Goal: Task Accomplishment & Management: Complete application form

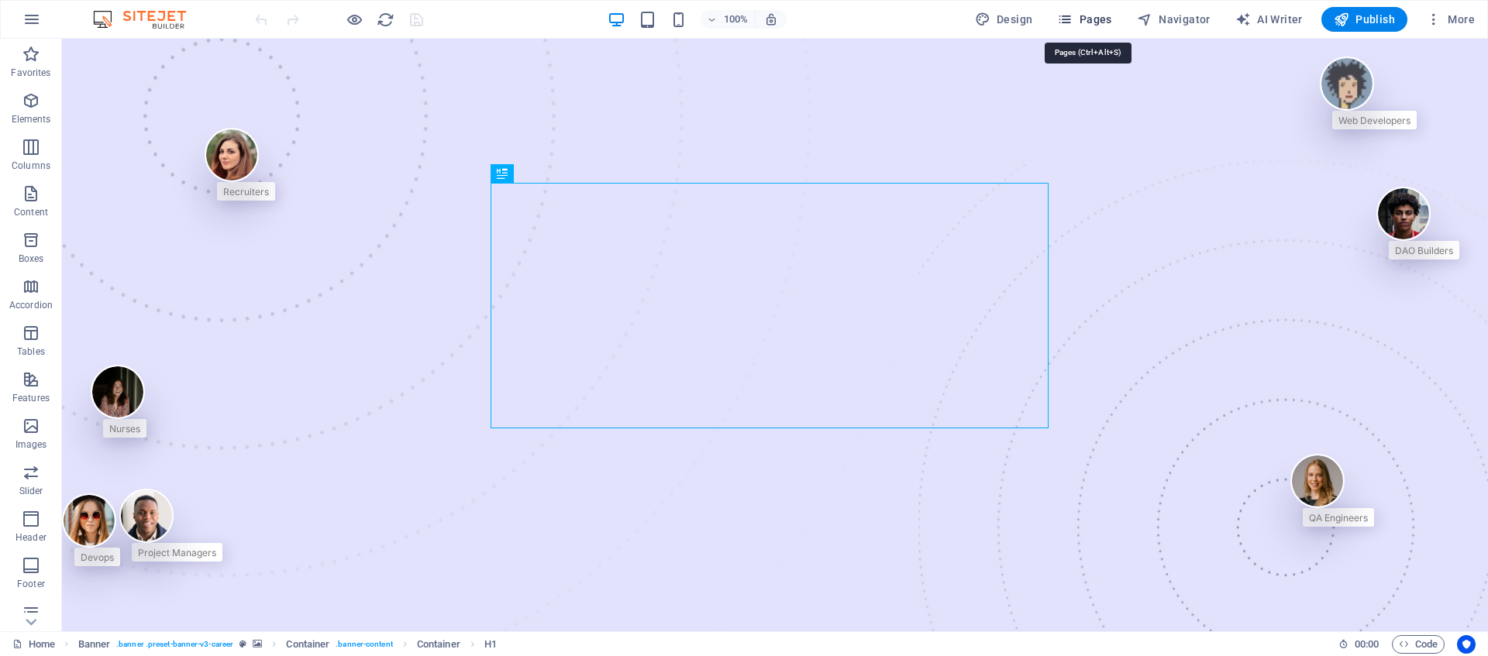
click at [1109, 19] on span "Pages" at bounding box center [1084, 20] width 54 height 16
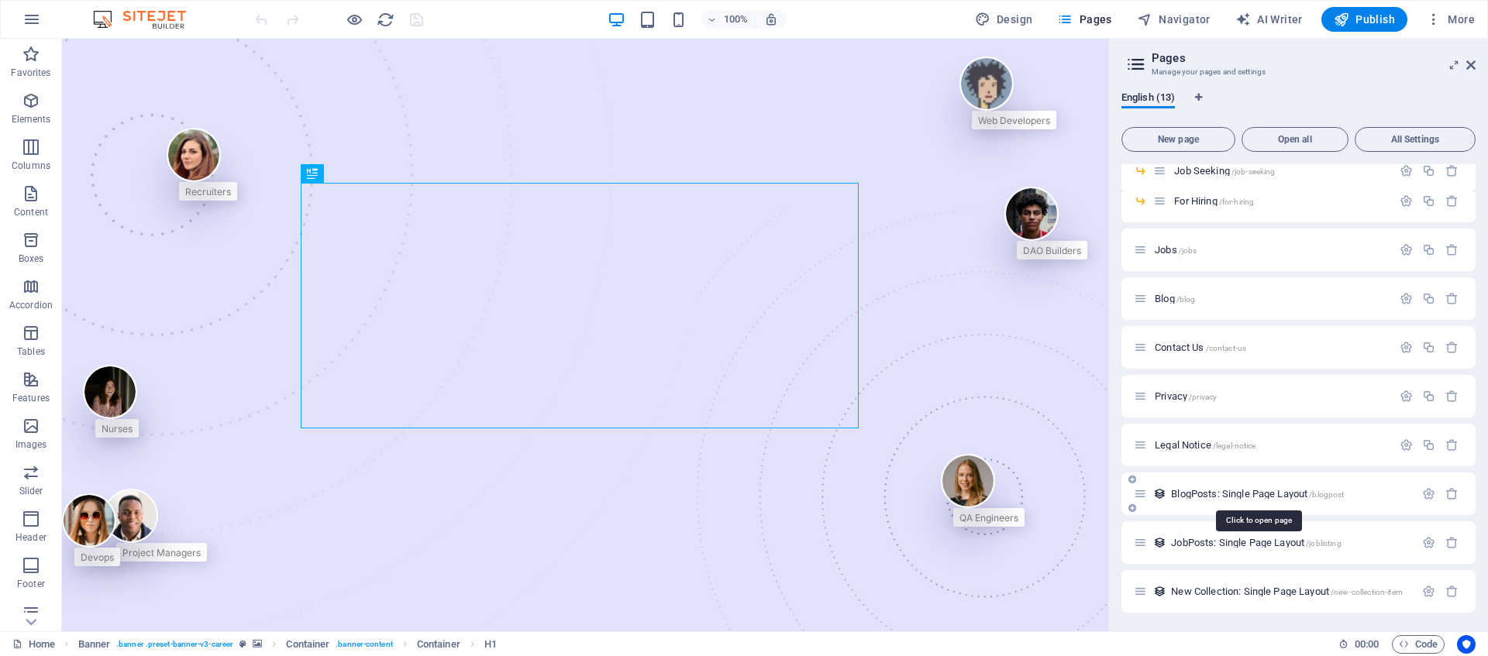
click at [1223, 494] on span "BlogPosts: Single Page Layout /blogpost" at bounding box center [1257, 494] width 173 height 12
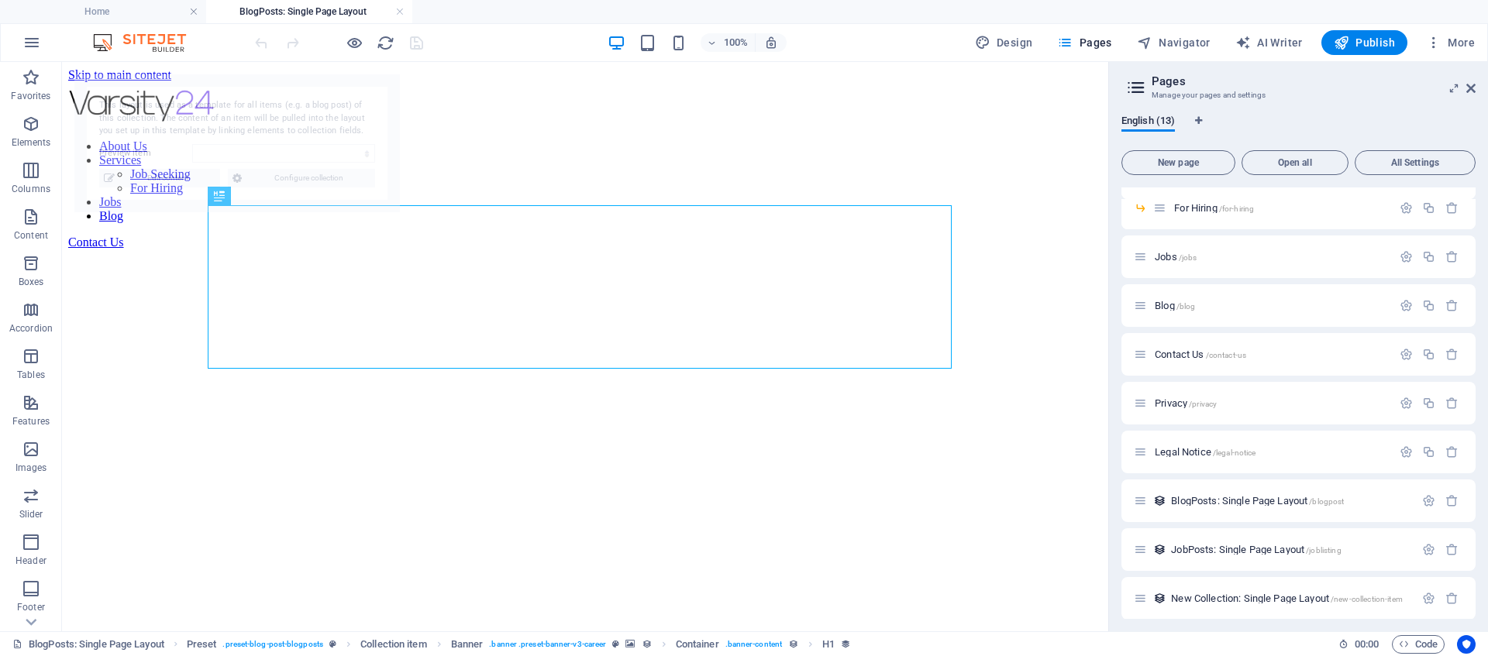
select select "68e13c83424fd417cc0d2503"
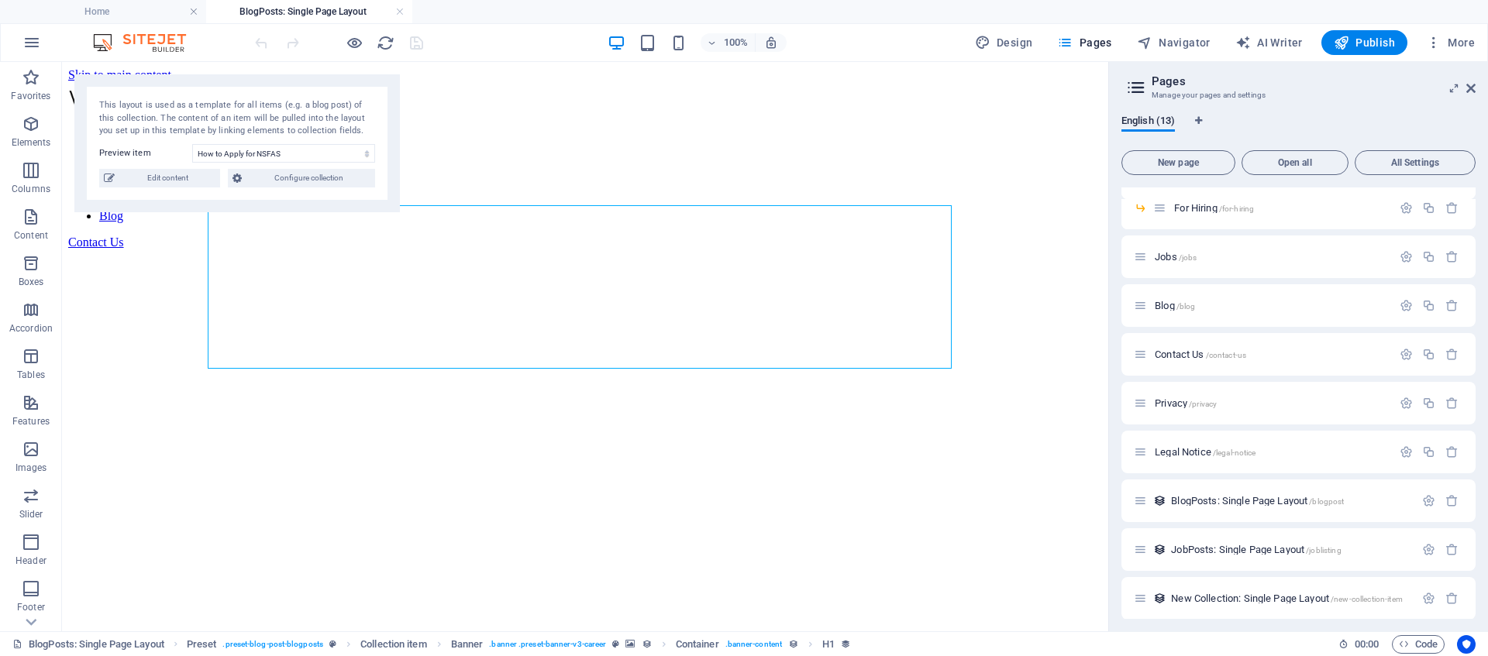
scroll to position [166, 0]
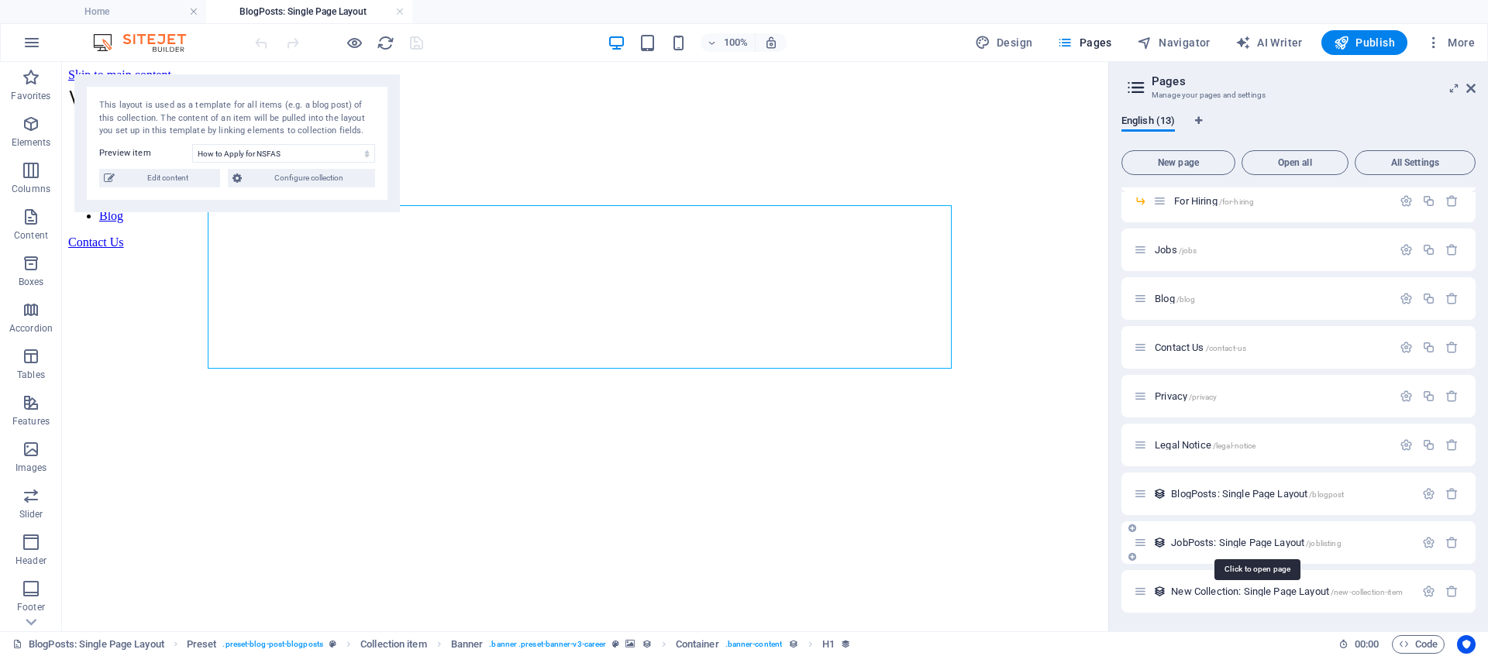
click at [1214, 546] on span "JobPosts: Single Page Layout /joblisting" at bounding box center [1256, 543] width 170 height 12
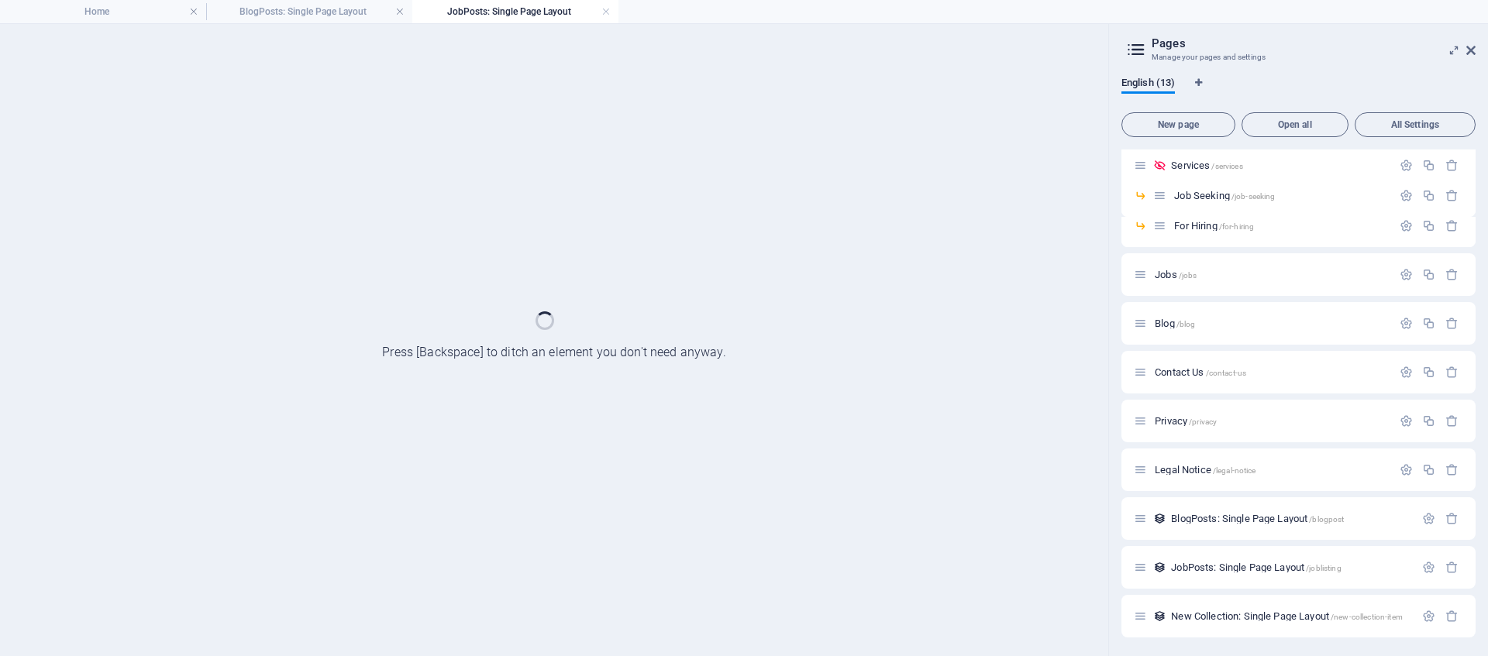
scroll to position [0, 0]
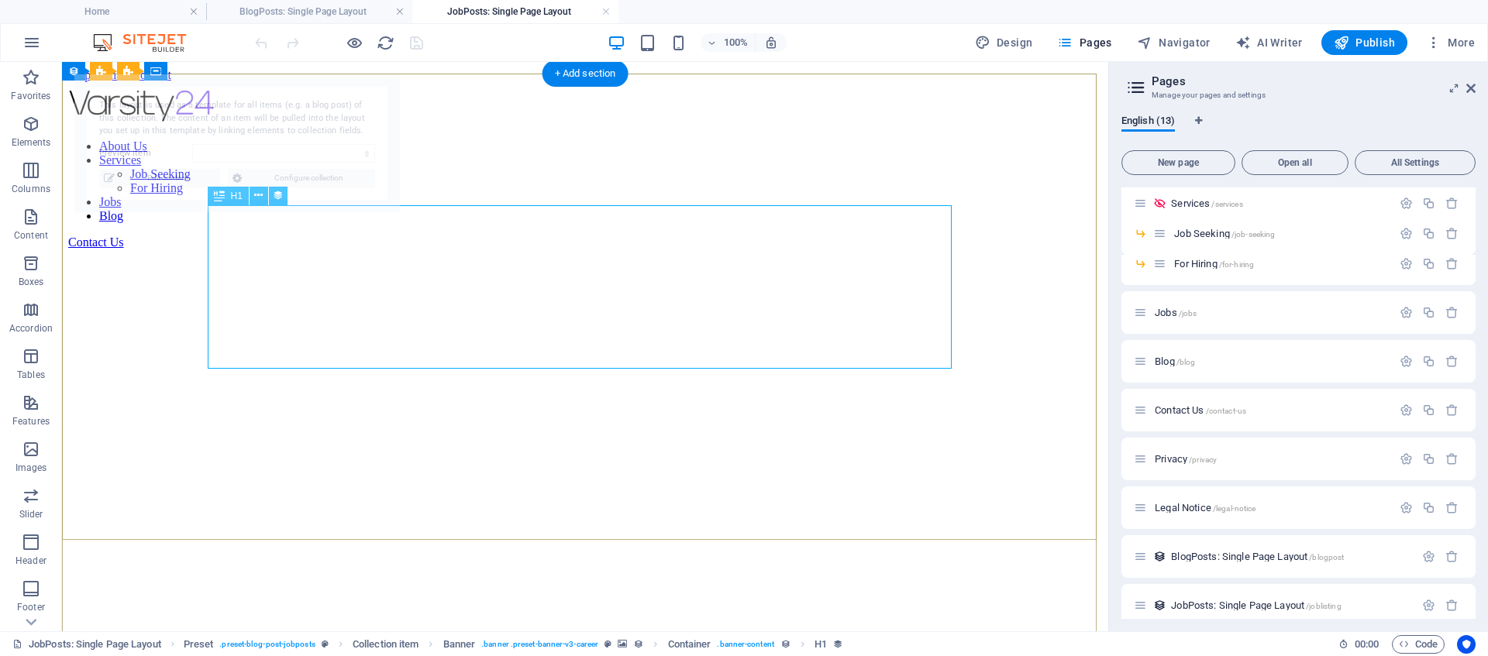
select select "68e136bd6bbcde909500909f"
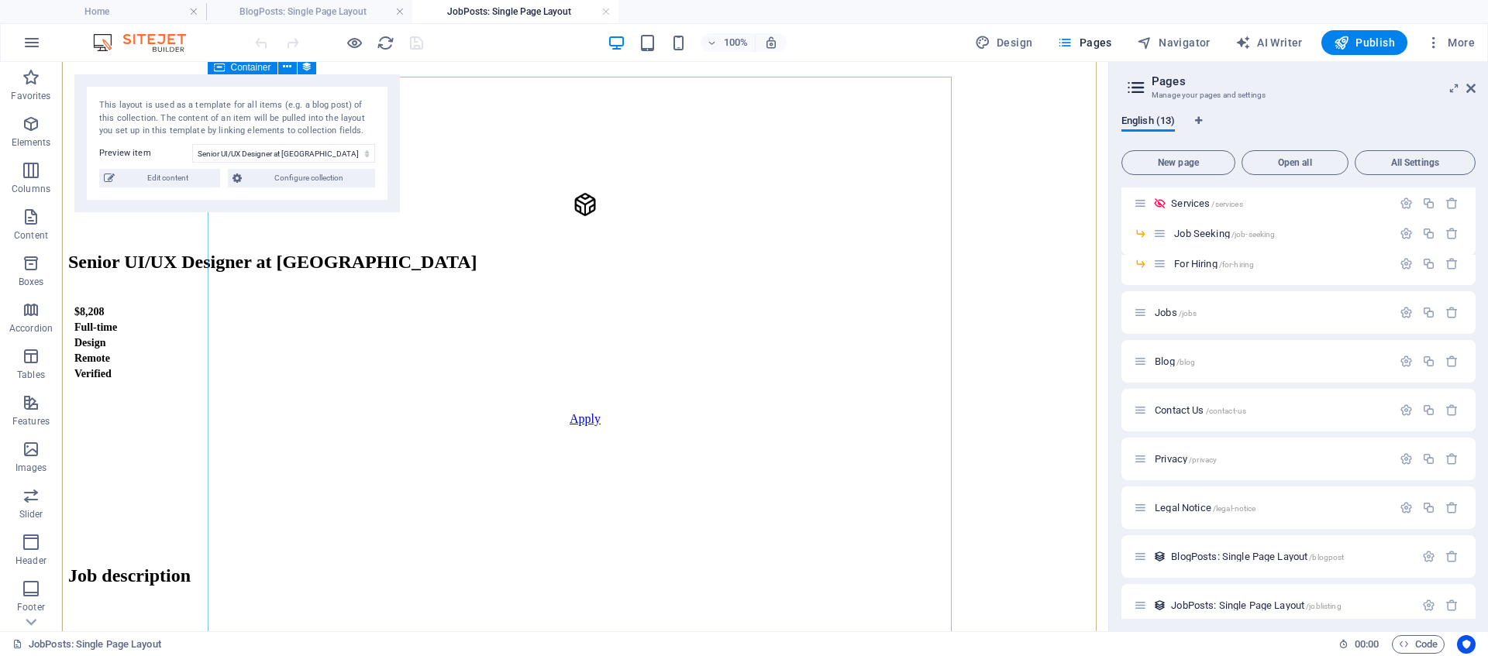
scroll to position [587, 0]
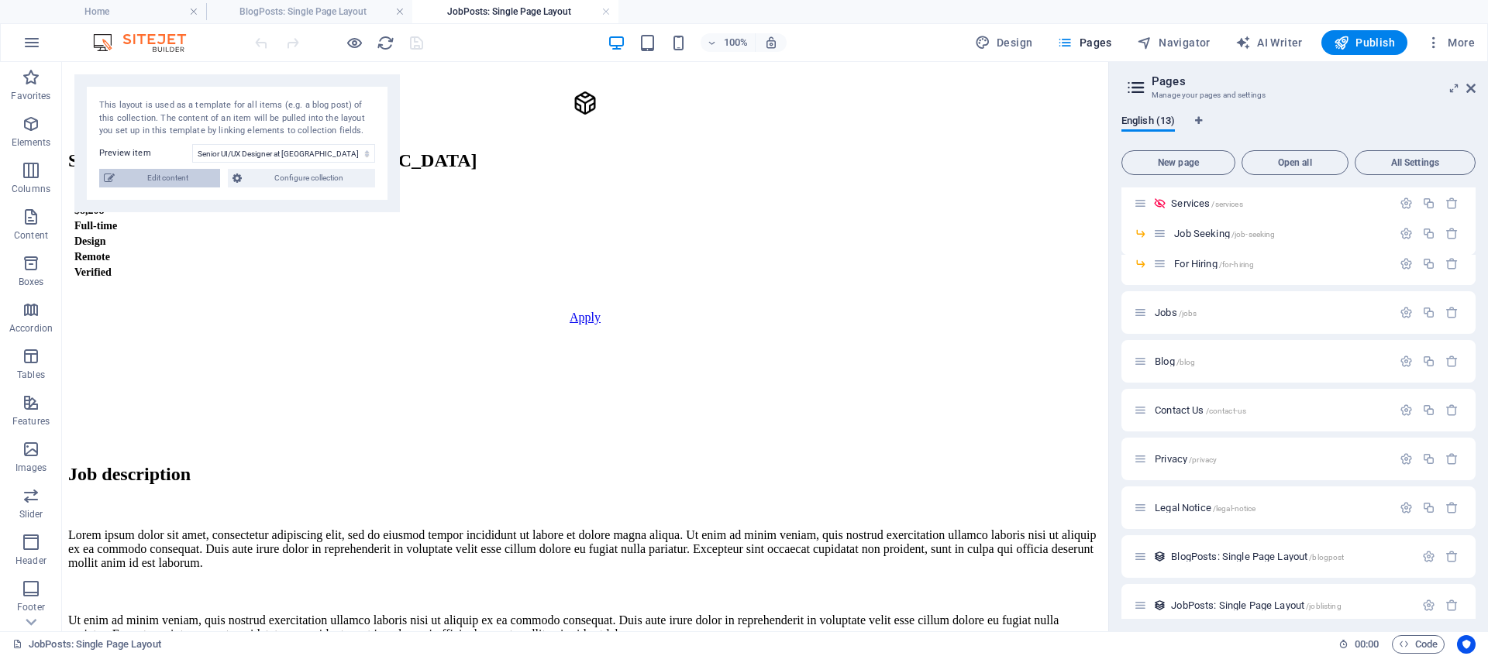
click at [180, 169] on span "Edit content" at bounding box center [167, 178] width 96 height 19
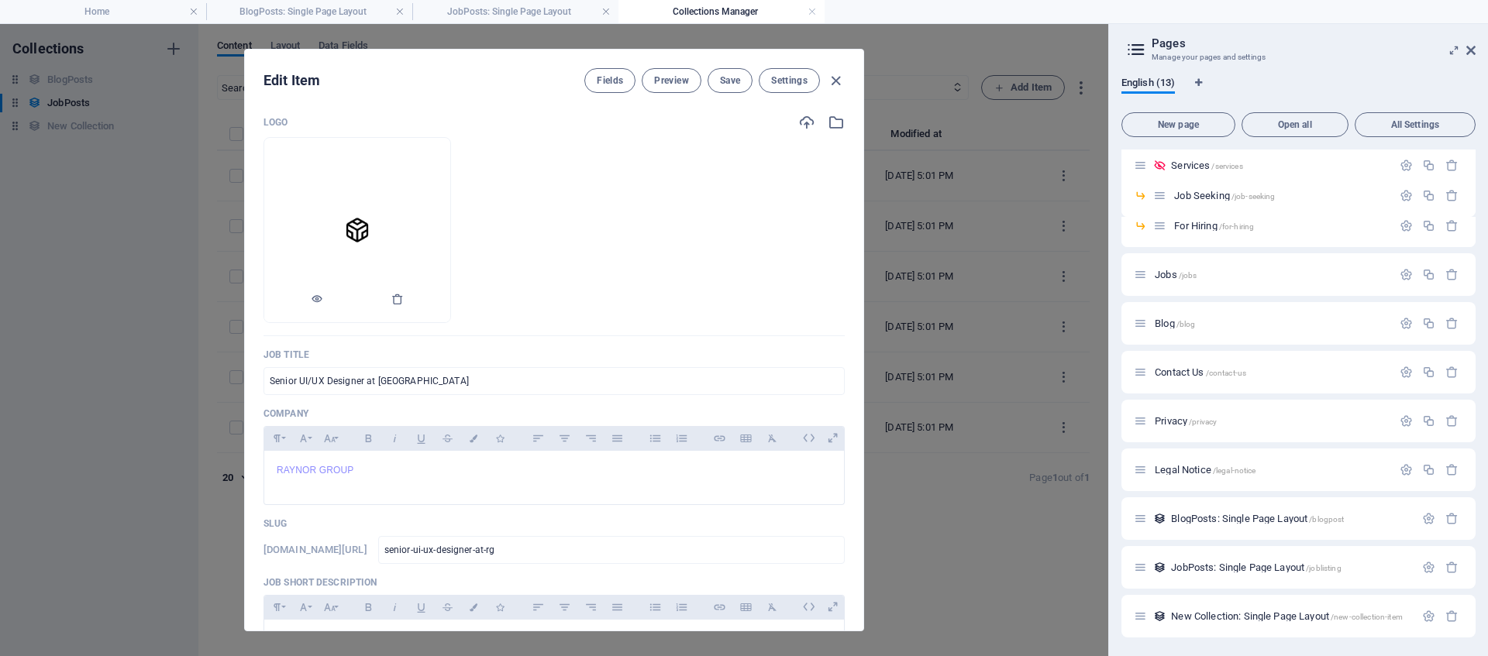
scroll to position [0, 0]
click at [835, 80] on icon "button" at bounding box center [836, 81] width 18 height 18
type input "senior-ui-ux-designer-at-rg"
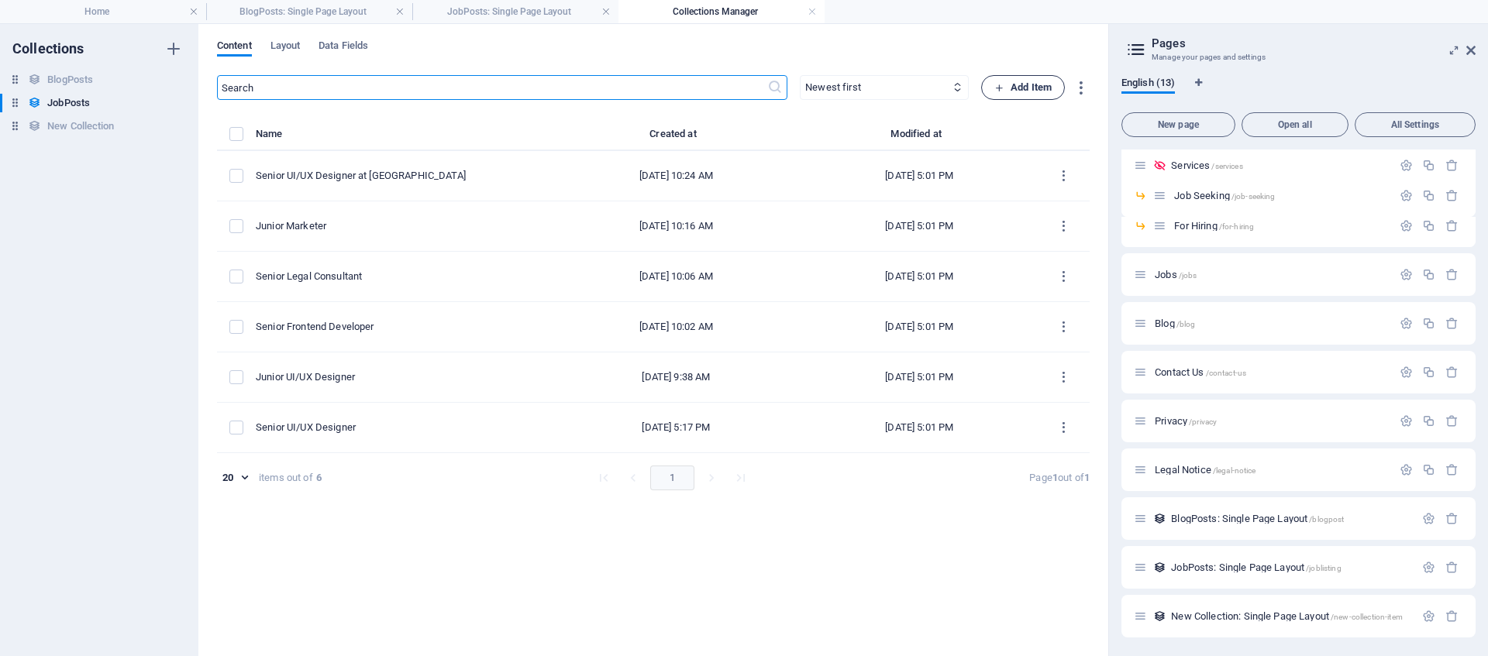
click at [1011, 88] on span "Add Item" at bounding box center [1022, 87] width 57 height 19
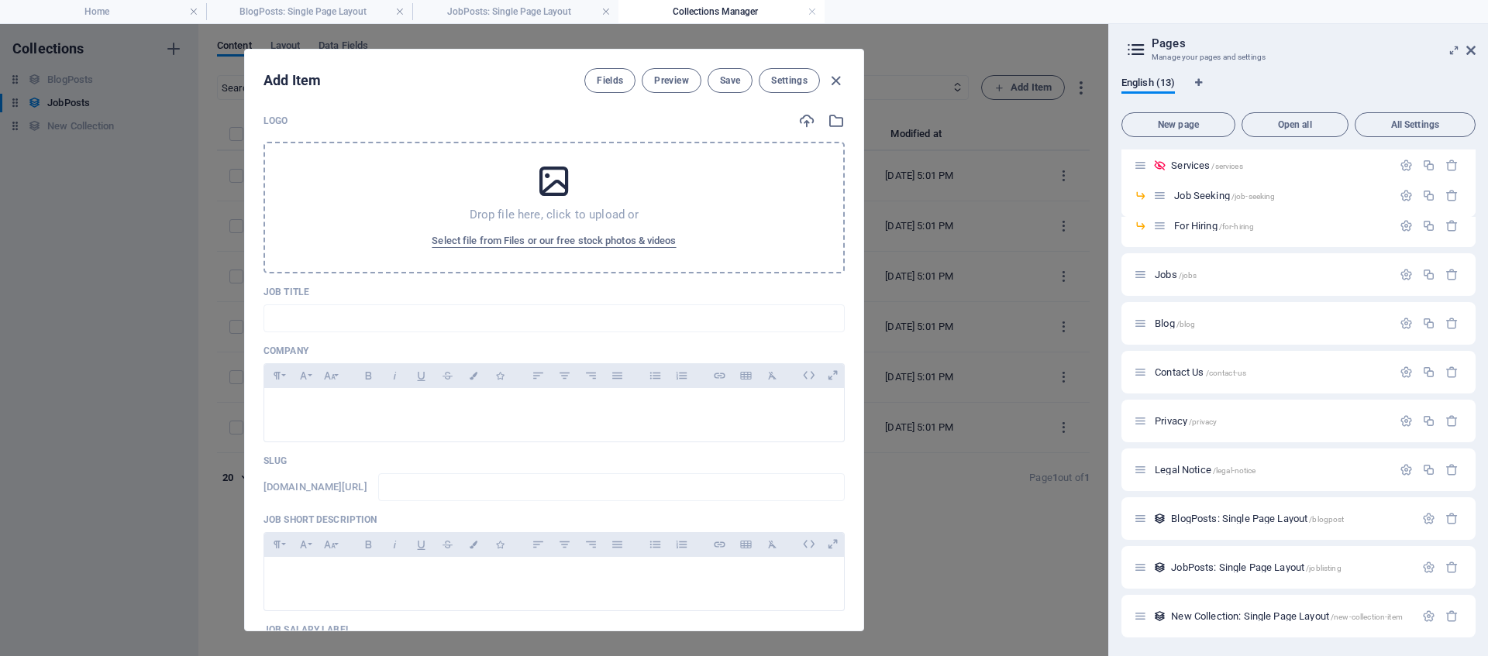
scroll to position [6, 0]
click at [308, 292] on p "Job Title" at bounding box center [554, 291] width 581 height 12
click at [303, 318] on input "text" at bounding box center [554, 318] width 581 height 28
paste input "Summer internship - University graduates"
type input "Summer internship - University graduates"
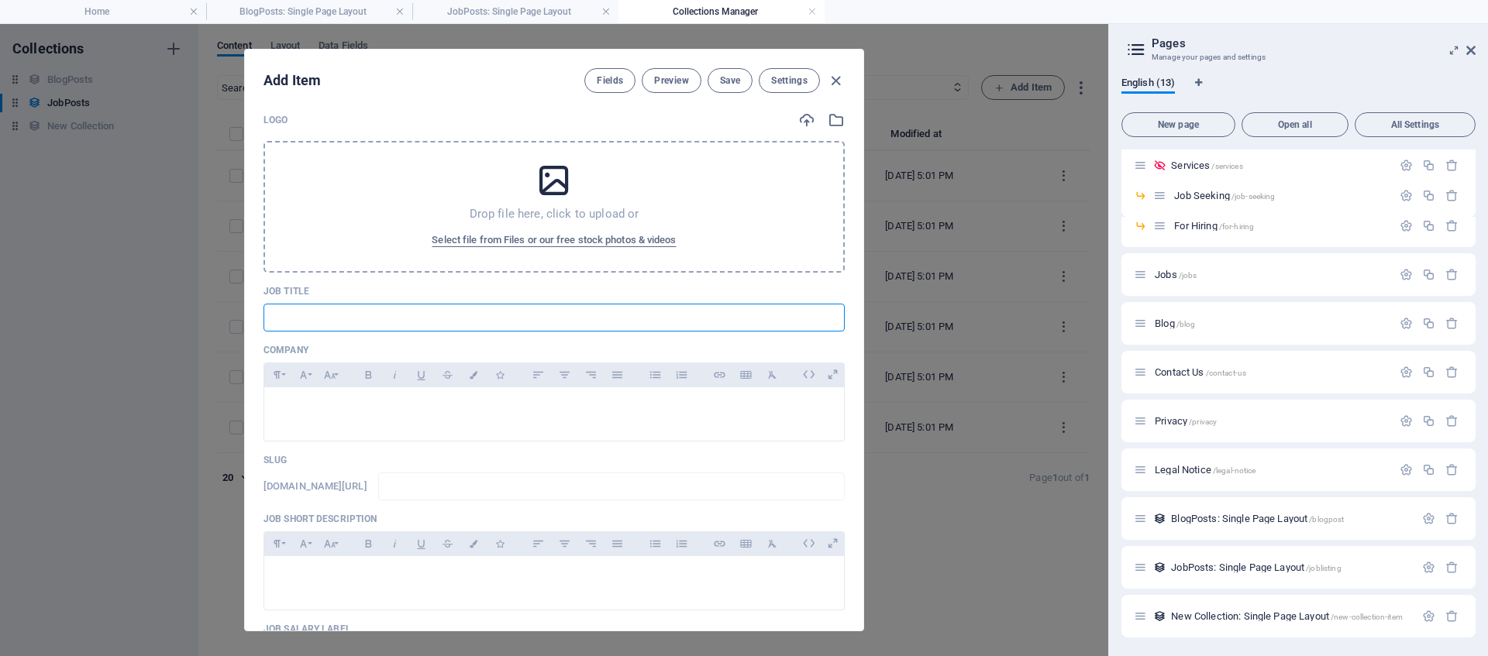
type input "summer-internship-university-graduates"
drag, startPoint x: 351, startPoint y: 319, endPoint x: 250, endPoint y: 315, distance: 101.6
click at [250, 315] on div "Logo Drop file here, click to upload or Select file from Files or our free stoc…" at bounding box center [554, 367] width 618 height 525
click at [350, 317] on input "Summer internship - University graduates" at bounding box center [554, 318] width 581 height 28
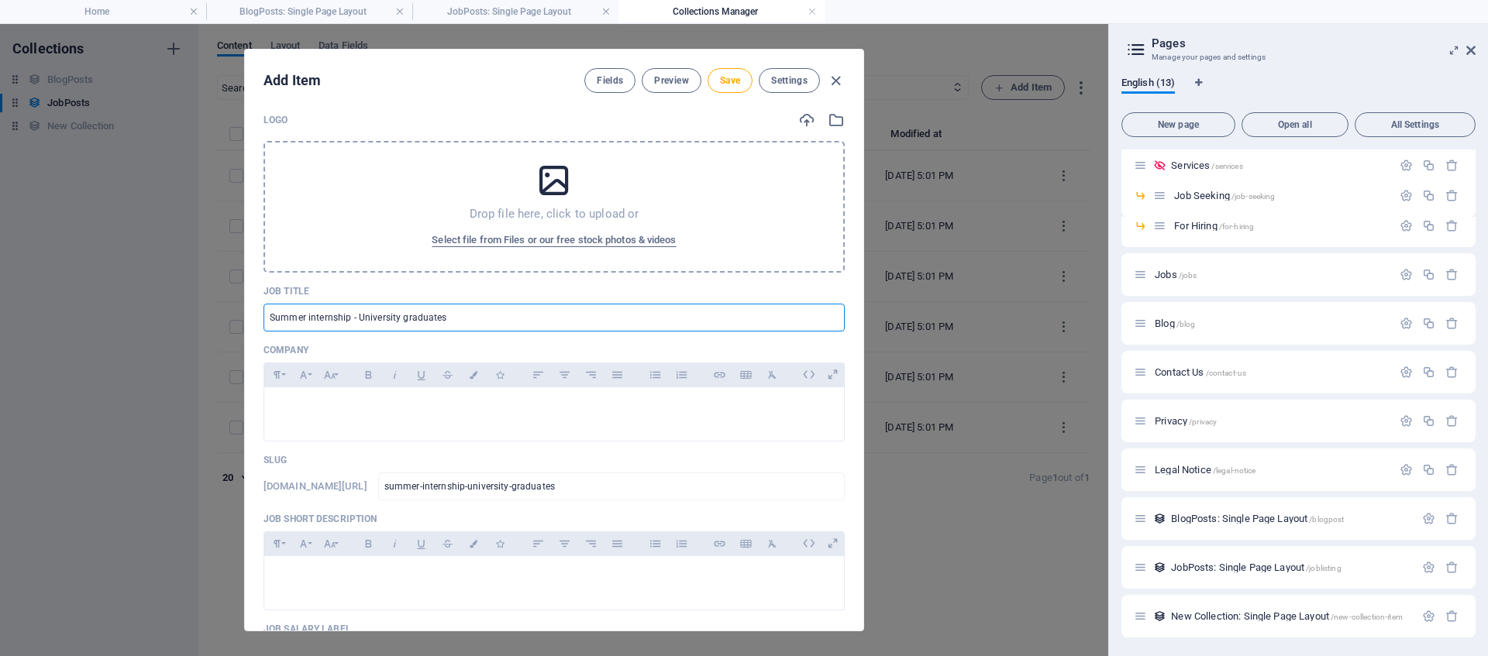
click at [463, 326] on input "Summer internship - University graduates" at bounding box center [554, 318] width 581 height 28
type input "Summer internship - University graduates"
click at [375, 406] on p at bounding box center [554, 407] width 555 height 15
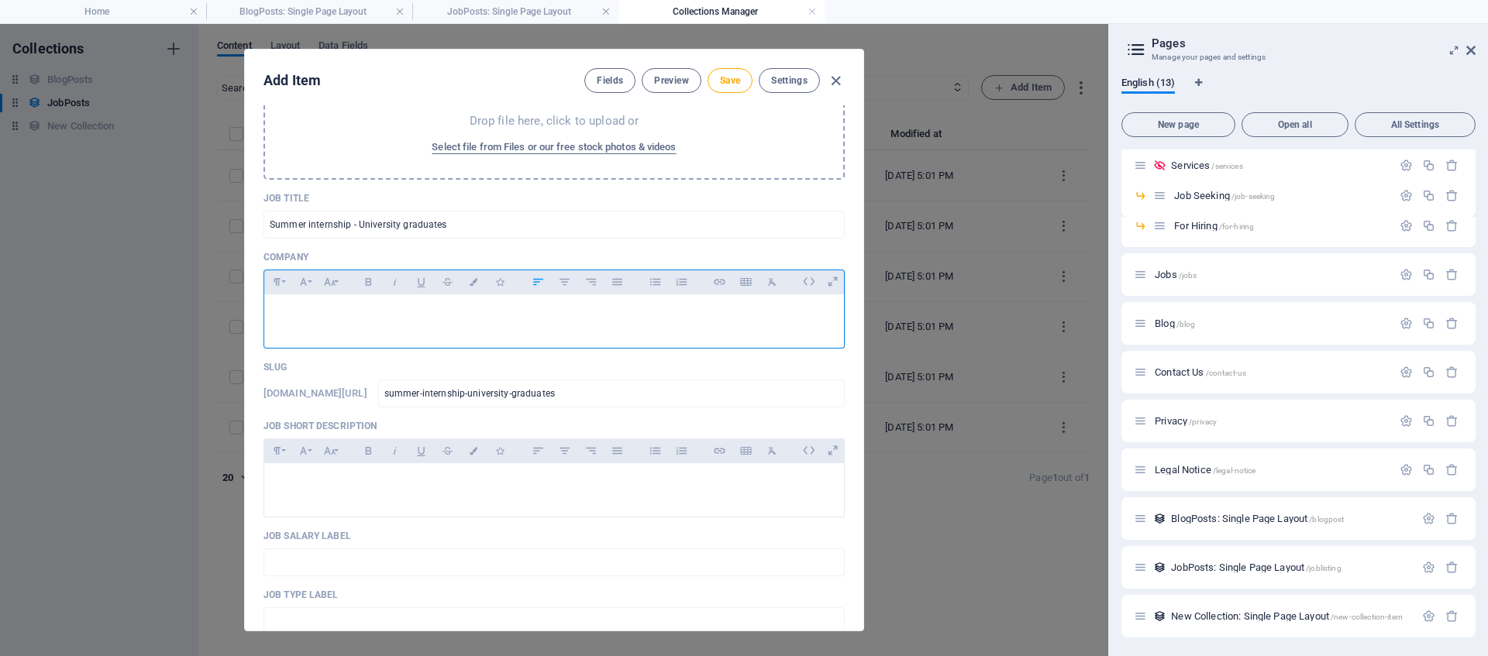
scroll to position [113, 0]
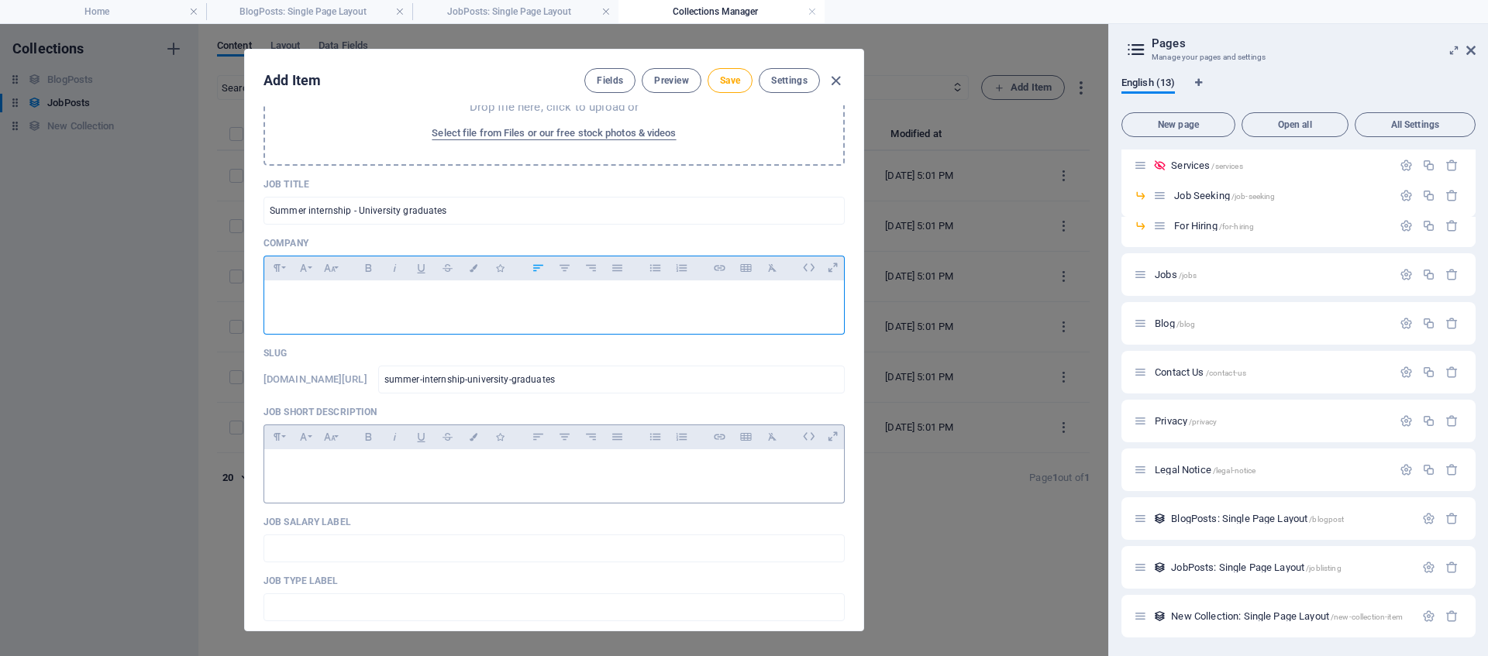
click at [357, 488] on div at bounding box center [554, 473] width 580 height 47
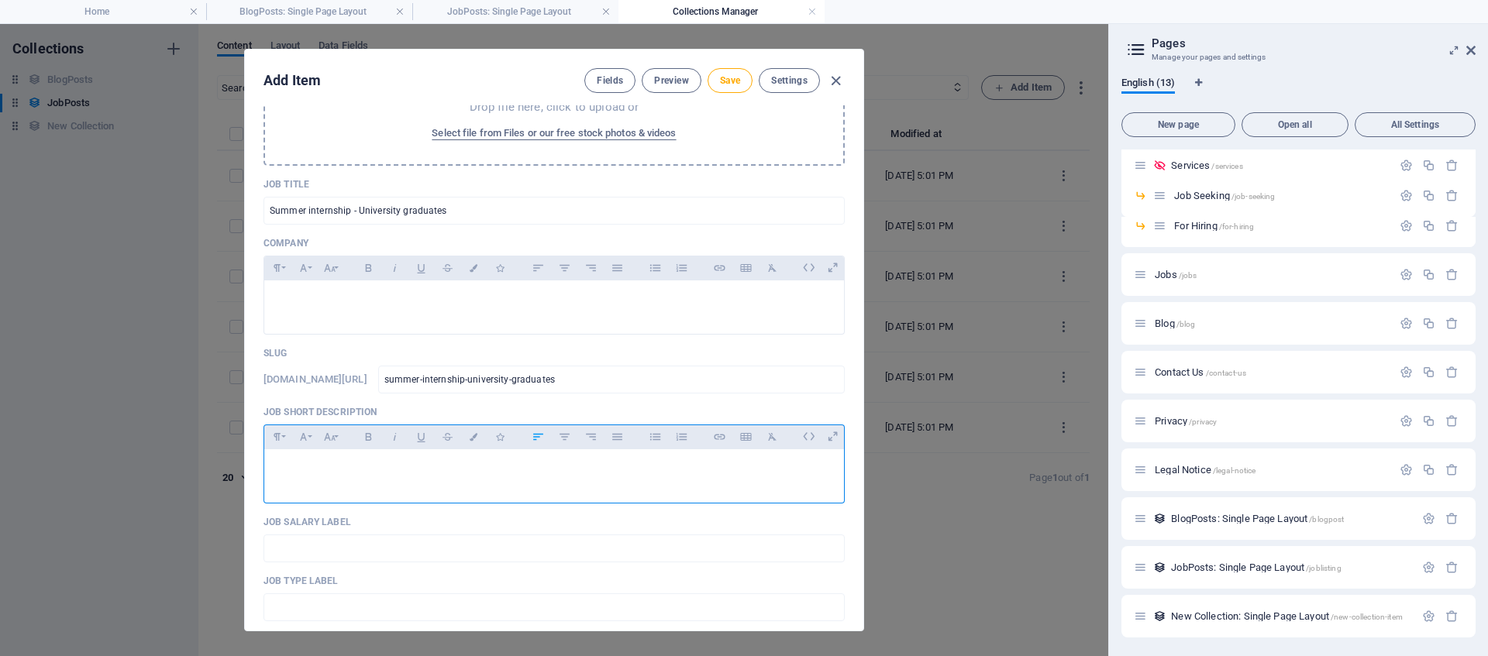
click at [301, 482] on div at bounding box center [554, 473] width 580 height 47
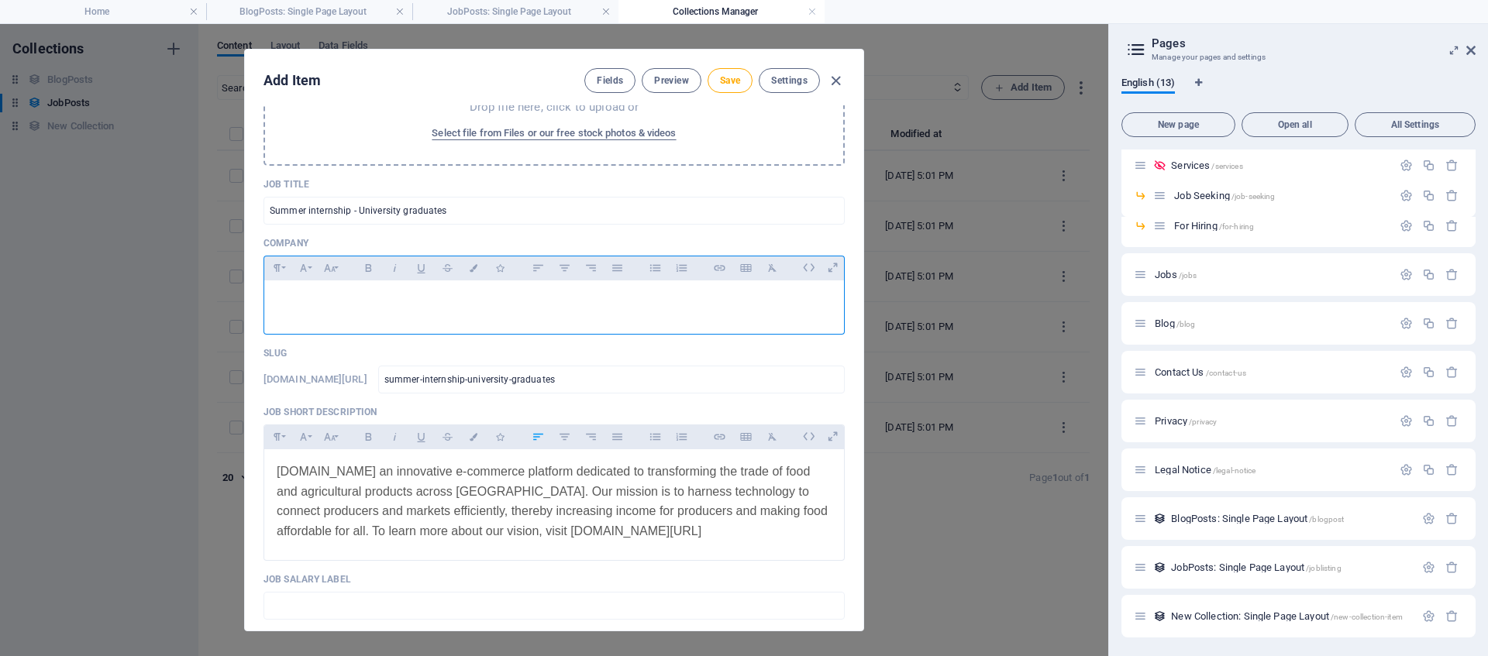
click at [353, 319] on div at bounding box center [554, 304] width 580 height 47
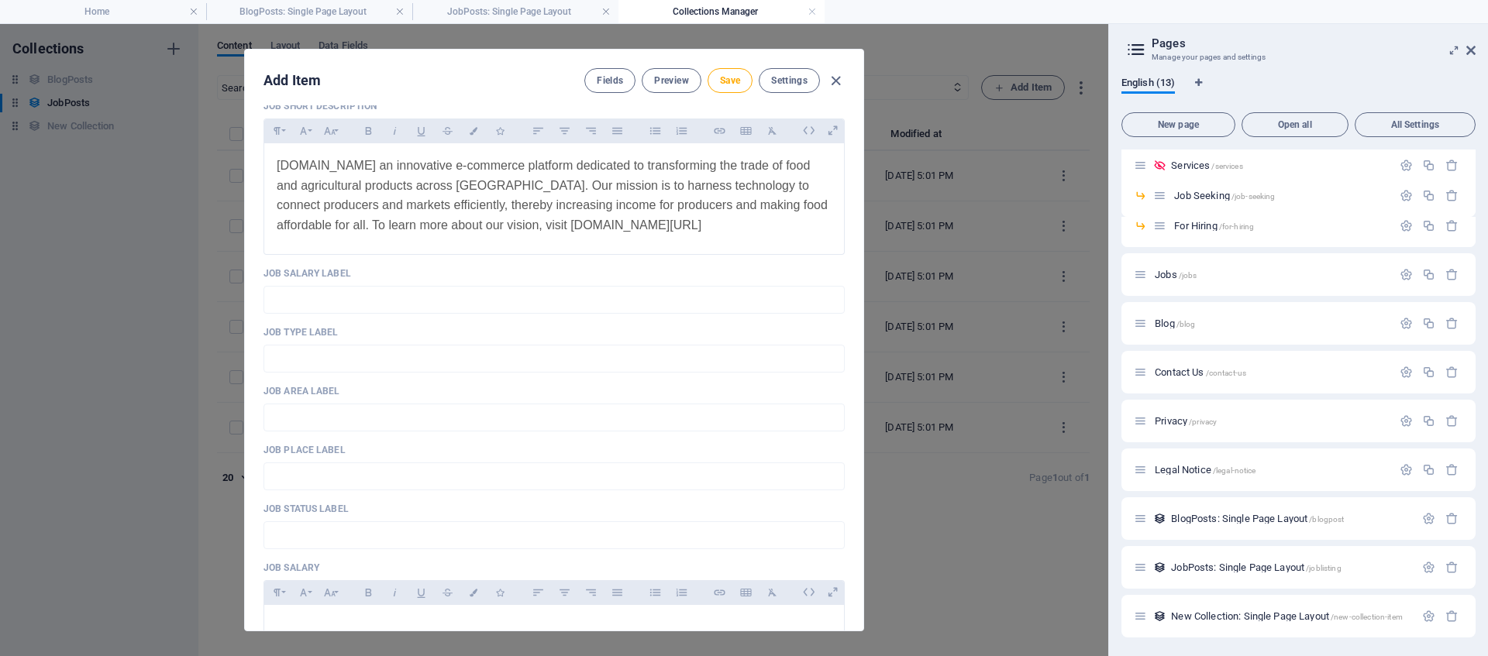
scroll to position [422, 0]
click at [336, 301] on input "text" at bounding box center [554, 297] width 581 height 28
click at [350, 360] on input "text" at bounding box center [554, 356] width 581 height 28
click at [341, 289] on input "text" at bounding box center [554, 297] width 581 height 28
paste input "R10 000 a month - Temporary"
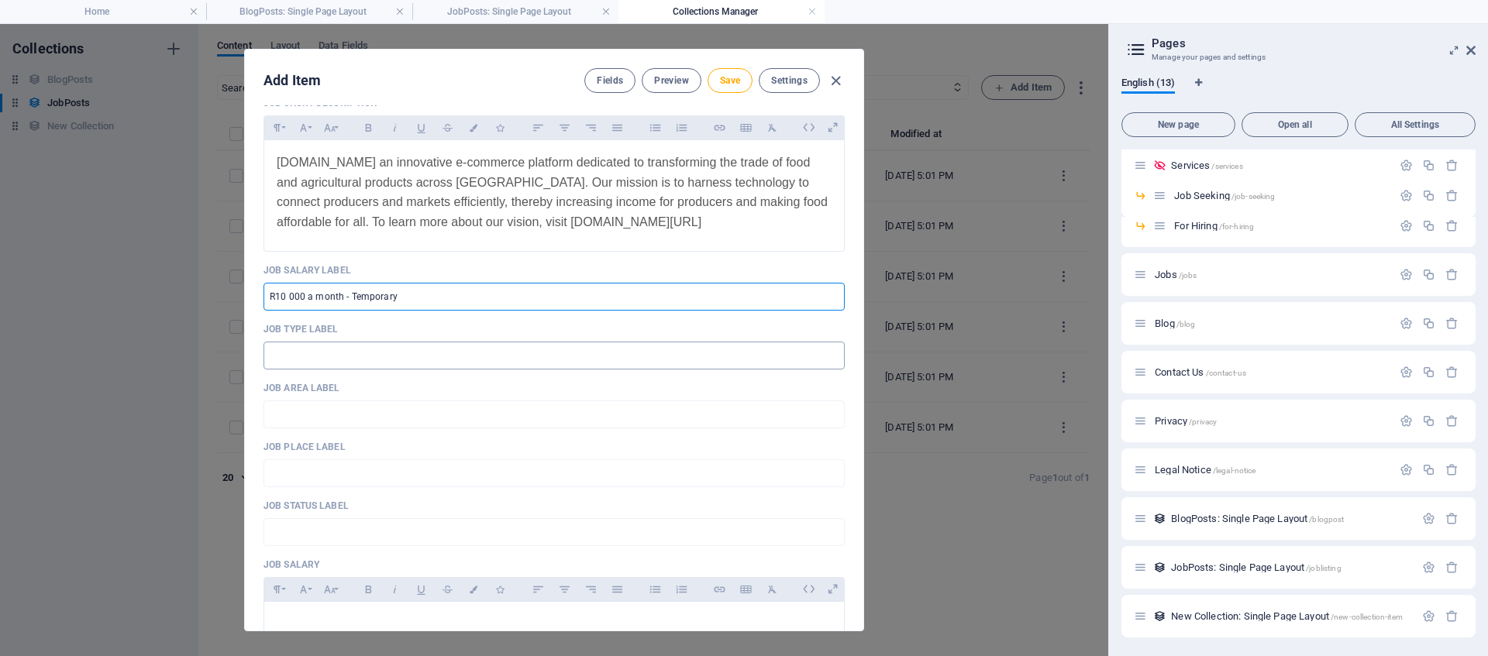
type input "R10 000 a month - Temporary"
click at [330, 360] on input "text" at bounding box center [554, 356] width 581 height 28
click at [332, 361] on input "text" at bounding box center [554, 356] width 581 height 28
paste input "Temporary"
type input "Temporary"
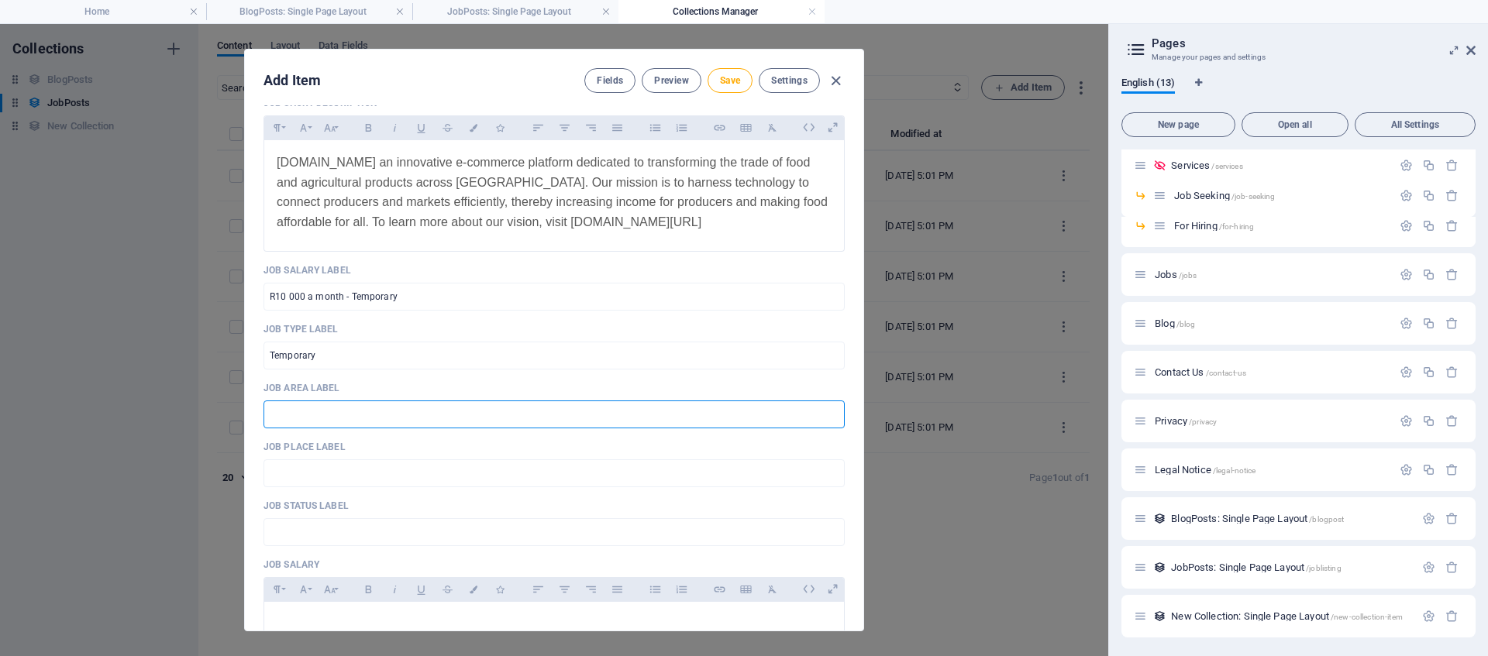
click at [339, 422] on input "text" at bounding box center [554, 415] width 581 height 28
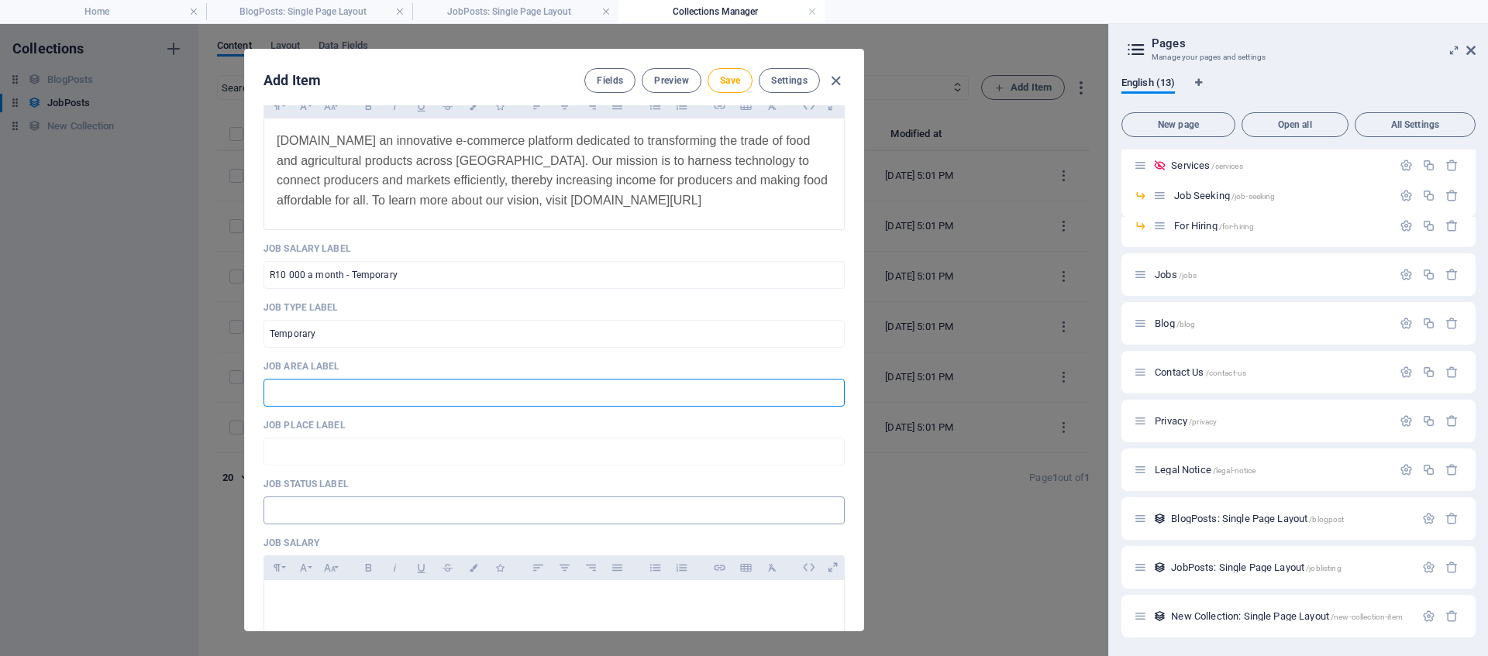
scroll to position [454, 0]
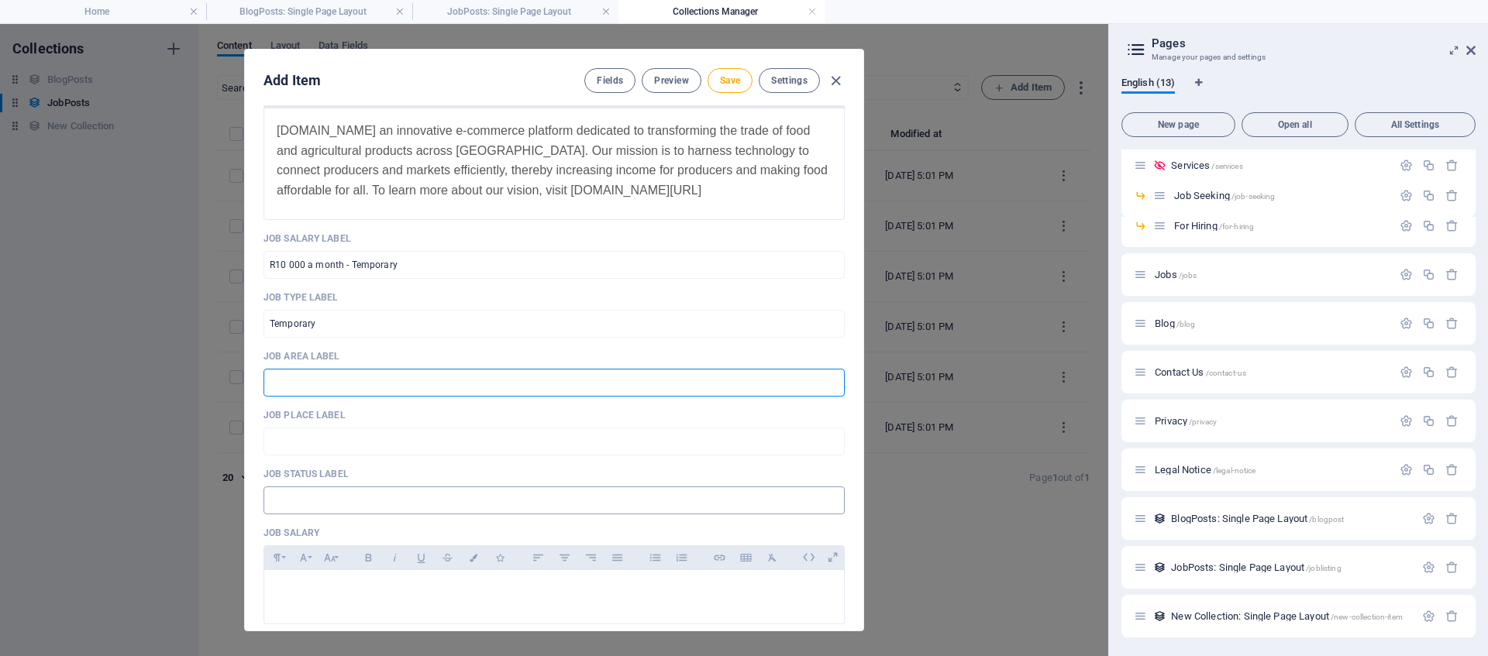
click at [388, 499] on input "text" at bounding box center [554, 501] width 581 height 28
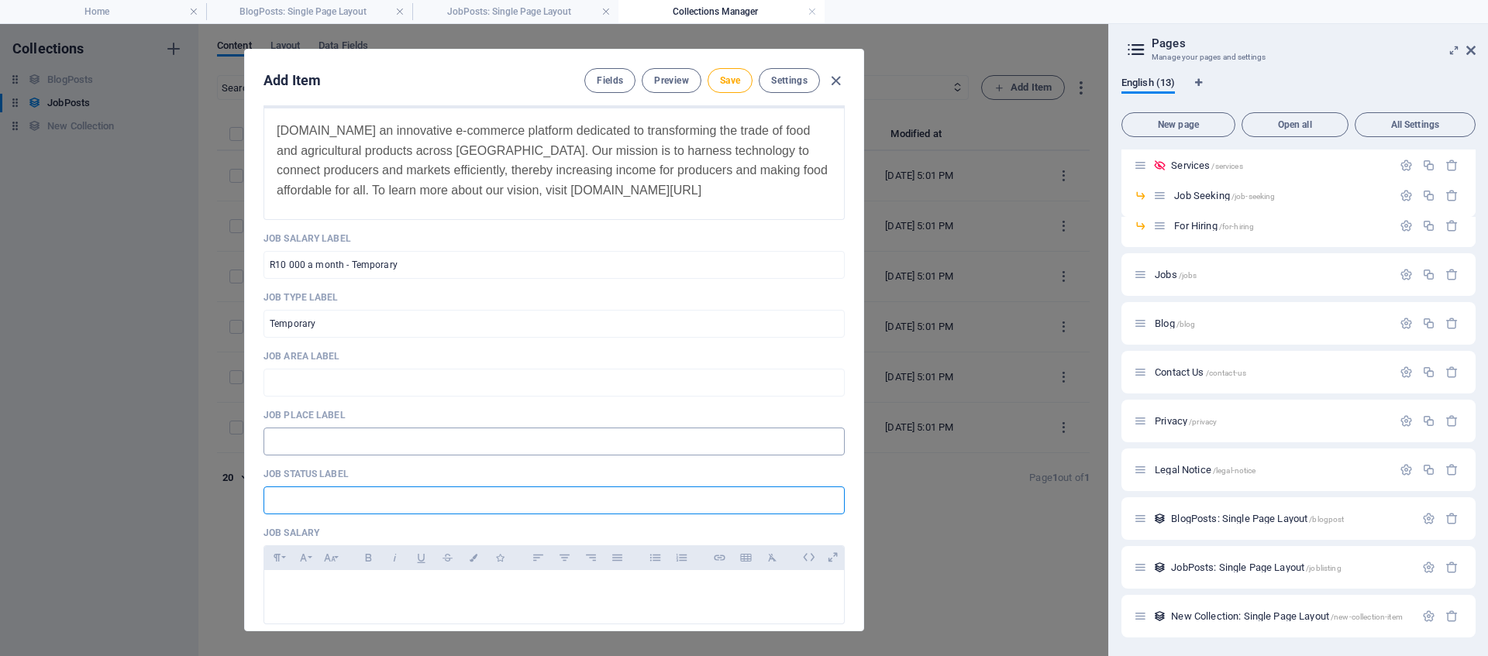
click at [372, 447] on input "text" at bounding box center [554, 442] width 581 height 28
click at [372, 502] on input "text" at bounding box center [554, 501] width 581 height 28
type input "Open"
click at [356, 449] on input "text" at bounding box center [554, 442] width 581 height 28
click at [374, 391] on input "text" at bounding box center [554, 383] width 581 height 28
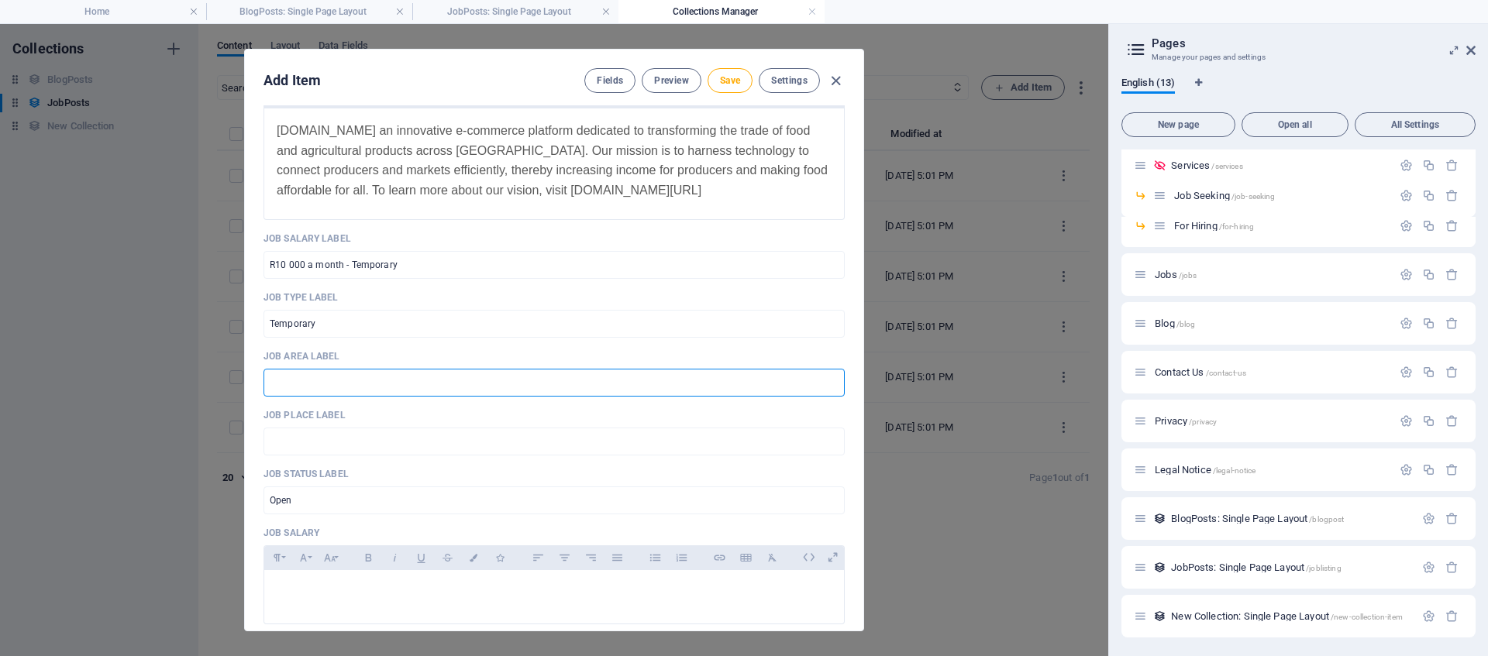
paste input "Centurion, Gauteng"
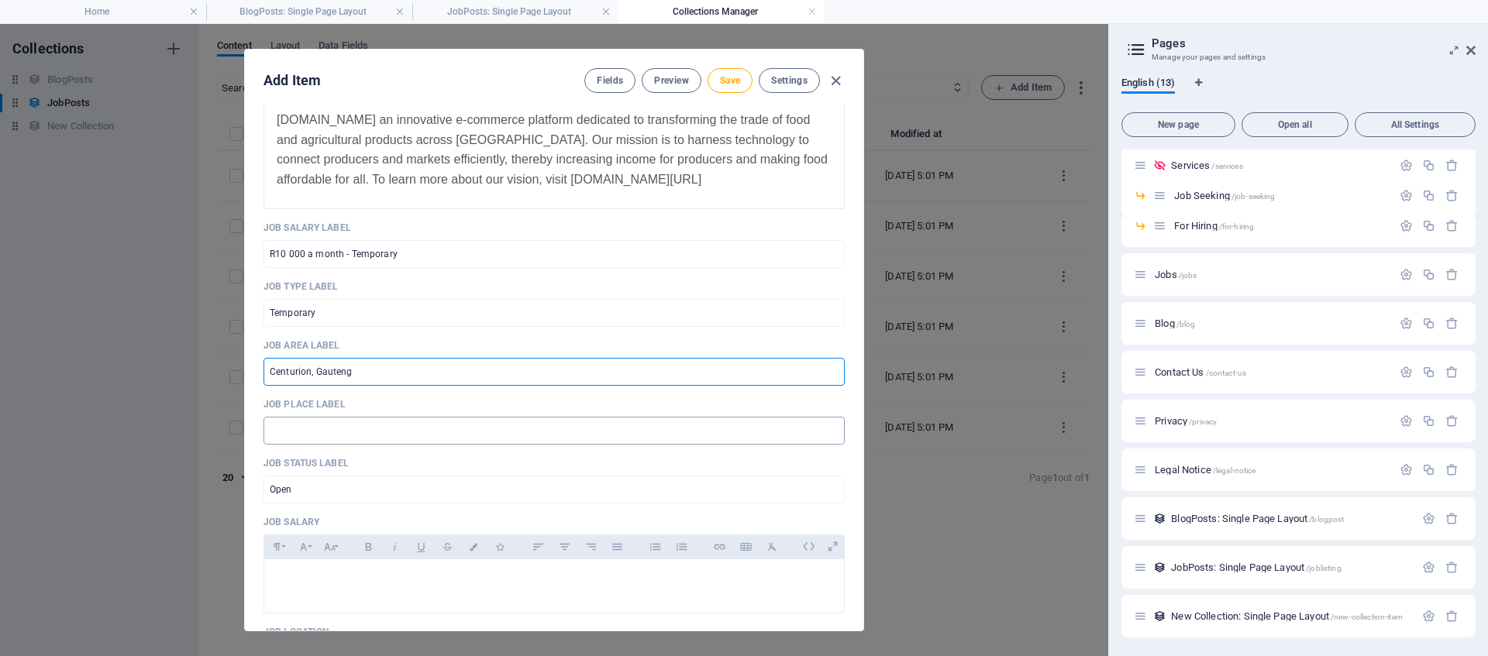
scroll to position [467, 0]
drag, startPoint x: 374, startPoint y: 371, endPoint x: 251, endPoint y: 372, distance: 122.5
click at [251, 372] on div "Logo Drop file here, click to upload or Select file from Files or our free stoc…" at bounding box center [554, 367] width 618 height 525
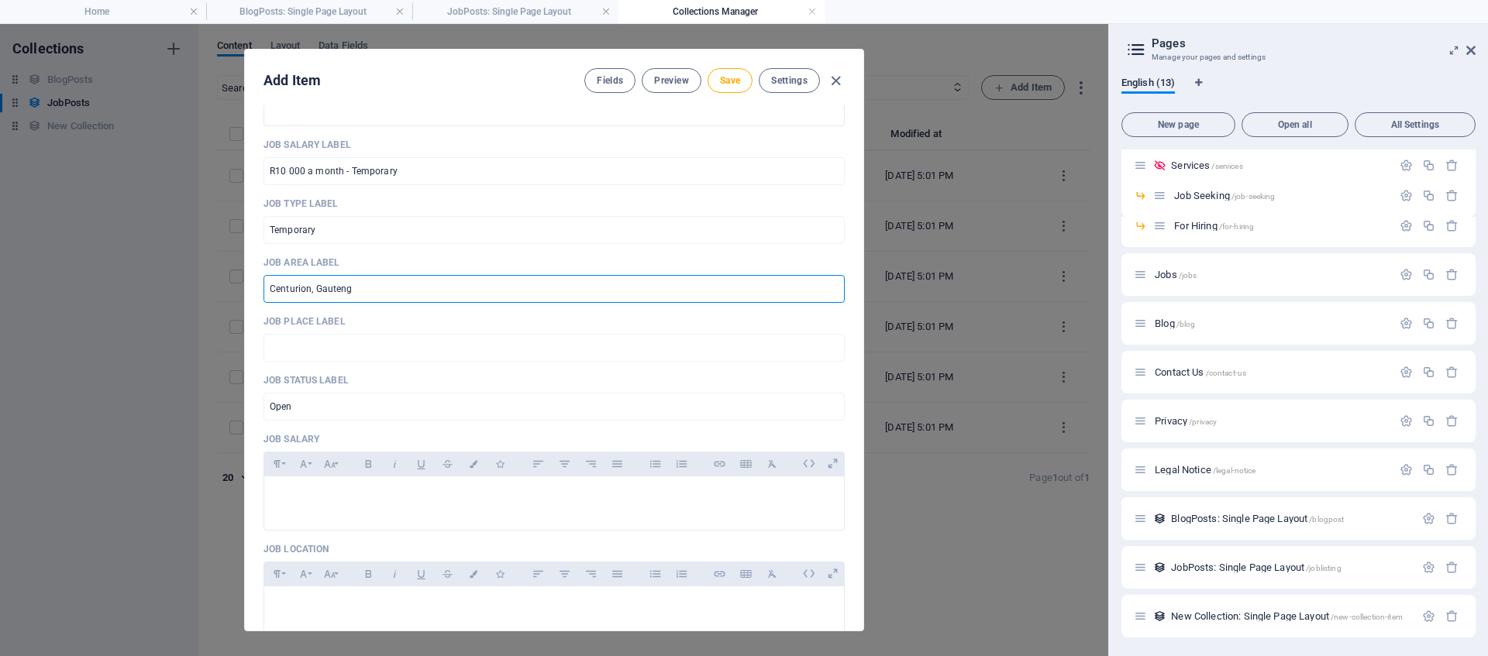
scroll to position [553, 0]
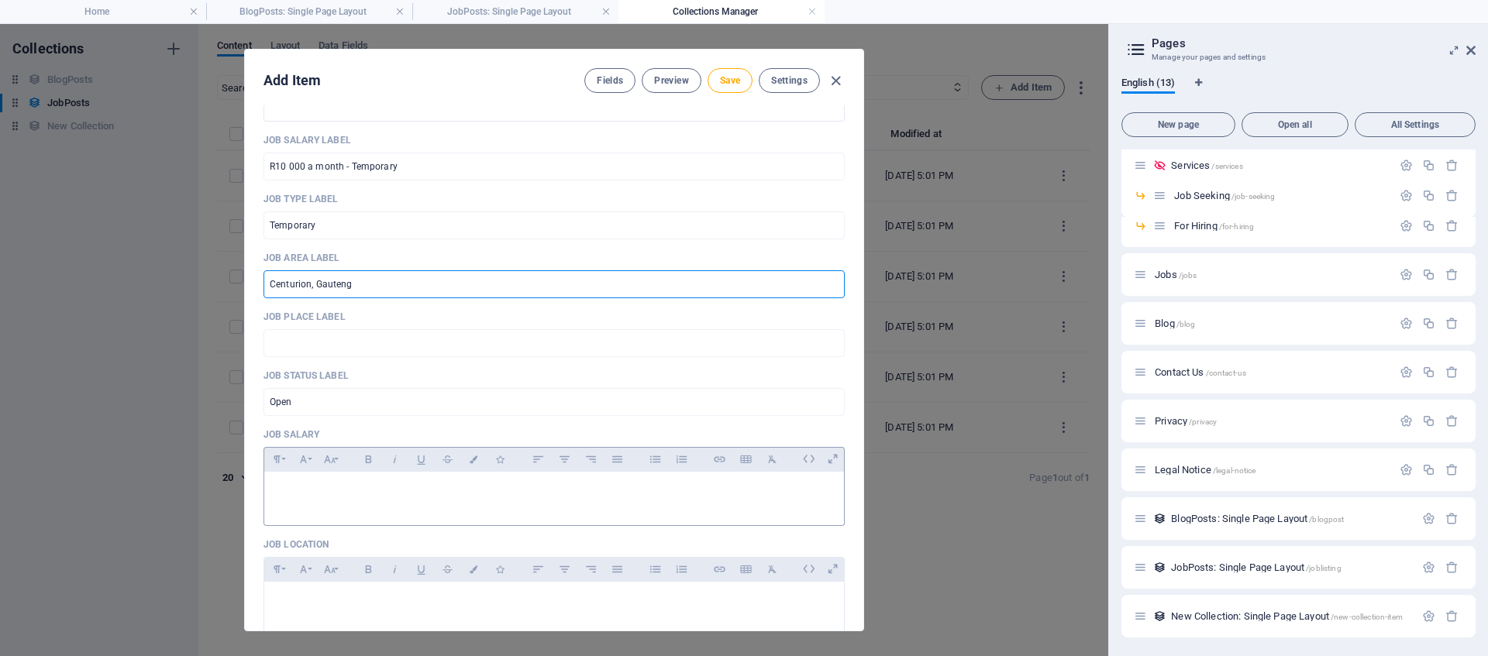
type input "Centurion, Gauteng"
click at [357, 505] on div at bounding box center [554, 495] width 580 height 47
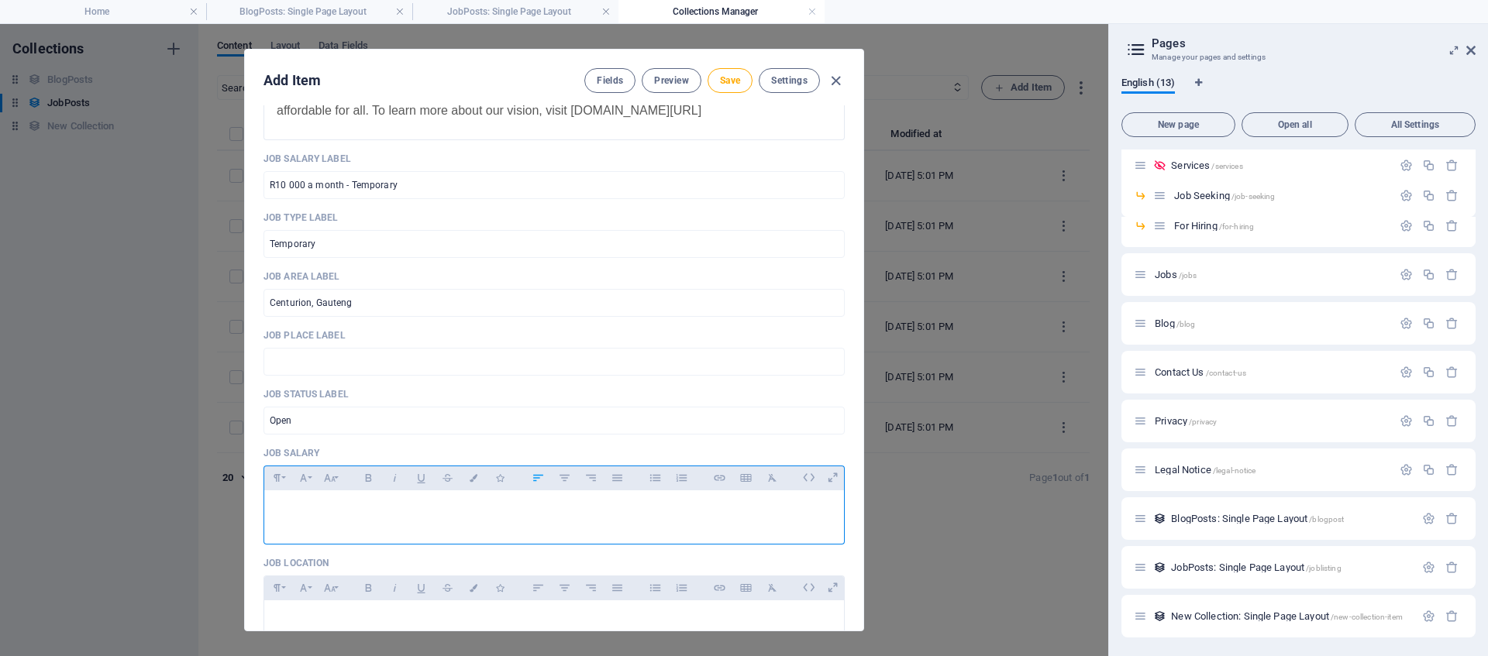
scroll to position [533, 0]
drag, startPoint x: 425, startPoint y: 194, endPoint x: 225, endPoint y: 187, distance: 200.1
click at [225, 187] on div "Add Item Fields Preview Save Settings Logo Drop file here, click to upload or S…" at bounding box center [554, 340] width 1108 height 632
click at [357, 529] on div at bounding box center [554, 514] width 580 height 47
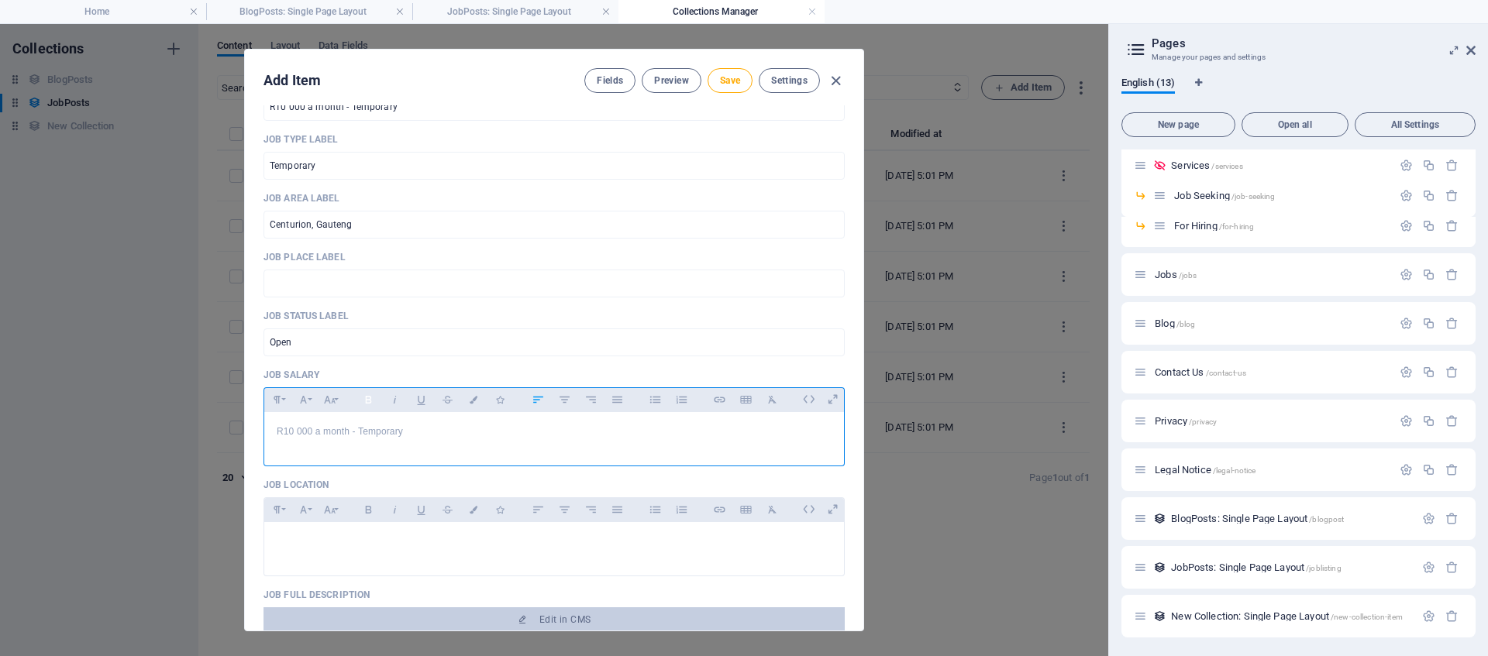
scroll to position [615, 0]
drag, startPoint x: 370, startPoint y: 219, endPoint x: 235, endPoint y: 216, distance: 134.9
click at [235, 216] on div "Add Item Fields Preview Save Settings Logo Drop file here, click to upload or S…" at bounding box center [554, 340] width 1108 height 632
click at [363, 546] on div at bounding box center [554, 542] width 580 height 47
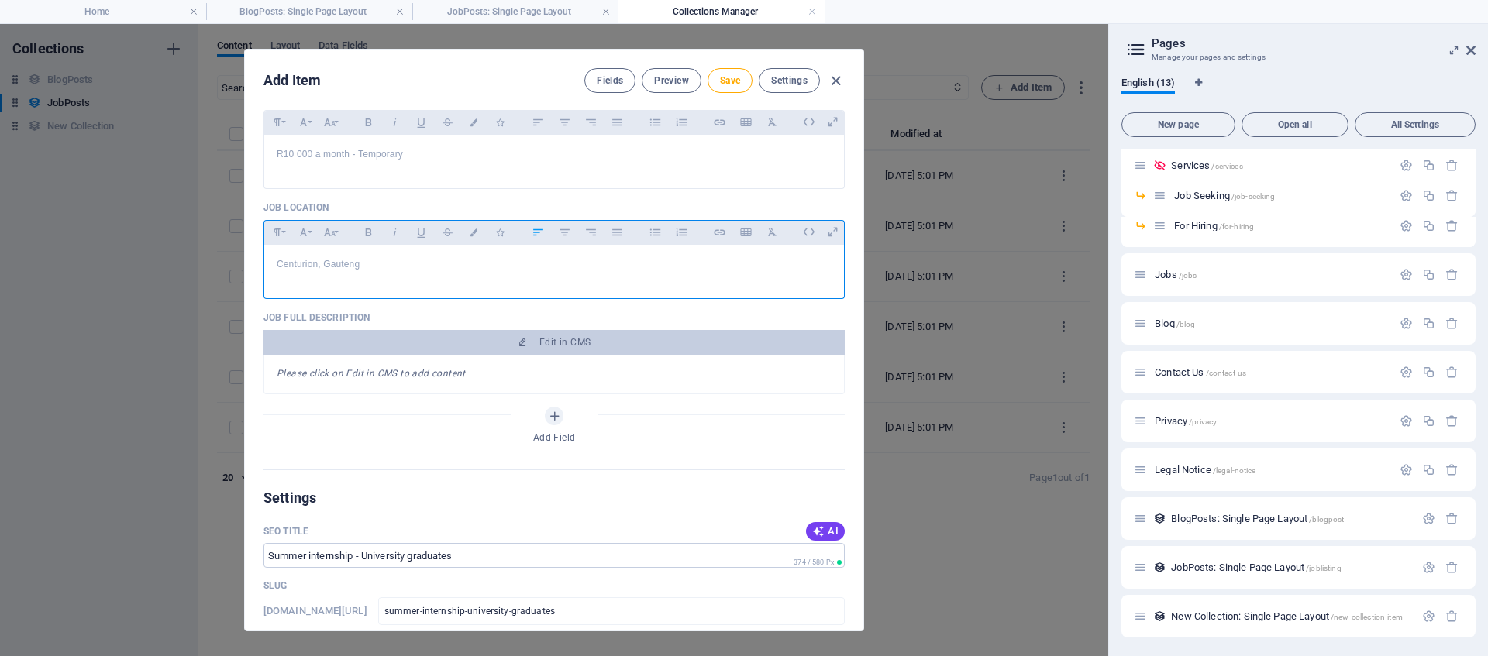
scroll to position [902, 0]
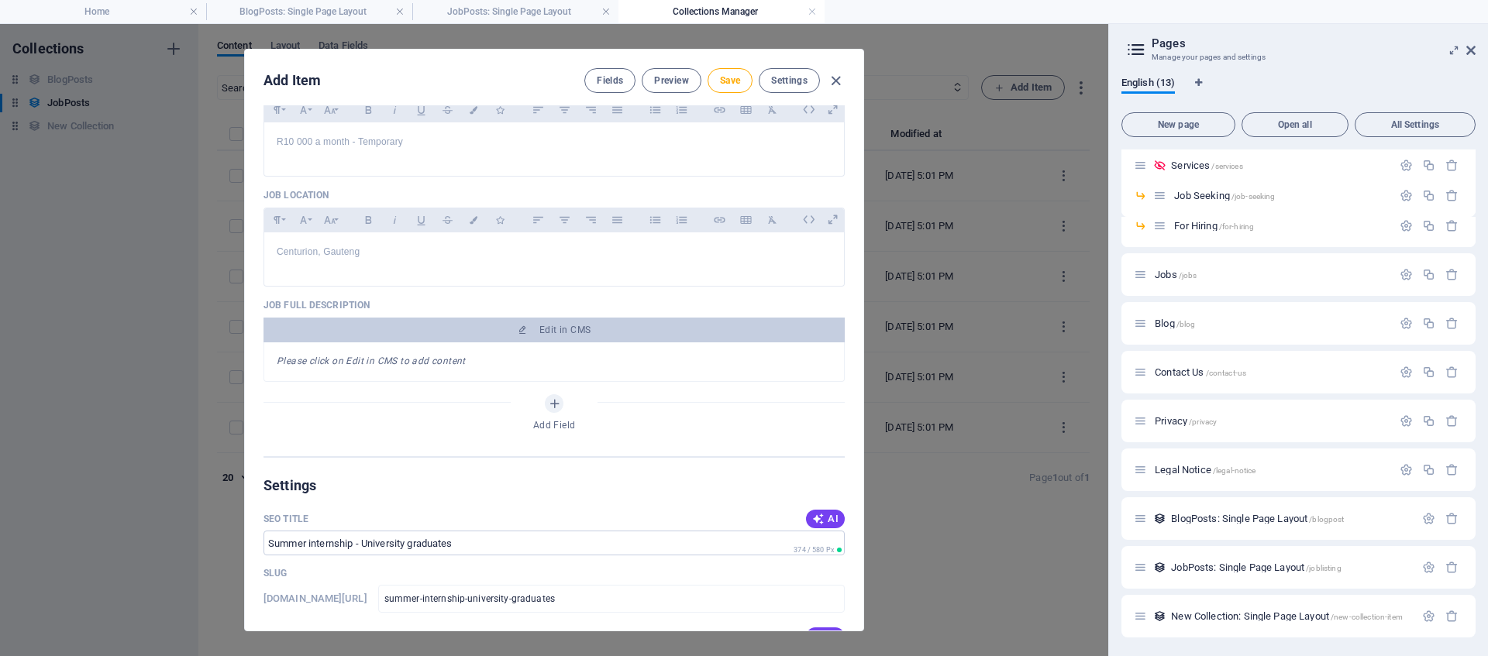
click at [411, 365] on em "Please click on Edit in CMS to add content" at bounding box center [371, 361] width 189 height 11
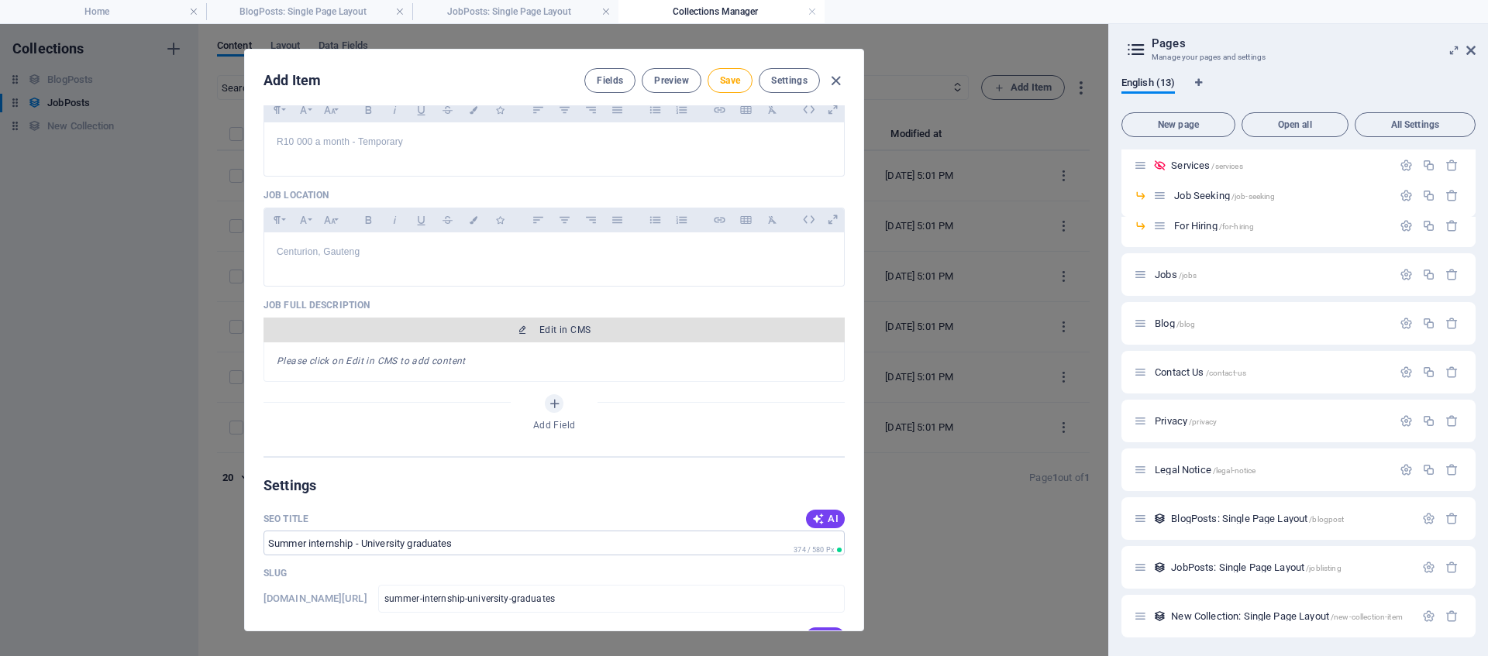
click at [535, 336] on button "Edit in CMS" at bounding box center [554, 330] width 581 height 25
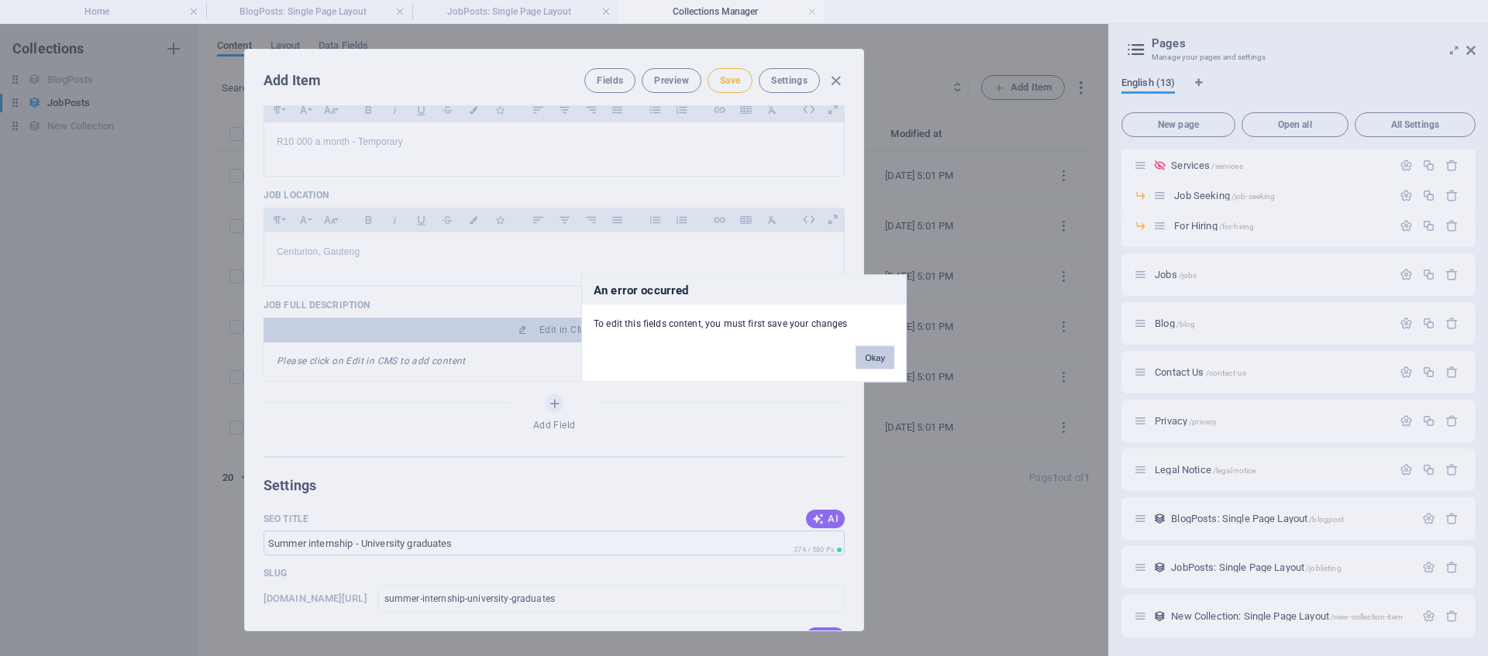
click at [867, 358] on button "Okay" at bounding box center [875, 357] width 39 height 23
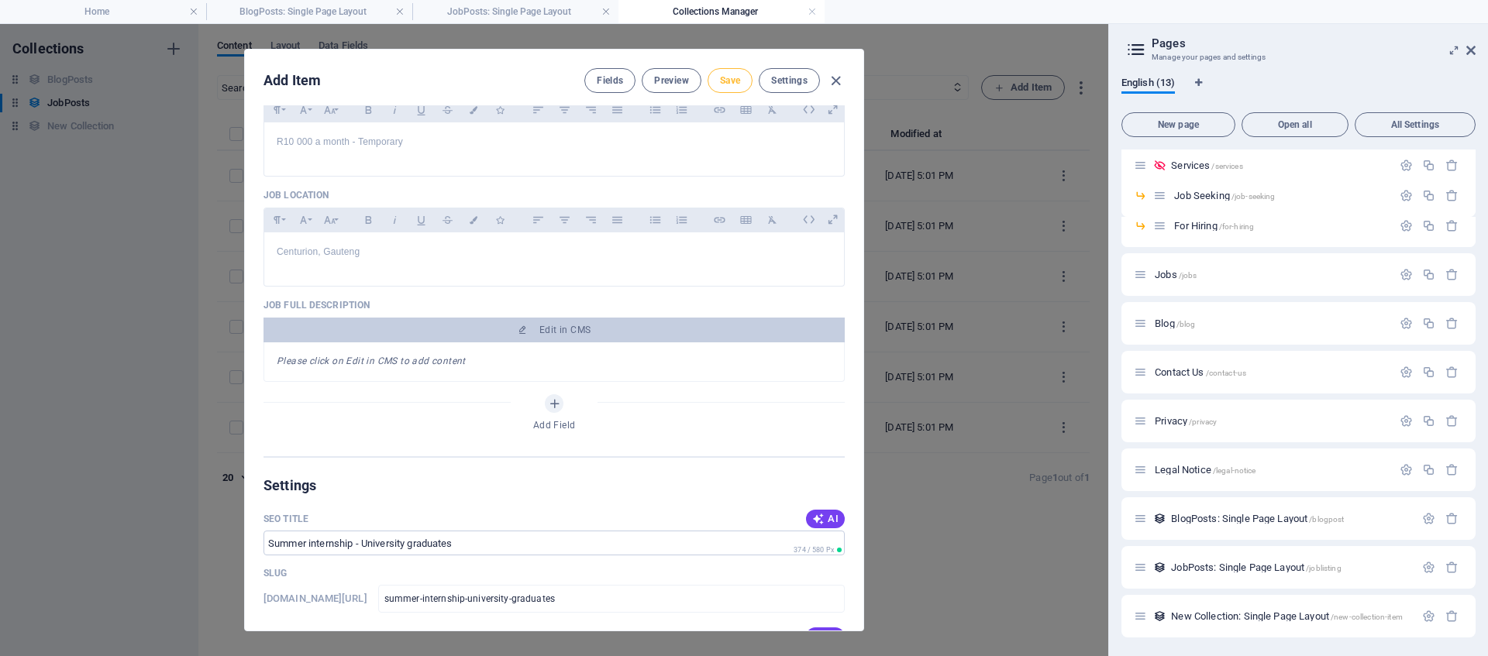
click at [735, 85] on span "Save" at bounding box center [730, 80] width 20 height 12
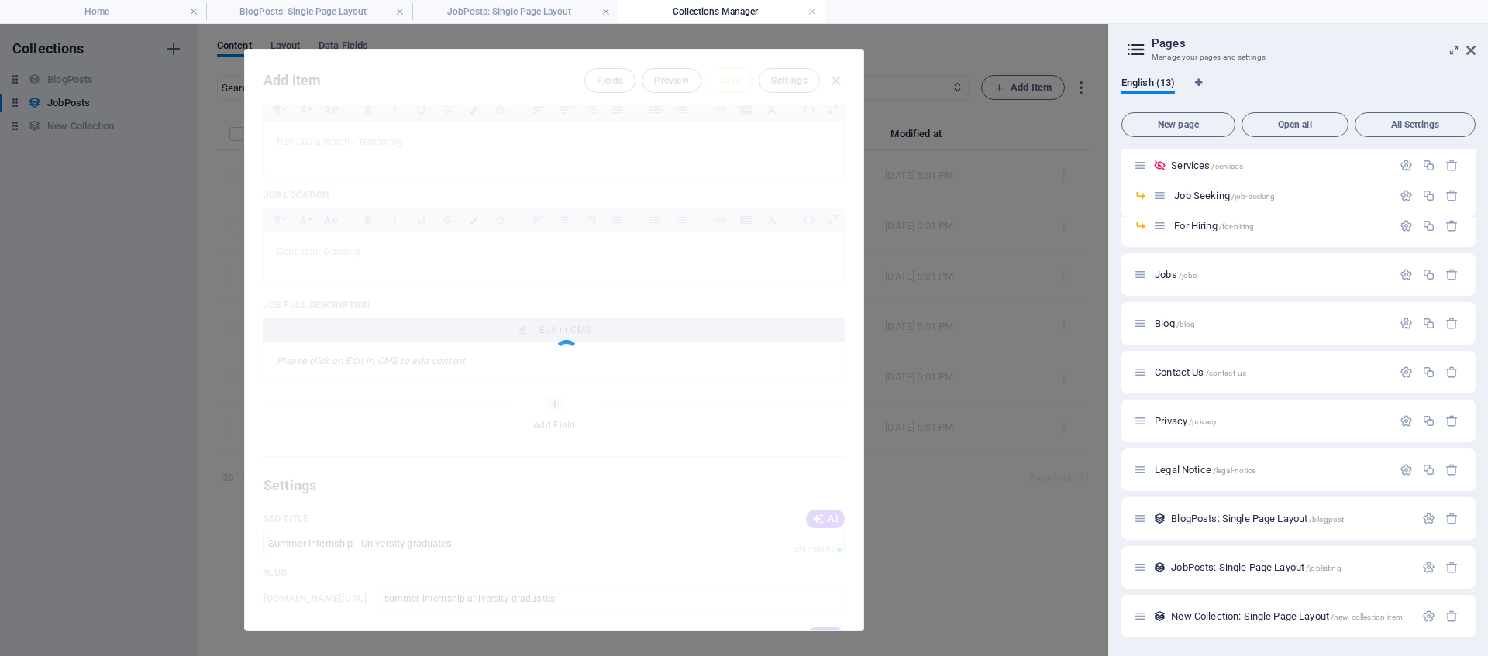
type input "summer-internship-university-graduates"
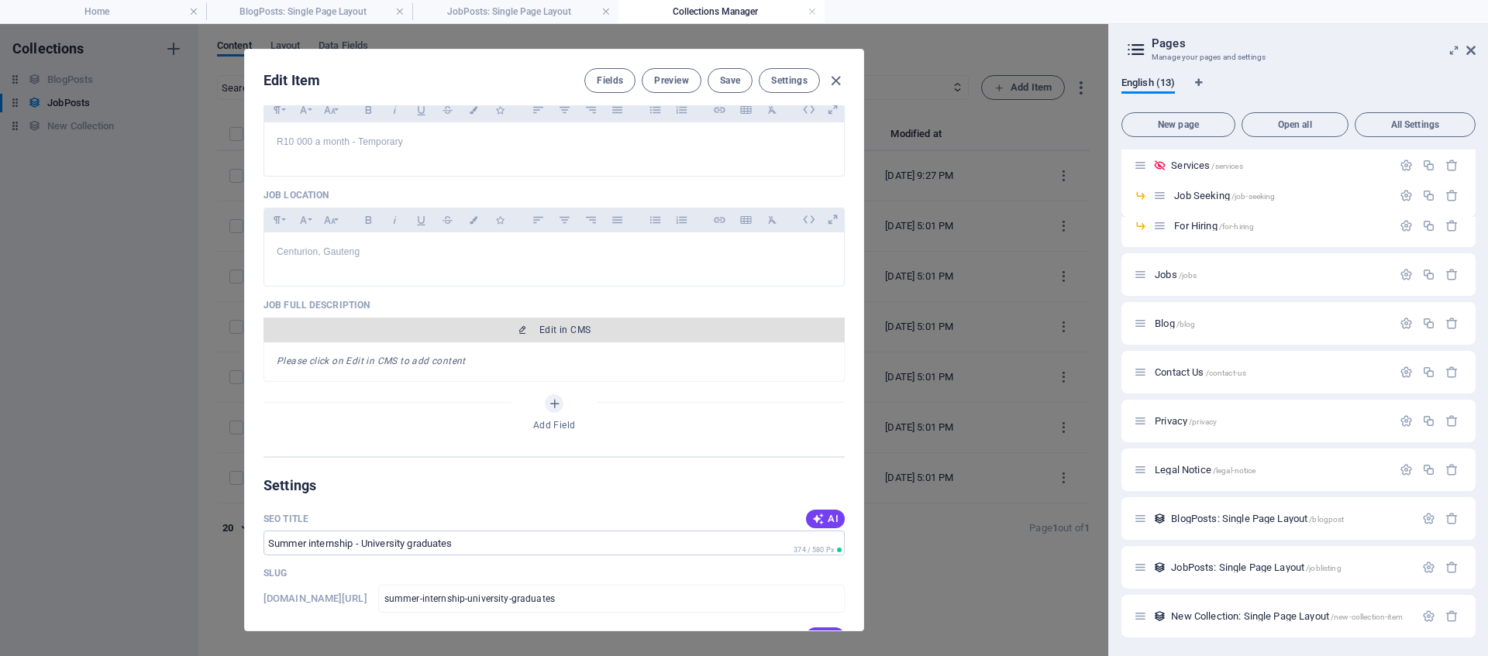
click at [549, 333] on span "Edit in CMS" at bounding box center [564, 330] width 51 height 12
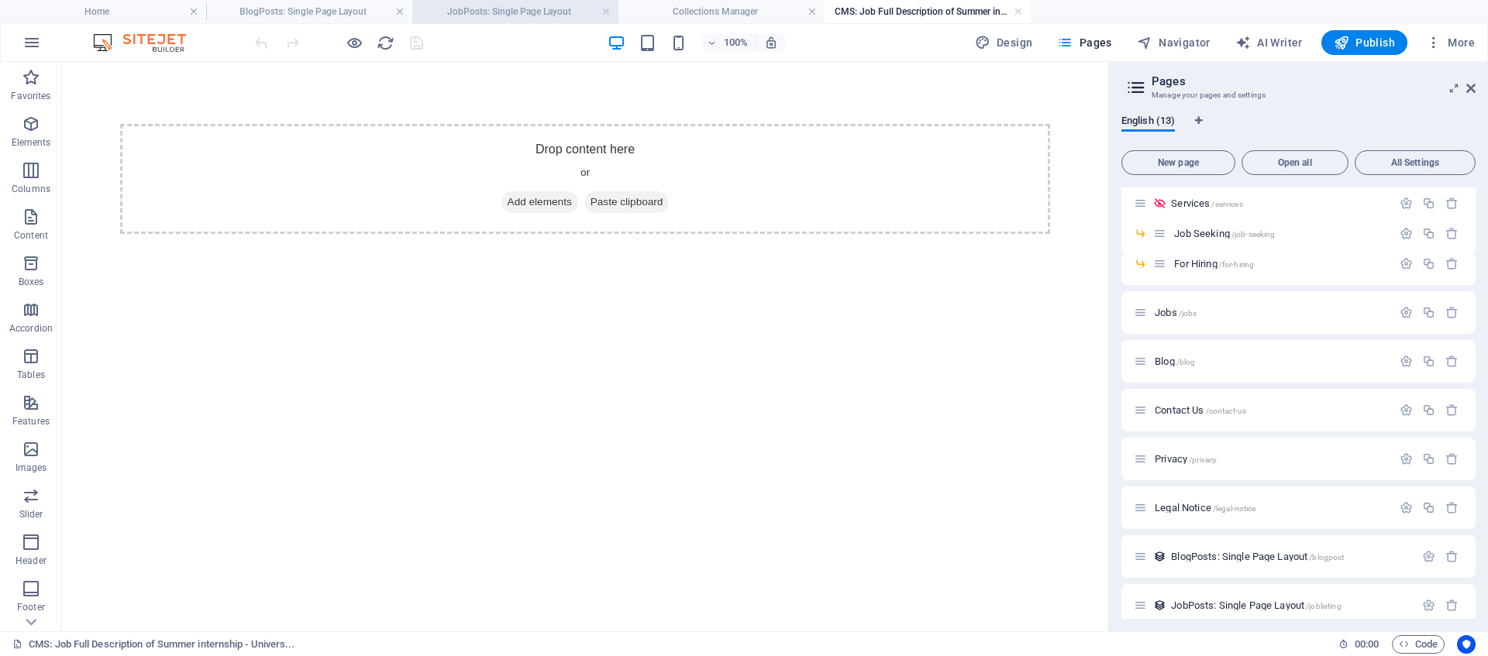
scroll to position [0, 0]
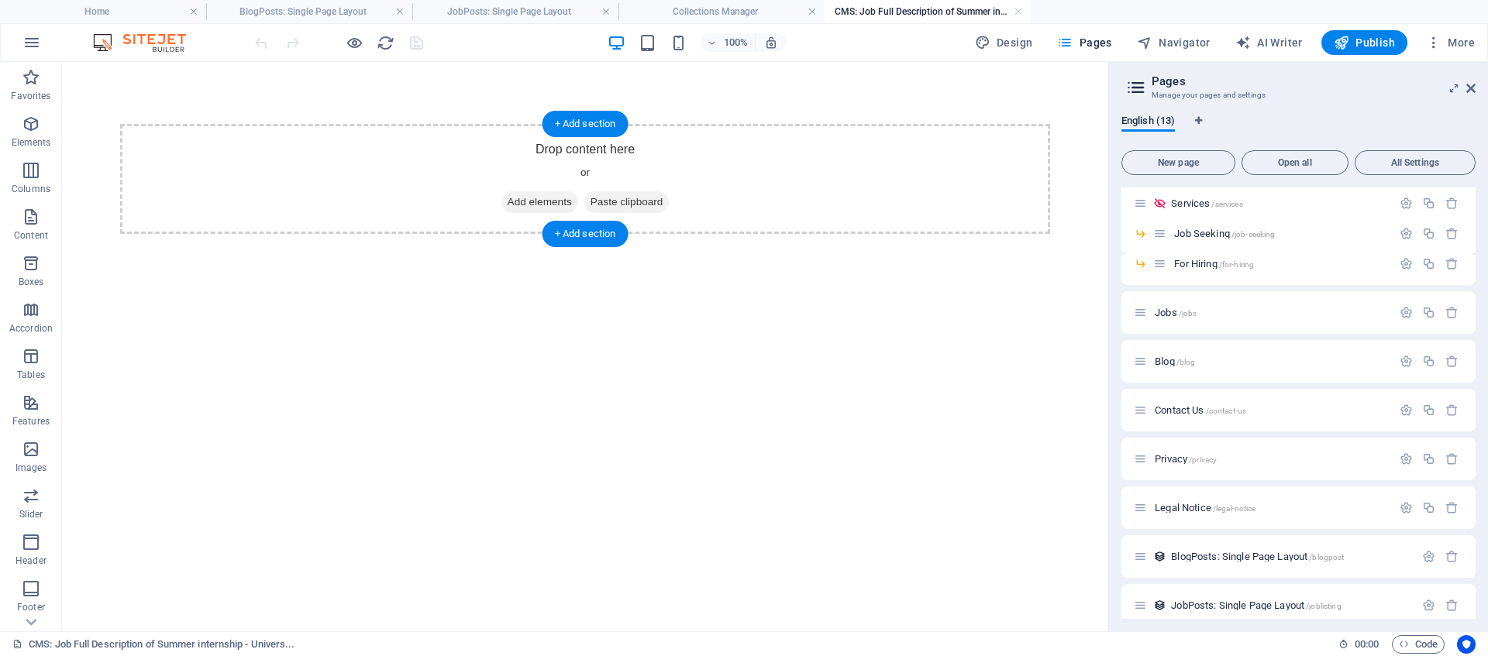
click at [578, 152] on div "Drop content here or Add elements Paste clipboard" at bounding box center [585, 179] width 930 height 110
click at [532, 202] on span "Add elements" at bounding box center [539, 202] width 77 height 22
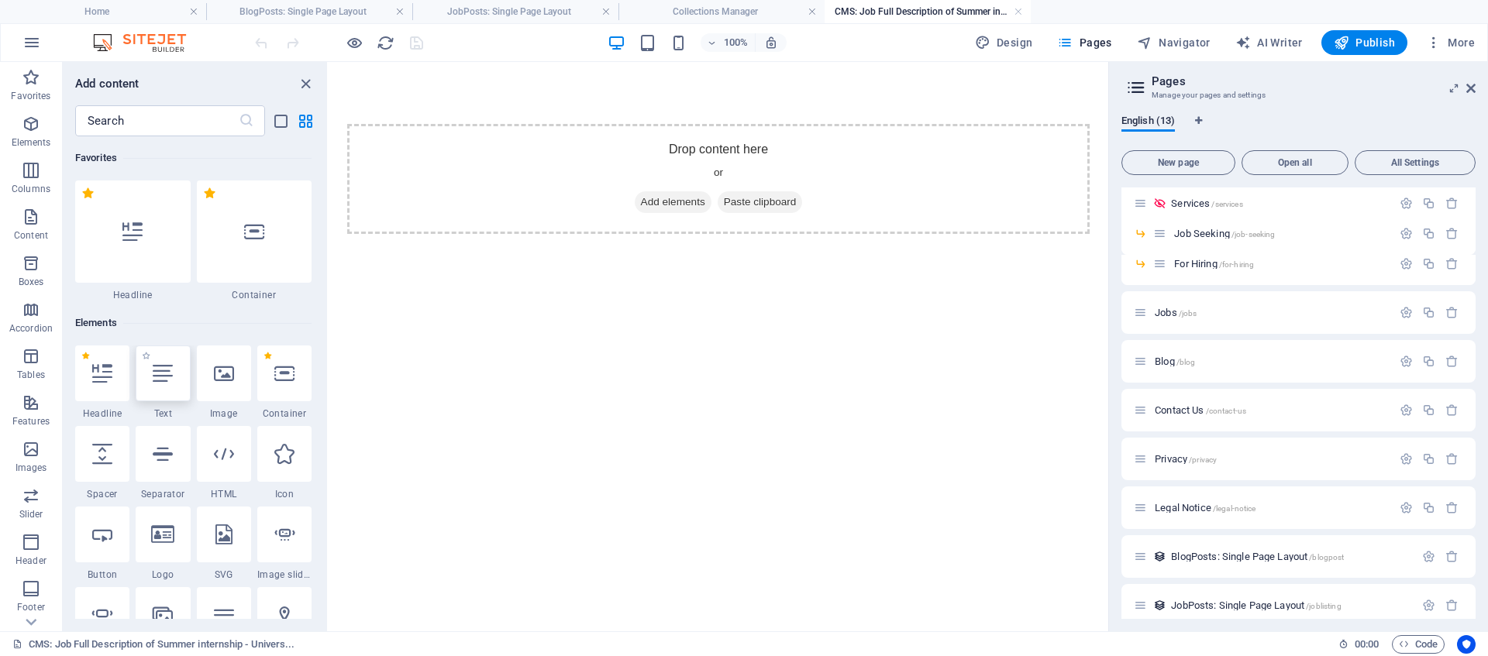
click at [152, 390] on div at bounding box center [163, 374] width 54 height 56
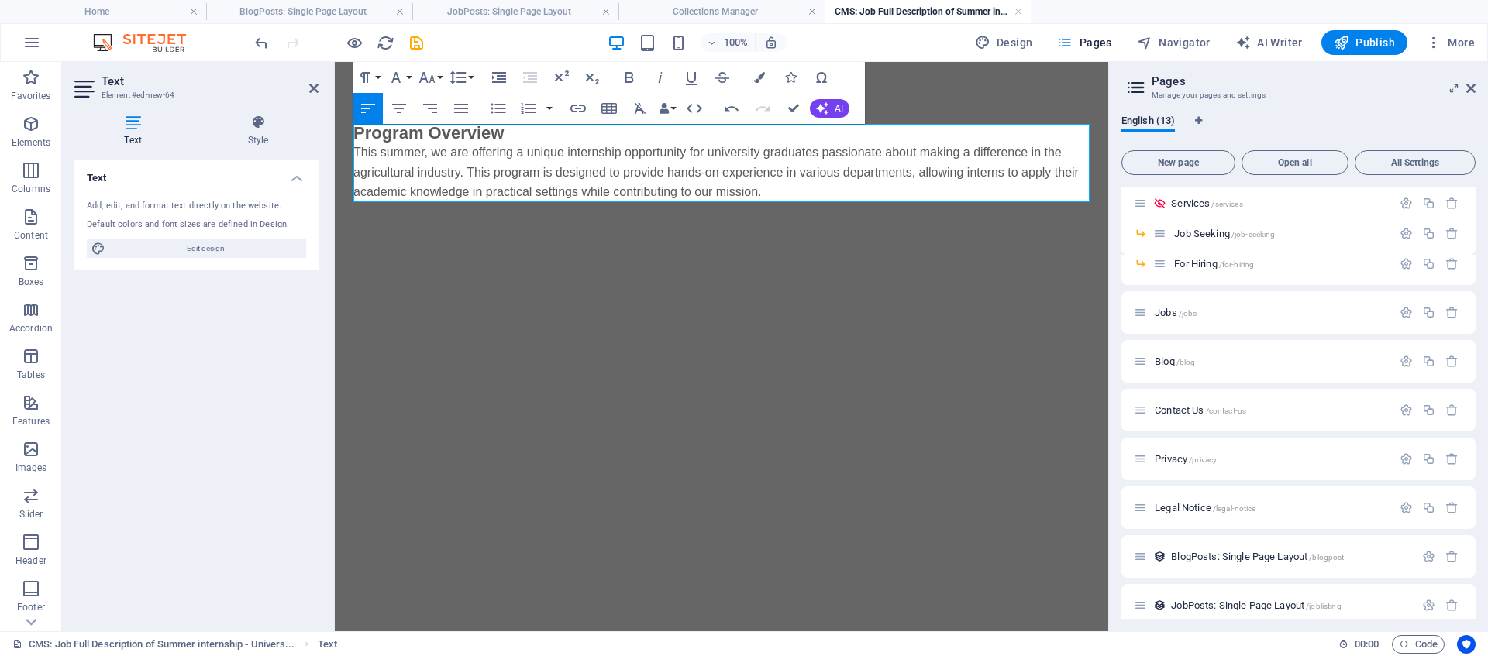
click at [494, 135] on b "Program Overview" at bounding box center [428, 132] width 150 height 19
click at [514, 135] on h3 "Program Overview" at bounding box center [721, 133] width 736 height 19
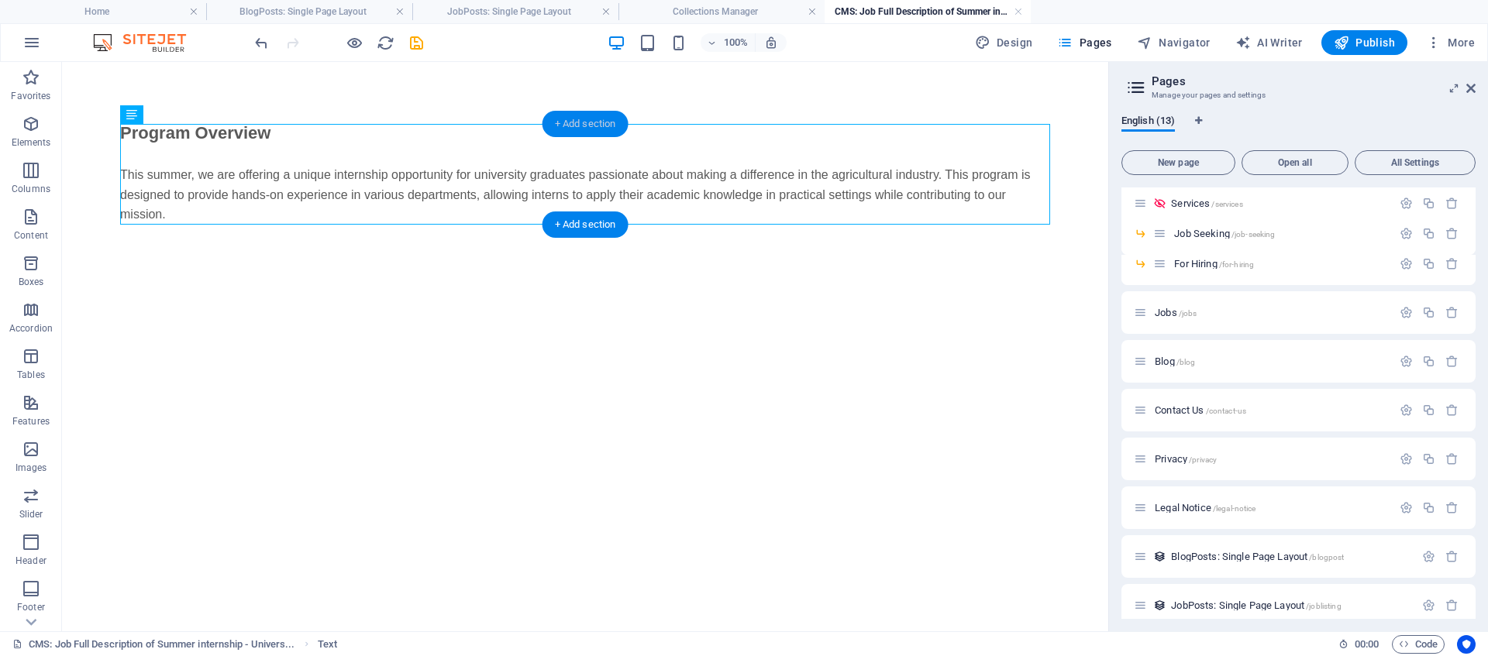
click at [566, 127] on div "+ Add section" at bounding box center [586, 124] width 86 height 26
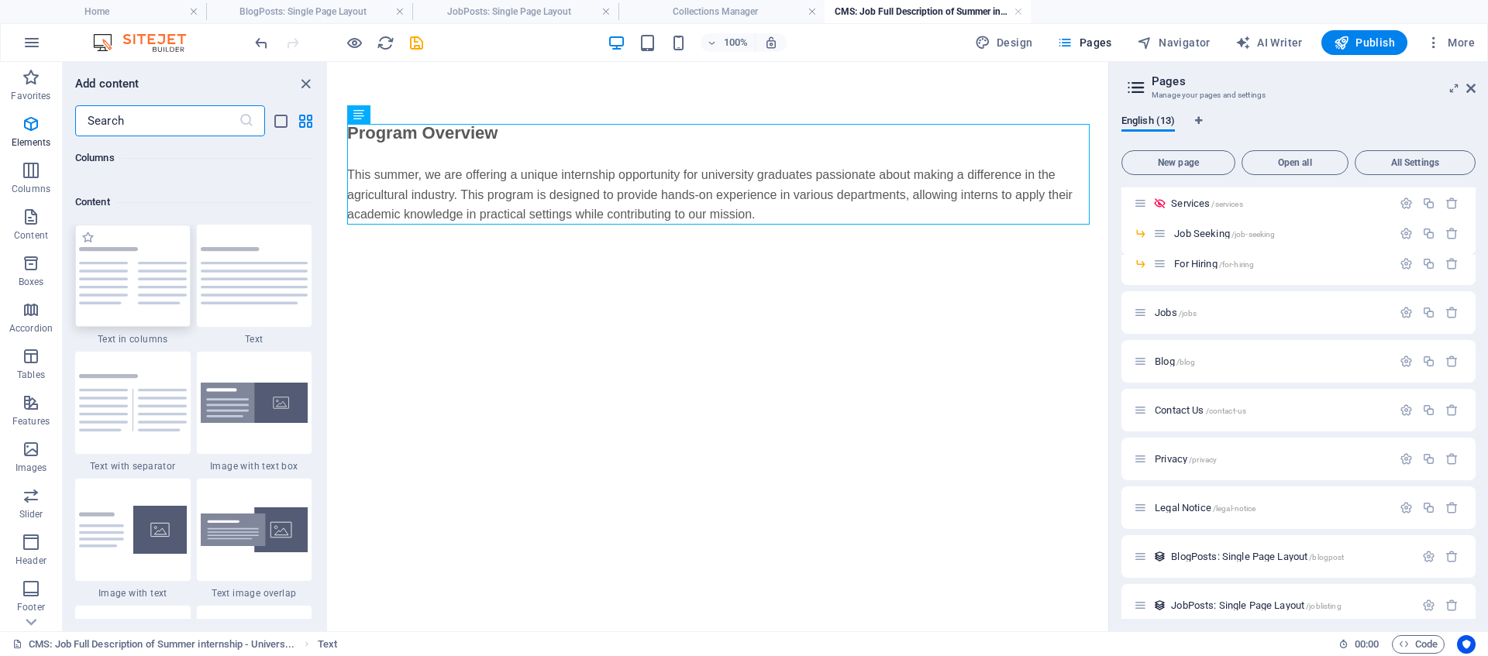
scroll to position [2712, 0]
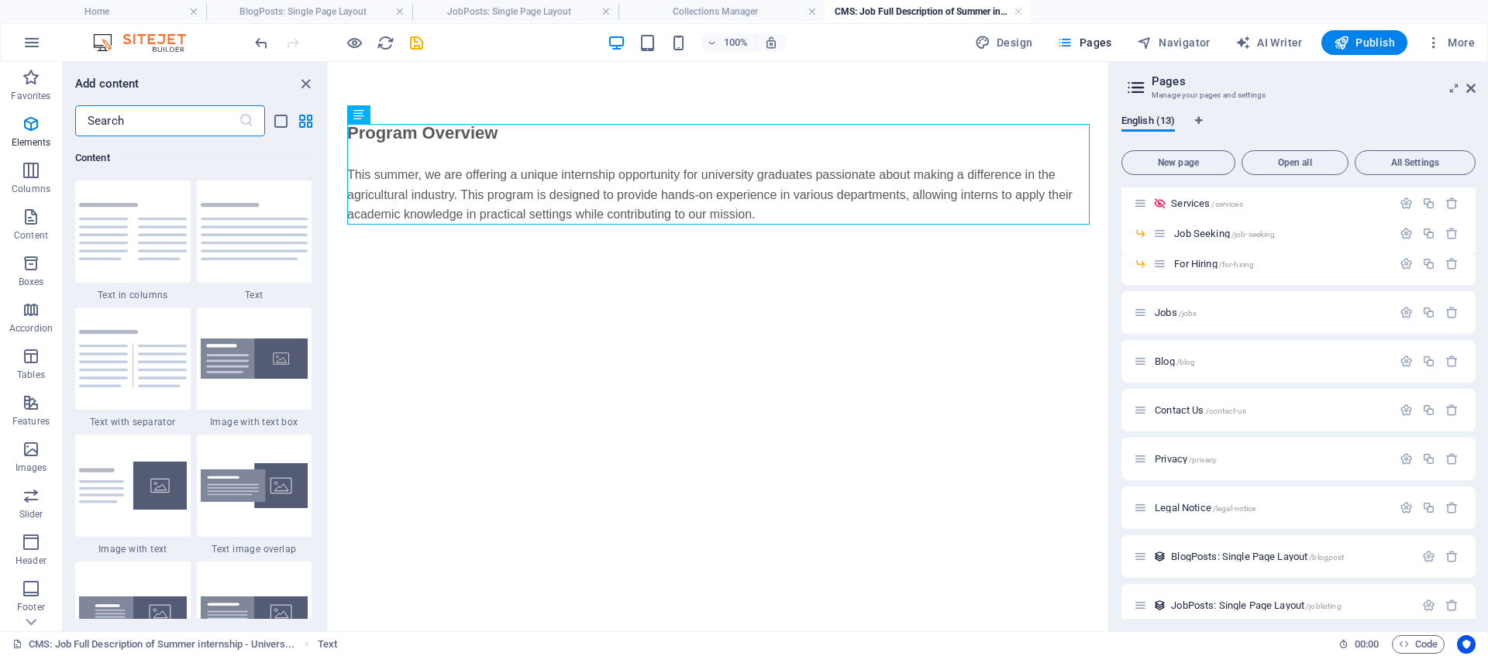
drag, startPoint x: 257, startPoint y: 240, endPoint x: 278, endPoint y: 218, distance: 30.7
click at [257, 240] on div at bounding box center [254, 232] width 115 height 102
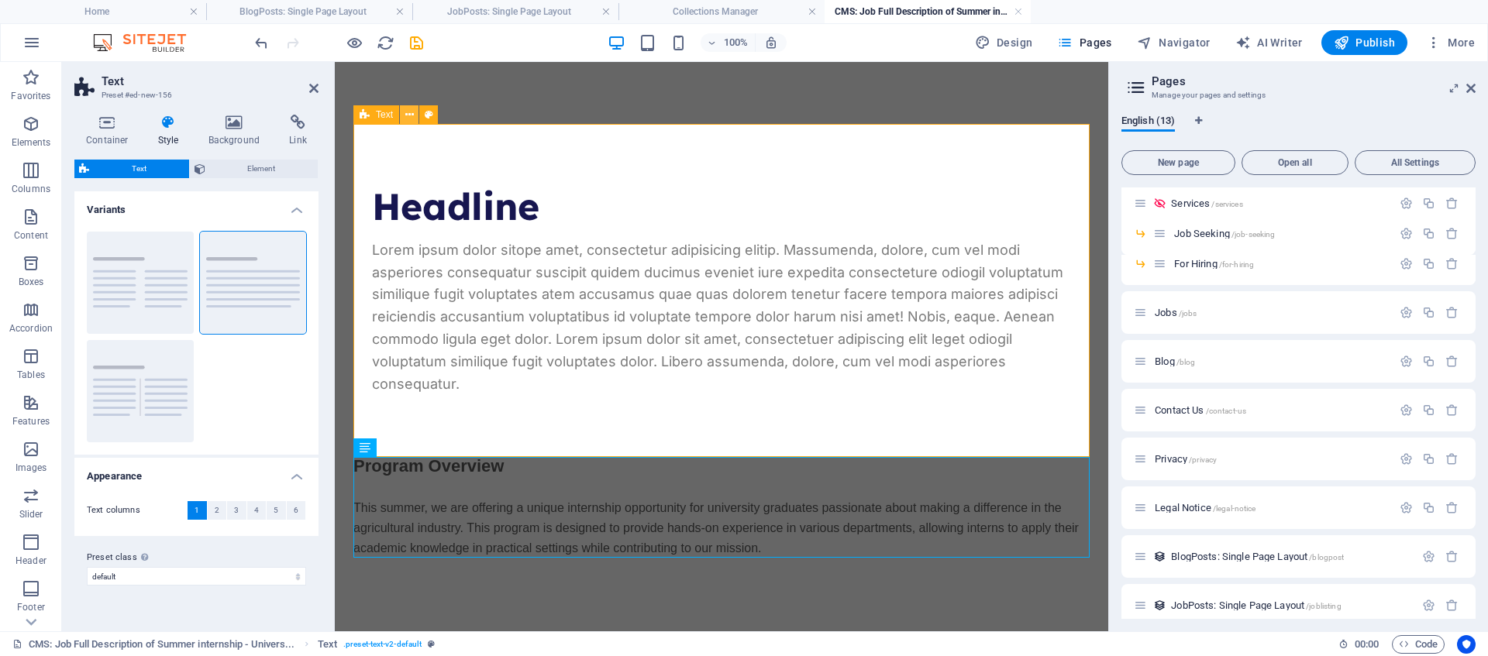
click at [410, 113] on icon at bounding box center [409, 115] width 9 height 16
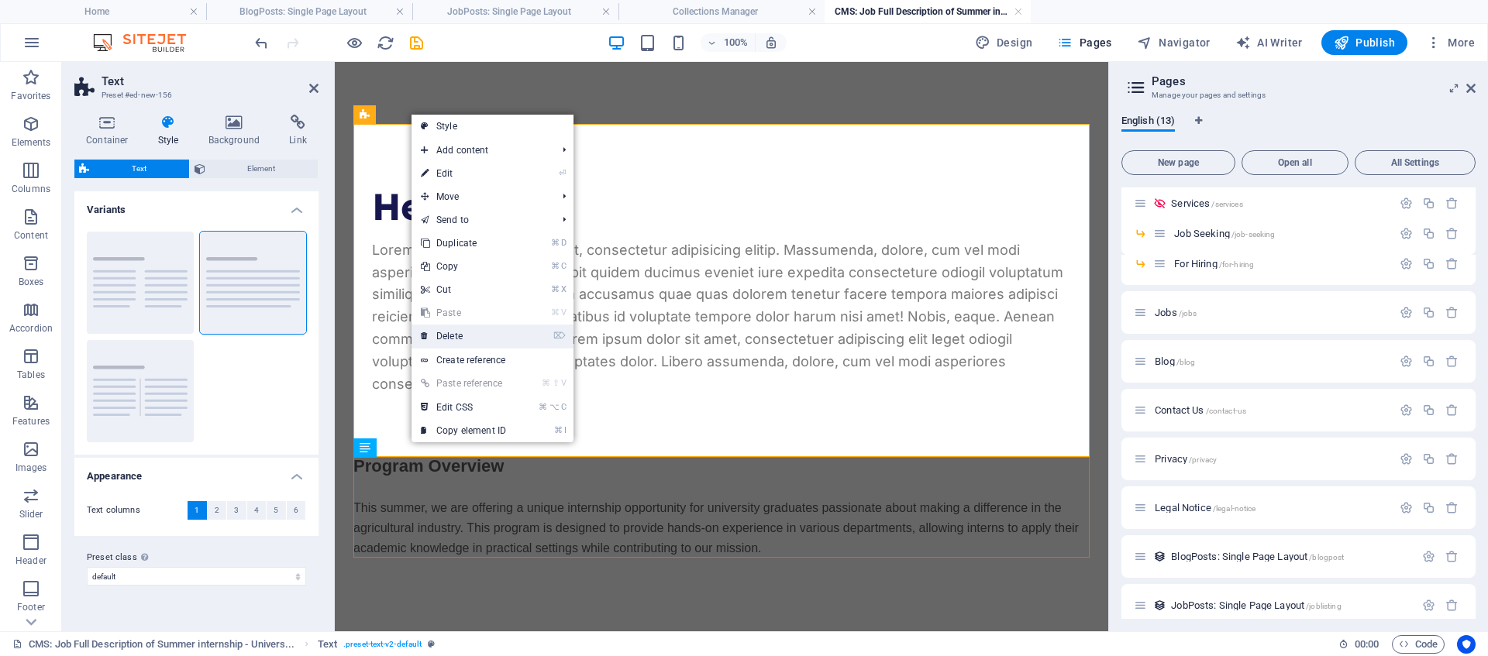
click at [474, 333] on link "⌦ Delete" at bounding box center [464, 336] width 104 height 23
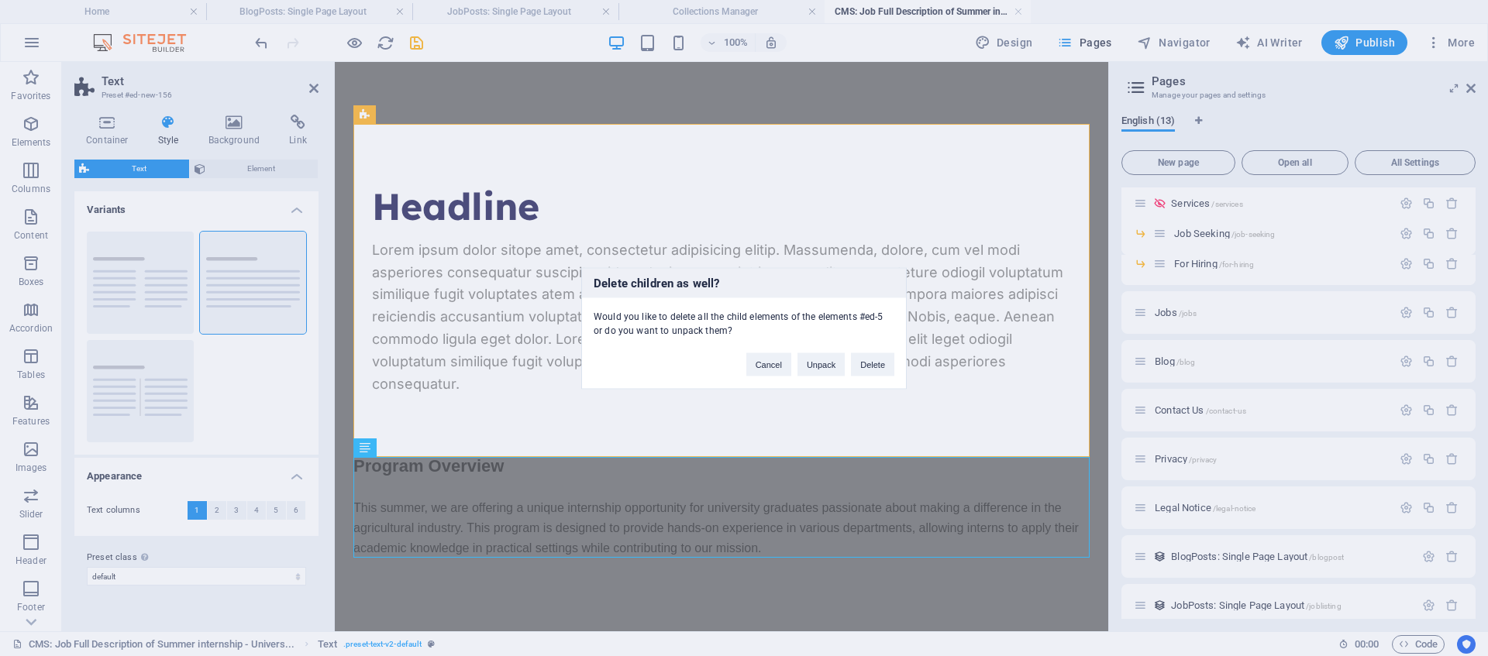
click at [501, 533] on div "Delete children as well? Would you like to delete all the child elements of the…" at bounding box center [744, 328] width 1488 height 656
drag, startPoint x: 863, startPoint y: 370, endPoint x: 800, endPoint y: 308, distance: 88.2
click at [863, 370] on button "Delete" at bounding box center [872, 364] width 43 height 23
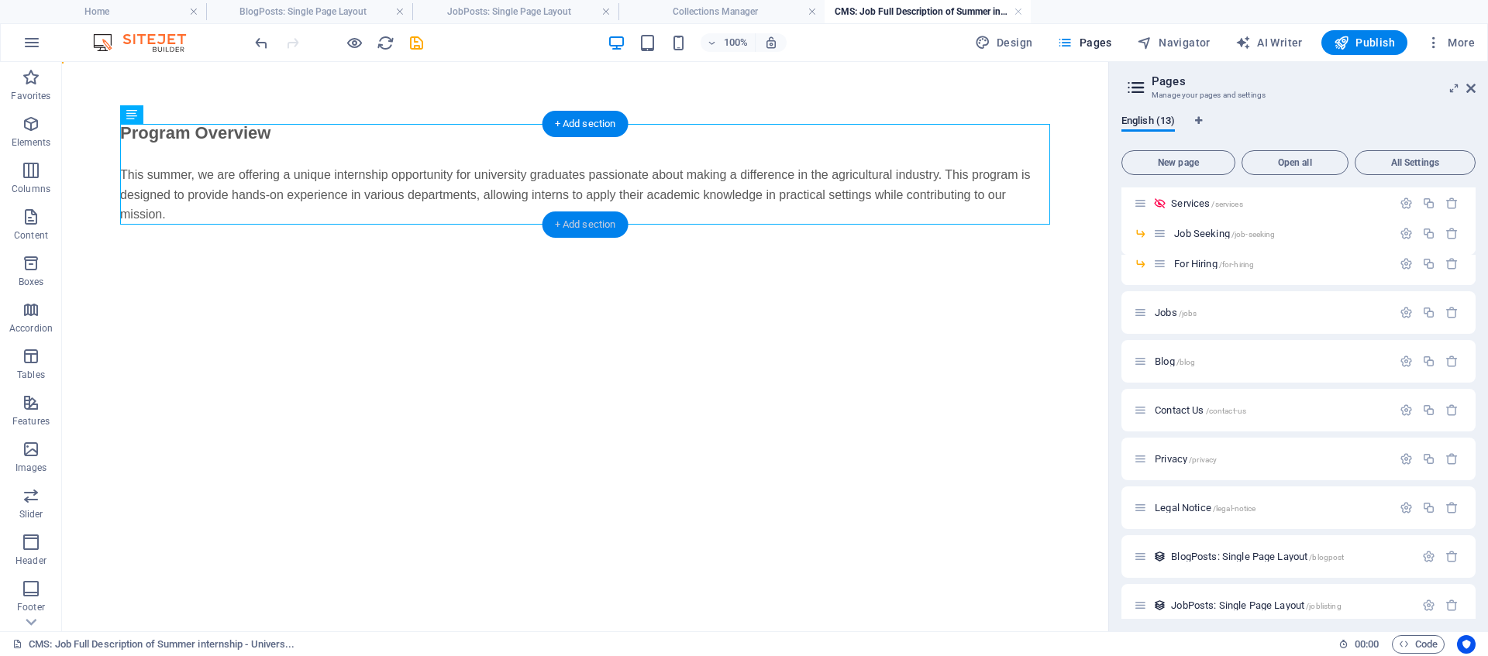
click at [568, 224] on div "+ Add section" at bounding box center [586, 225] width 86 height 26
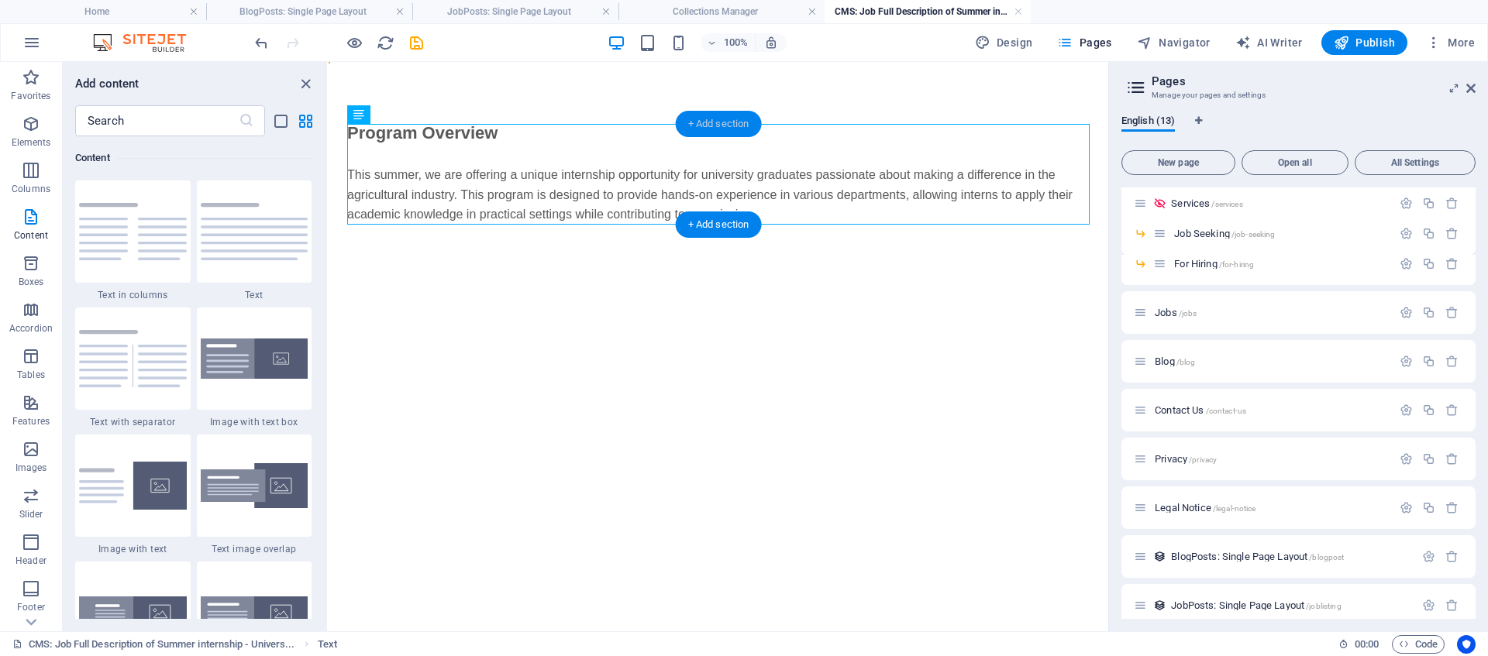
click at [705, 125] on div "+ Add section" at bounding box center [719, 124] width 86 height 26
click at [264, 238] on div at bounding box center [254, 232] width 115 height 102
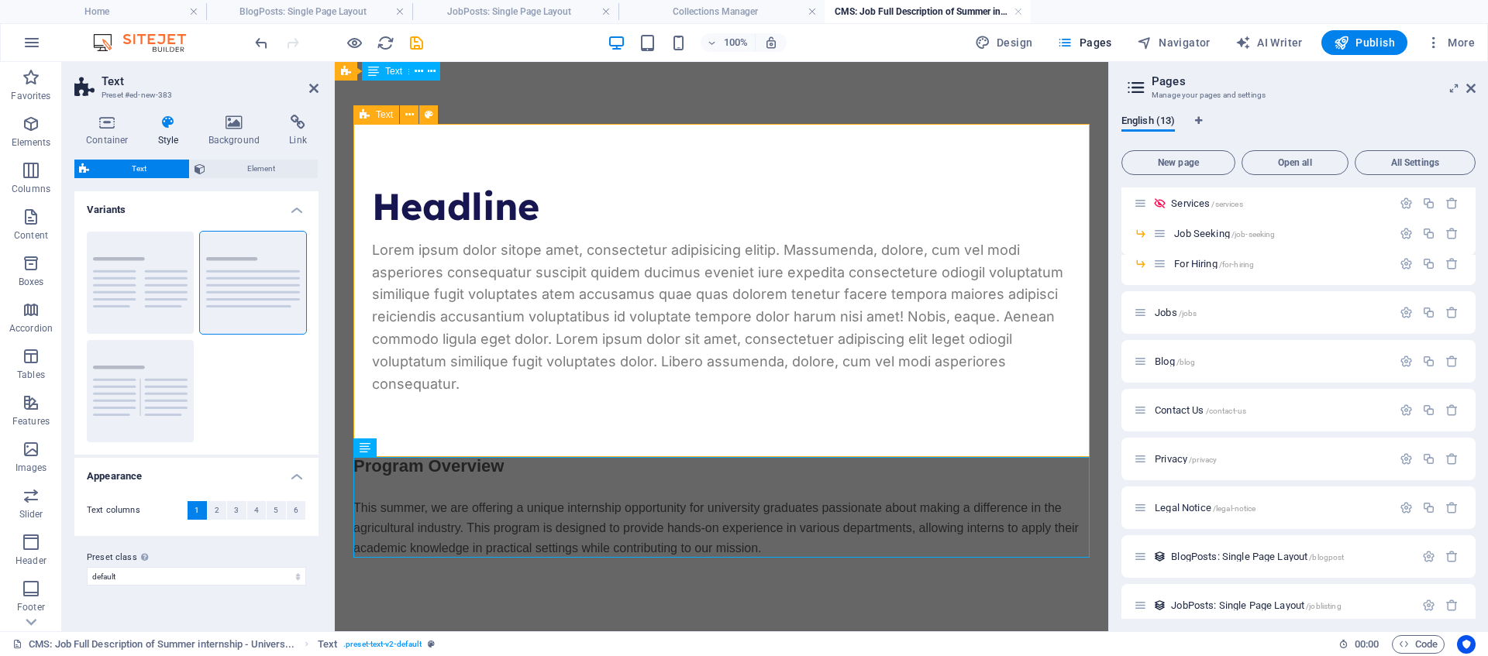
click at [534, 211] on div "Headline" at bounding box center [721, 206] width 699 height 41
drag, startPoint x: 509, startPoint y: 231, endPoint x: 489, endPoint y: 264, distance: 38.9
click at [508, 231] on div at bounding box center [721, 233] width 699 height 12
drag, startPoint x: 465, startPoint y: 354, endPoint x: 479, endPoint y: 402, distance: 50.0
click at [465, 354] on div "Lorem ipsum dolor sitope amet, consectetur adipisicing elitip. Massumenda, dolo…" at bounding box center [721, 317] width 699 height 157
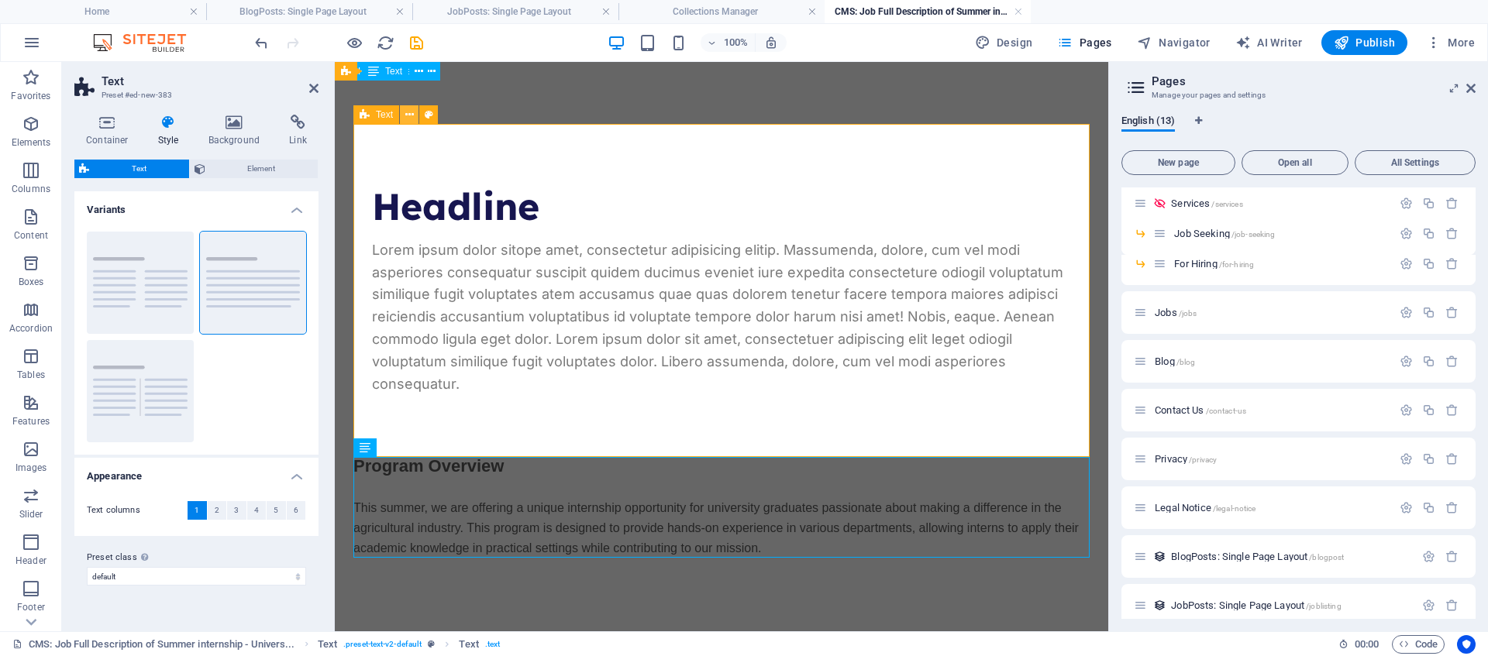
click at [410, 116] on icon at bounding box center [409, 115] width 9 height 16
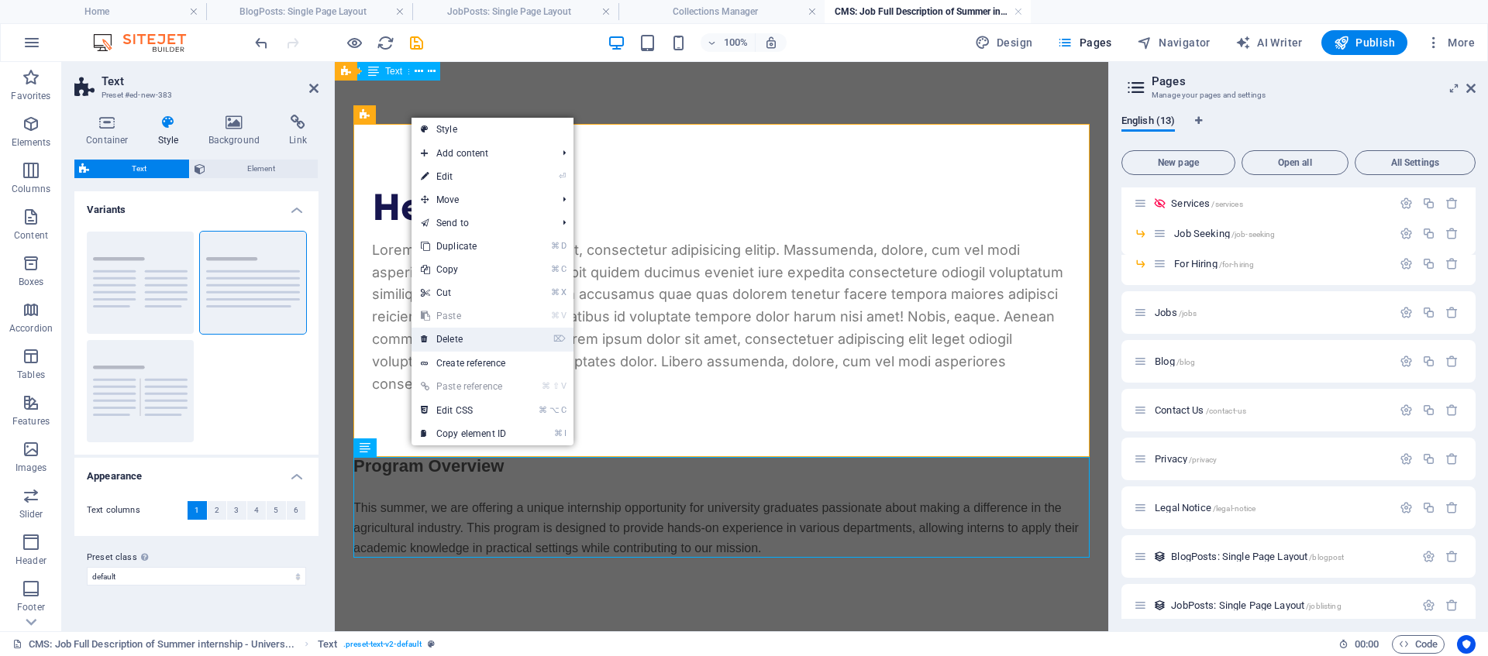
click at [479, 346] on link "⌦ Delete" at bounding box center [464, 339] width 104 height 23
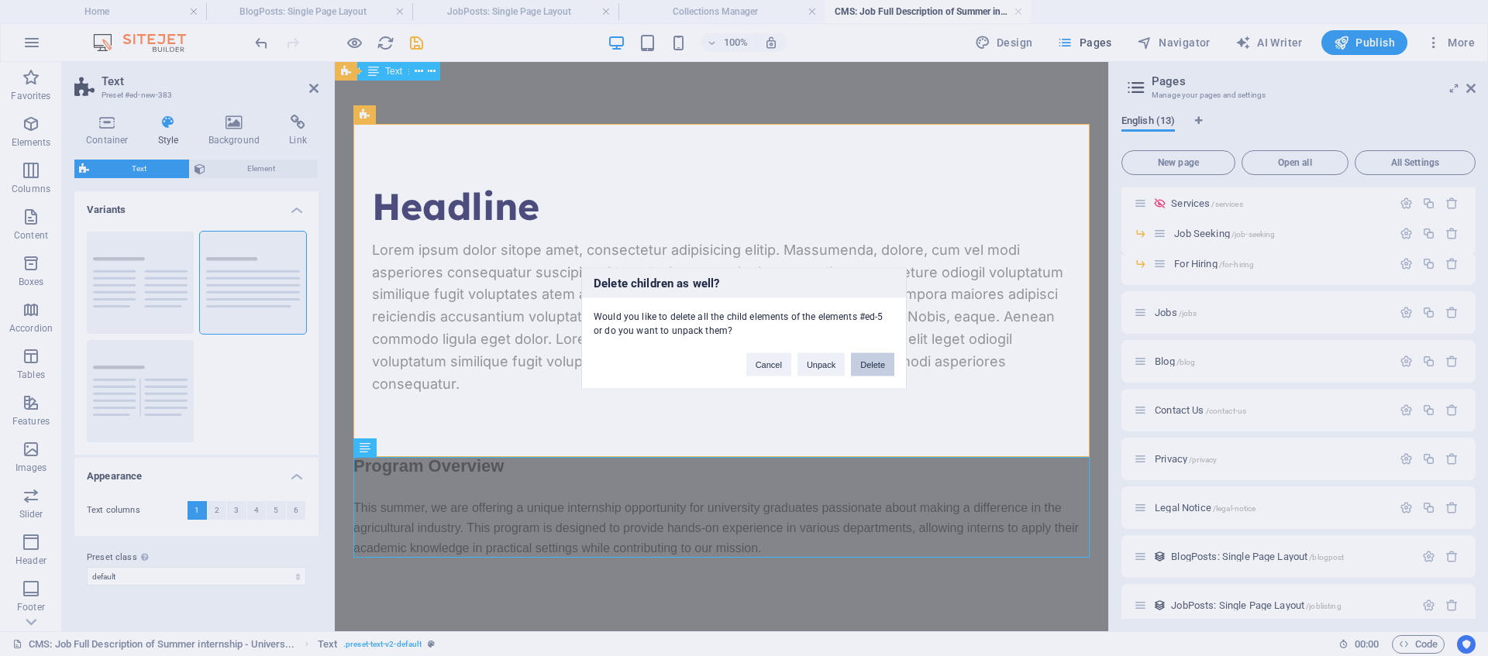
click at [871, 364] on button "Delete" at bounding box center [872, 364] width 43 height 23
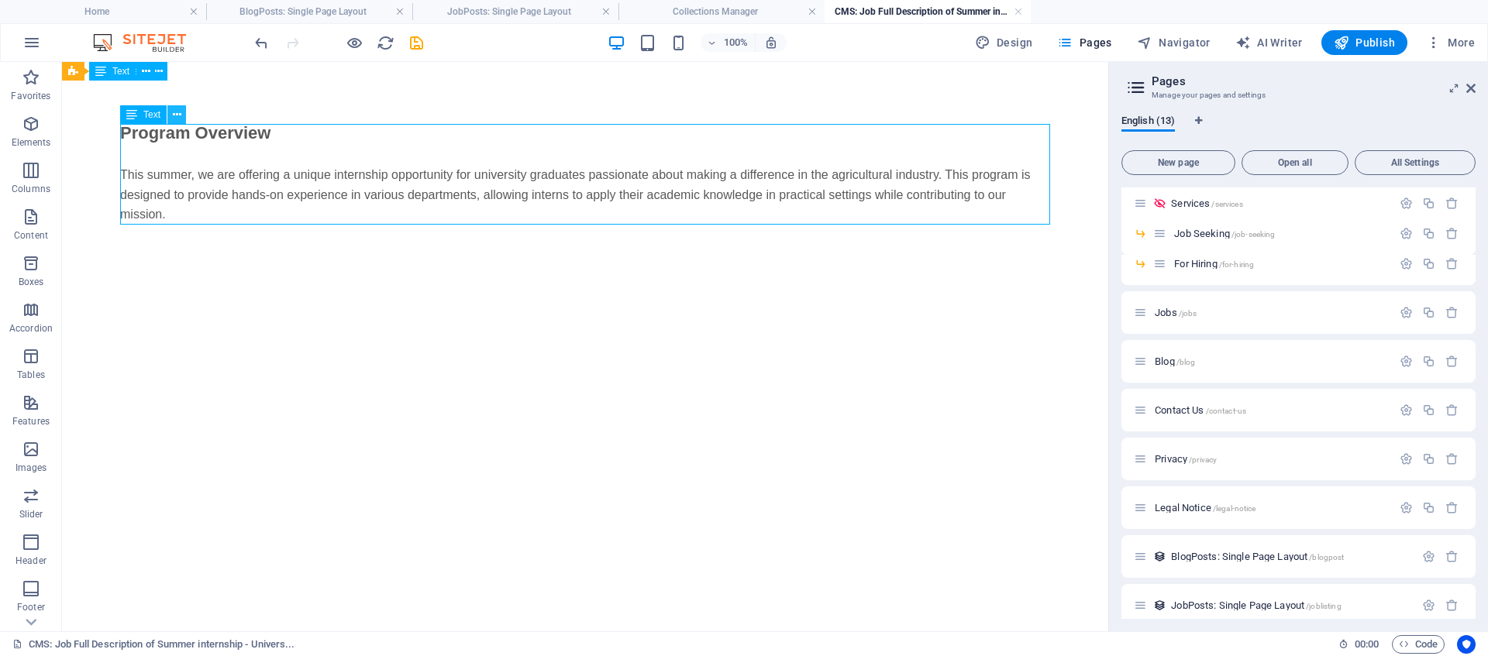
click at [178, 114] on icon at bounding box center [177, 115] width 9 height 16
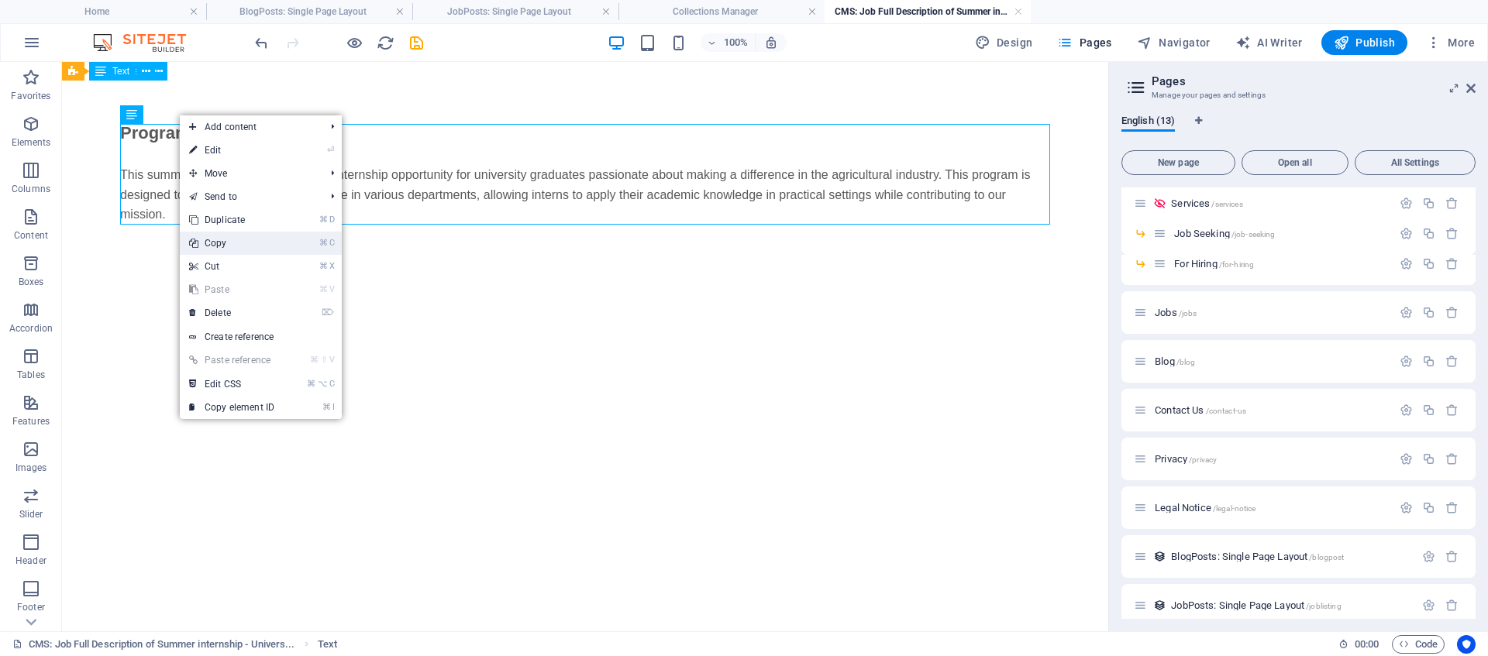
click at [258, 246] on link "⌘ C Copy" at bounding box center [232, 243] width 104 height 23
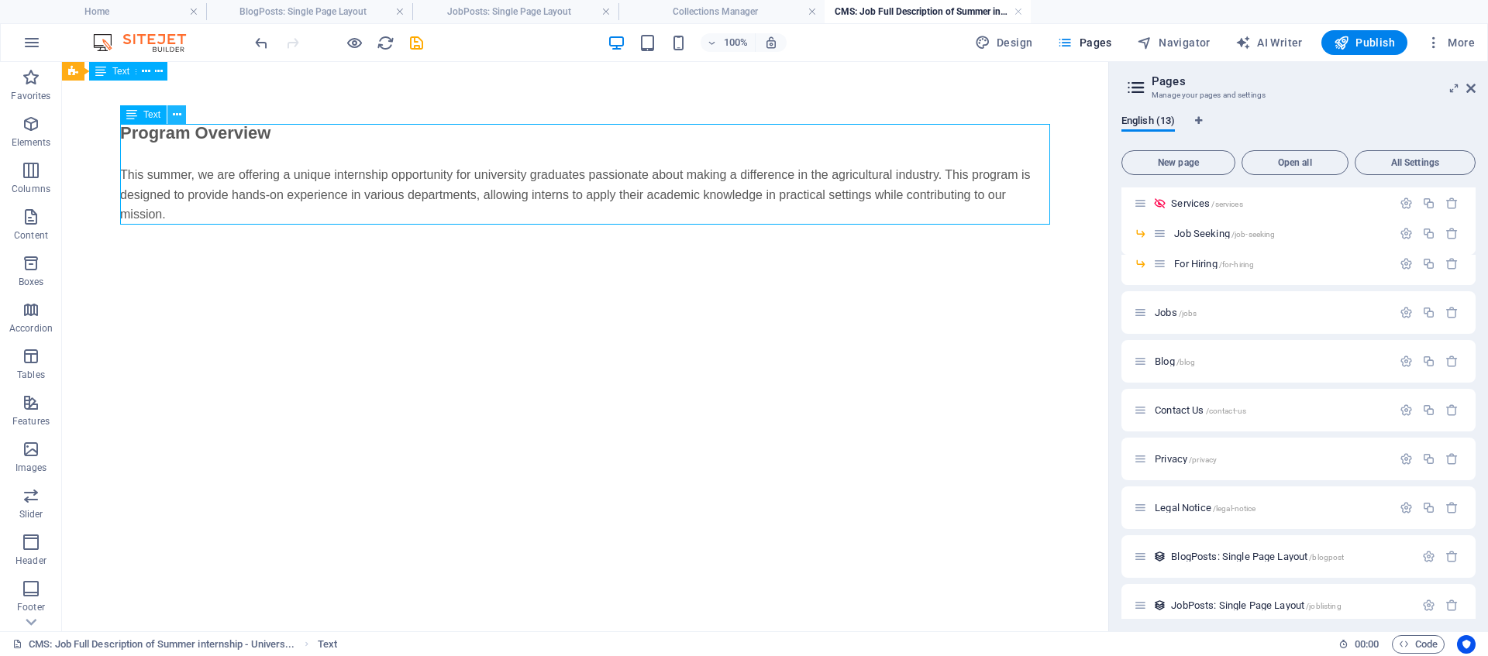
click at [175, 115] on icon at bounding box center [177, 115] width 9 height 16
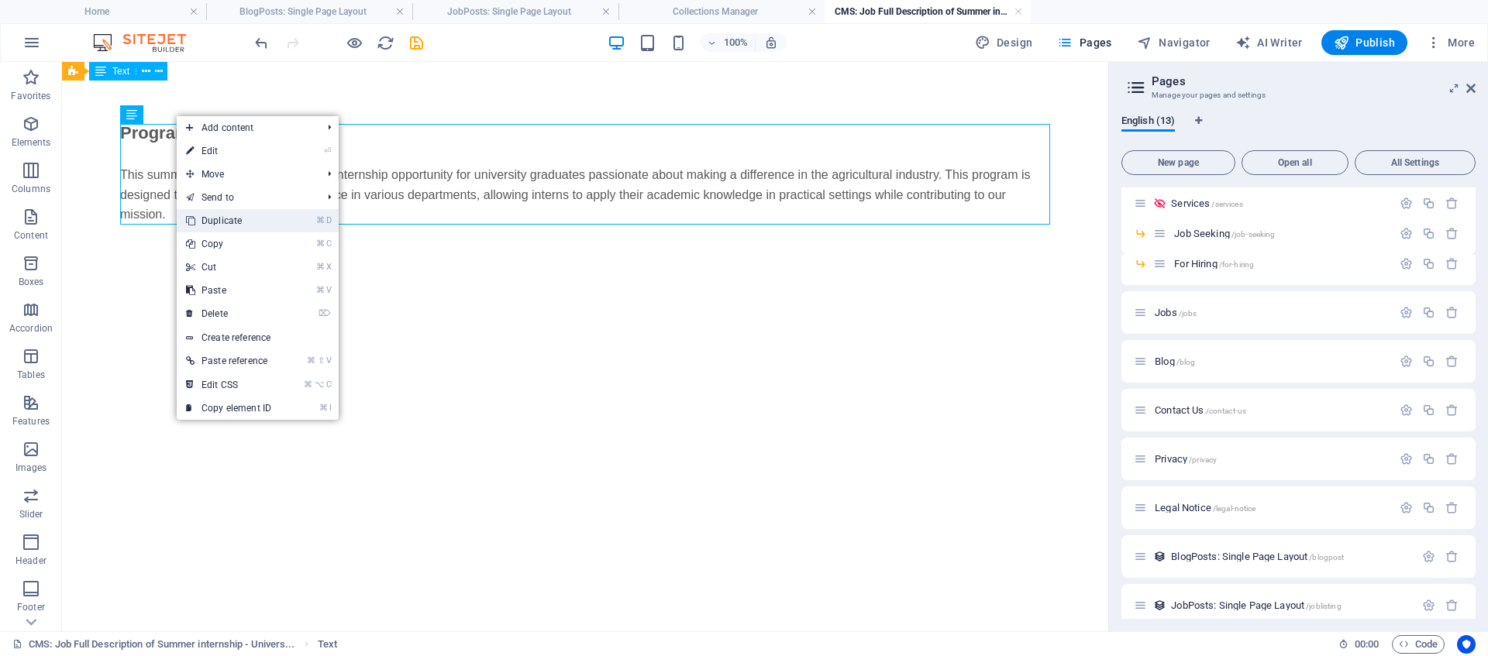
click at [233, 223] on link "⌘ D Duplicate" at bounding box center [229, 220] width 104 height 23
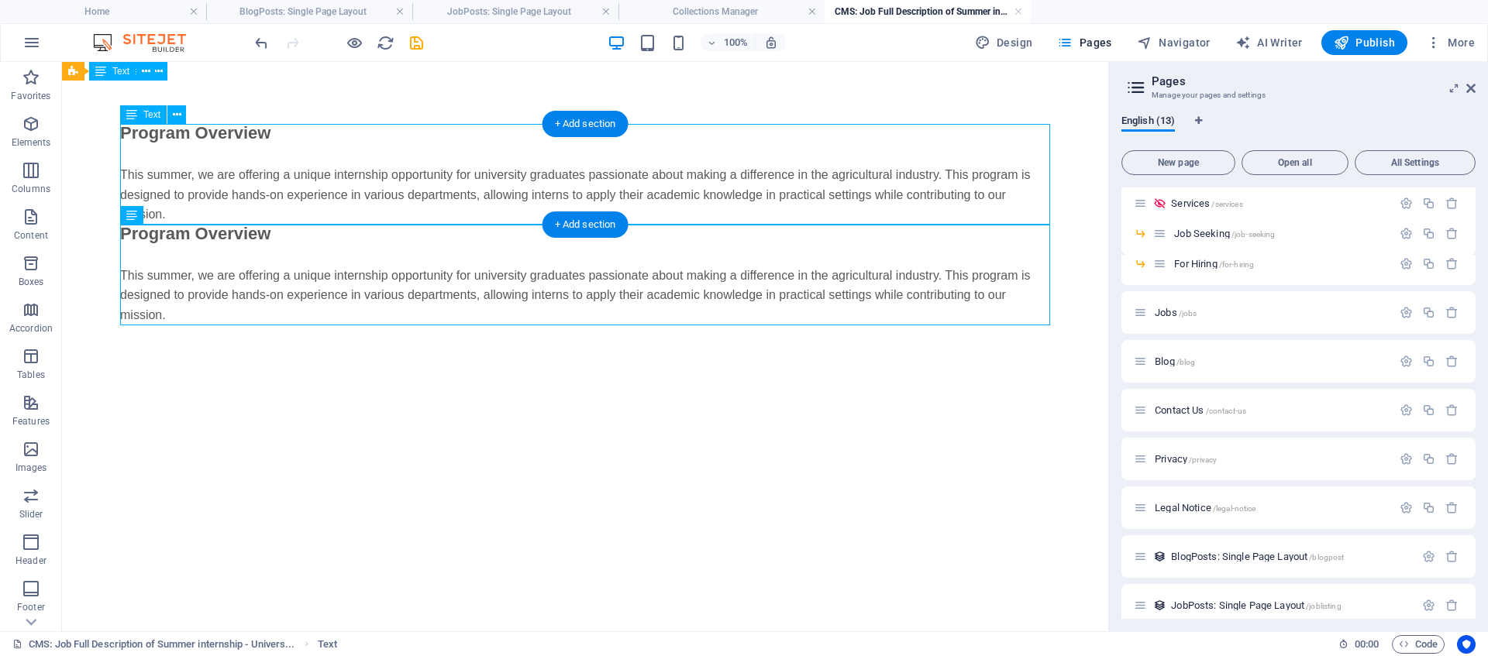
click at [246, 196] on div "Program Overview This summer, we are offering a unique internship opportunity f…" at bounding box center [585, 174] width 930 height 101
click at [161, 193] on div "Program Overview This summer, we are offering a unique internship opportunity f…" at bounding box center [585, 174] width 930 height 101
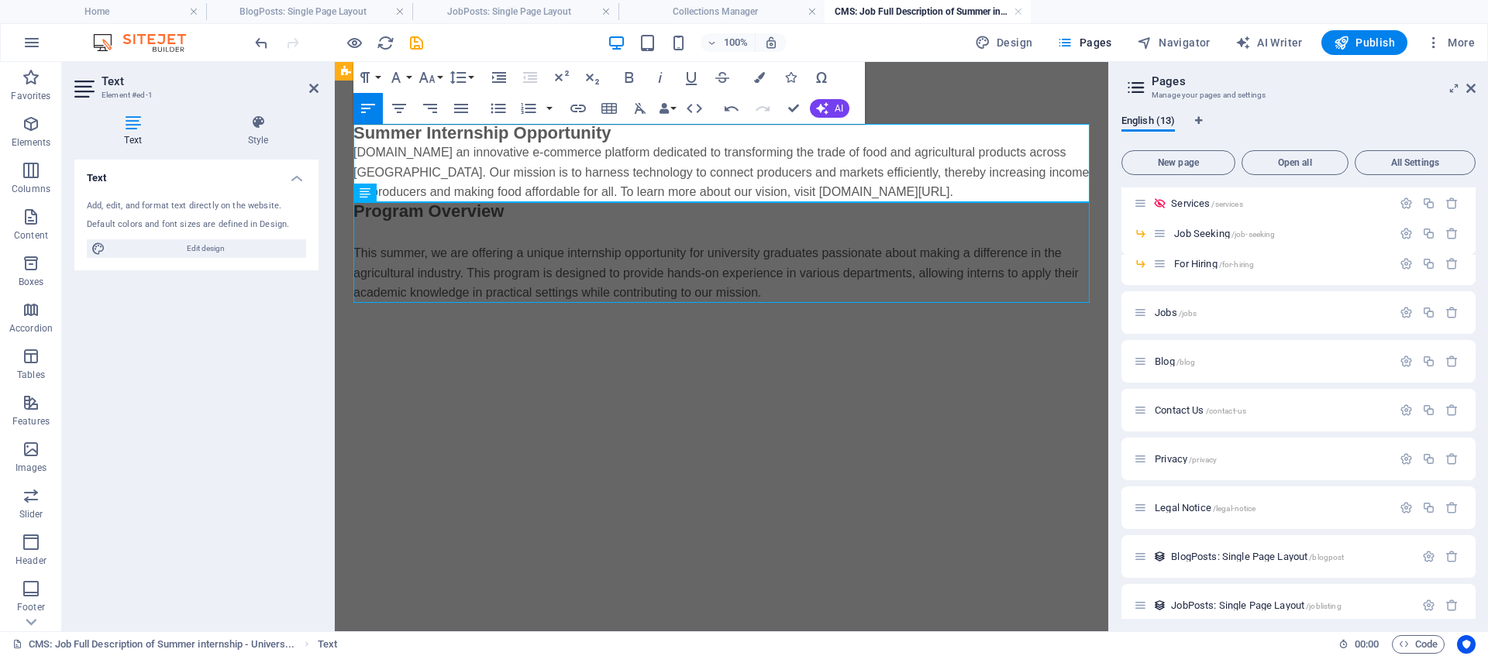
click at [517, 353] on div "Summer Internship Opportunity Nile.ag an innovative e-commerce platform dedicat…" at bounding box center [721, 213] width 773 height 303
click at [802, 196] on p "Nile.ag an innovative e-commerce platform dedicated to transforming the trade o…" at bounding box center [721, 173] width 736 height 60
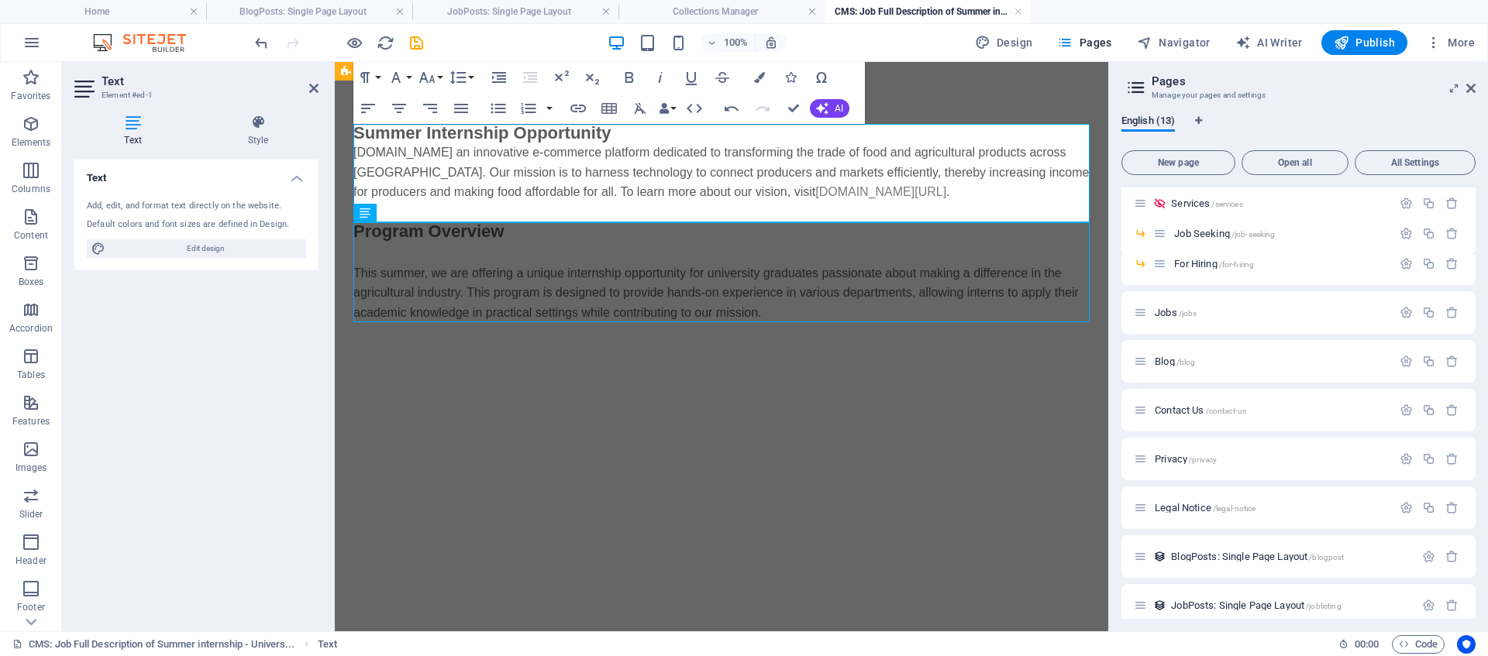
click at [659, 366] on div "Summer Internship Opportunity Nile.ag an innovative e-commerce platform dedicat…" at bounding box center [721, 223] width 773 height 322
click at [659, 367] on div "Summer Internship Opportunity Nile.ag an innovative e-commerce platform dedicat…" at bounding box center [721, 223] width 773 height 322
drag, startPoint x: 676, startPoint y: 378, endPoint x: 688, endPoint y: 319, distance: 60.2
click at [676, 379] on div "Summer Internship Opportunity Nile.ag an innovative e-commerce platform dedicat…" at bounding box center [721, 223] width 773 height 322
drag, startPoint x: 794, startPoint y: 103, endPoint x: 732, endPoint y: 43, distance: 86.1
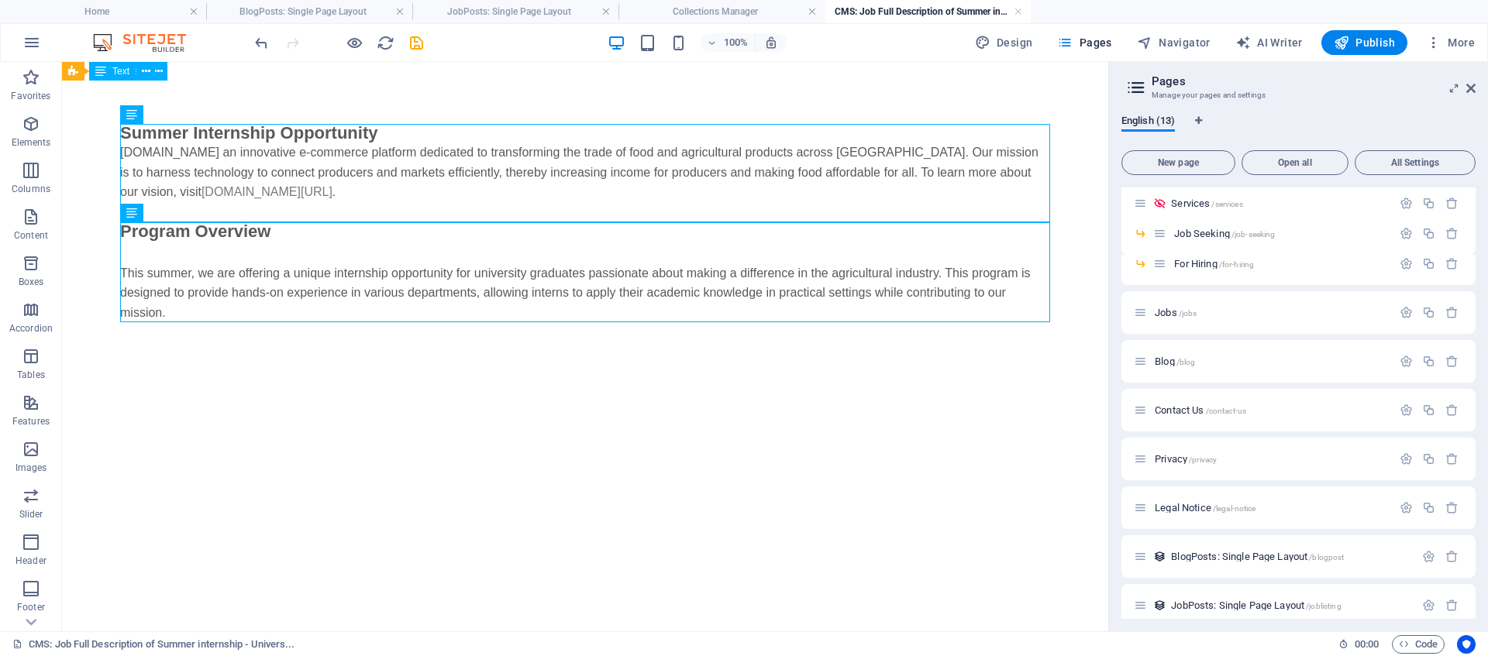
drag, startPoint x: 463, startPoint y: 425, endPoint x: 455, endPoint y: 405, distance: 21.6
click at [462, 384] on html "Skip to main content Summer Internship Opportunity Nile.ag an innovative e-comm…" at bounding box center [585, 223] width 1046 height 322
click at [174, 215] on icon at bounding box center [177, 213] width 9 height 16
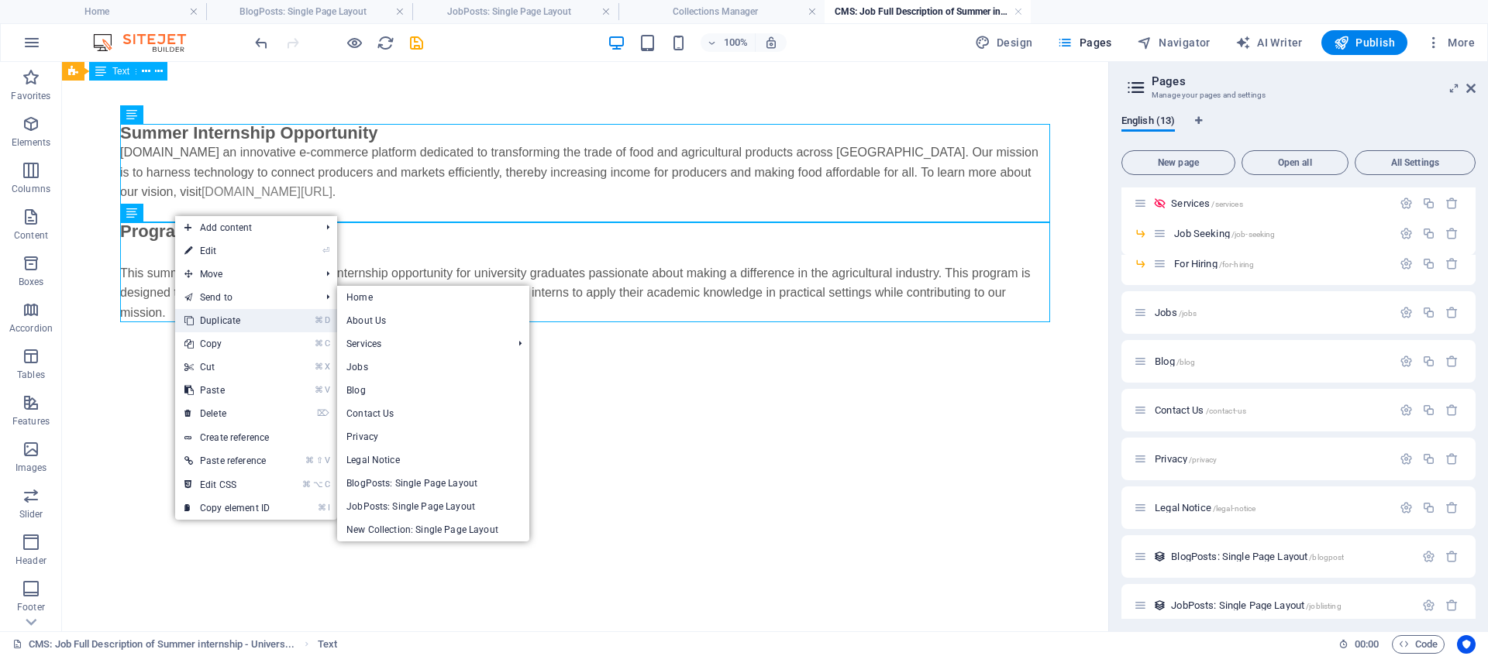
click at [217, 316] on link "⌘ D Duplicate" at bounding box center [227, 320] width 104 height 23
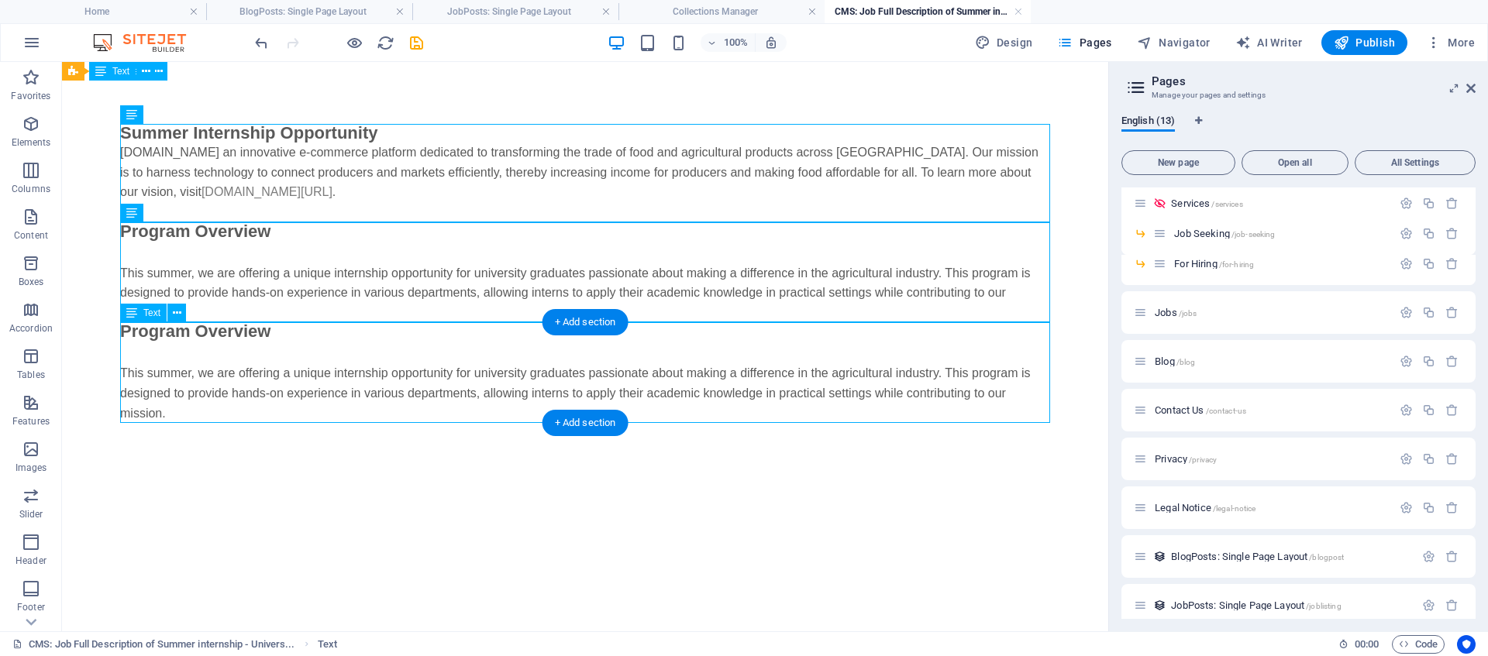
click at [203, 381] on div "Program Overview This summer, we are offering a unique internship opportunity f…" at bounding box center [585, 372] width 930 height 101
click at [243, 398] on div "Program Overview This summer, we are offering a unique internship opportunity f…" at bounding box center [585, 372] width 930 height 101
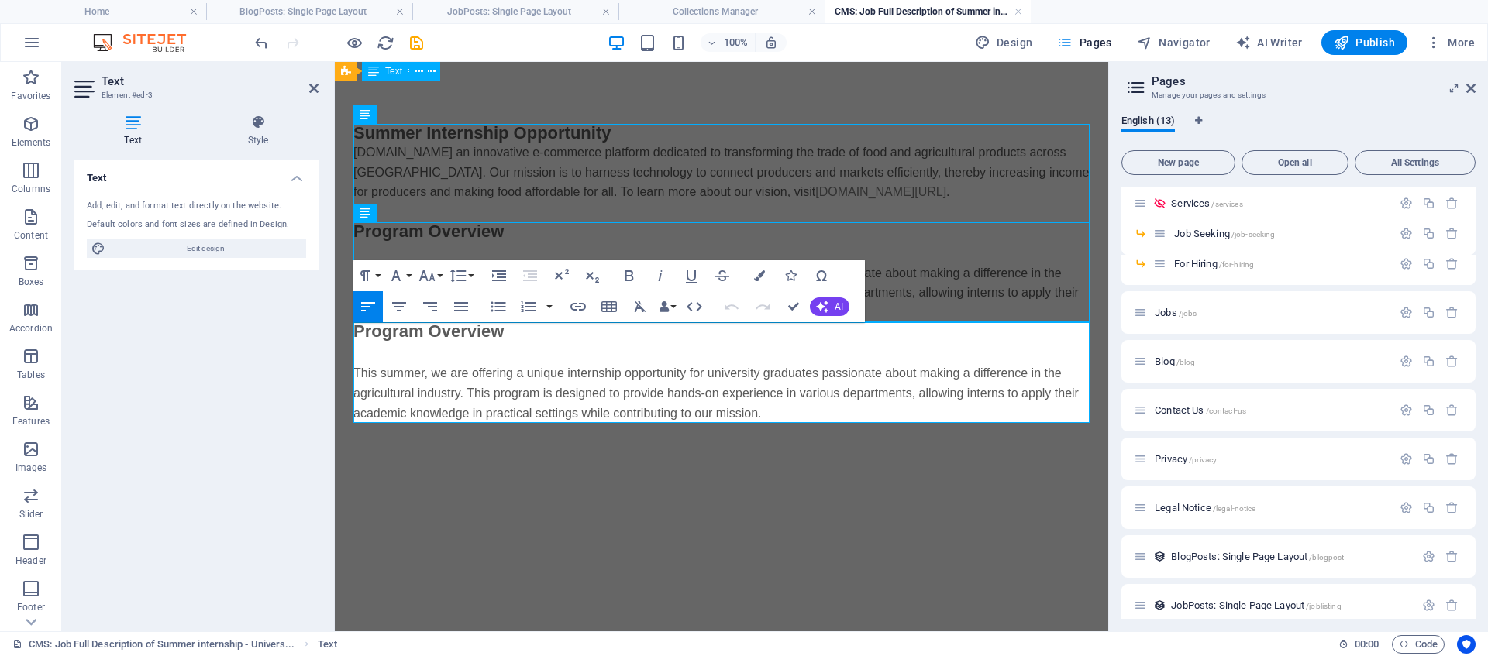
click at [472, 381] on p "This summer, we are offering a unique internship opportunity for university gra…" at bounding box center [721, 393] width 736 height 60
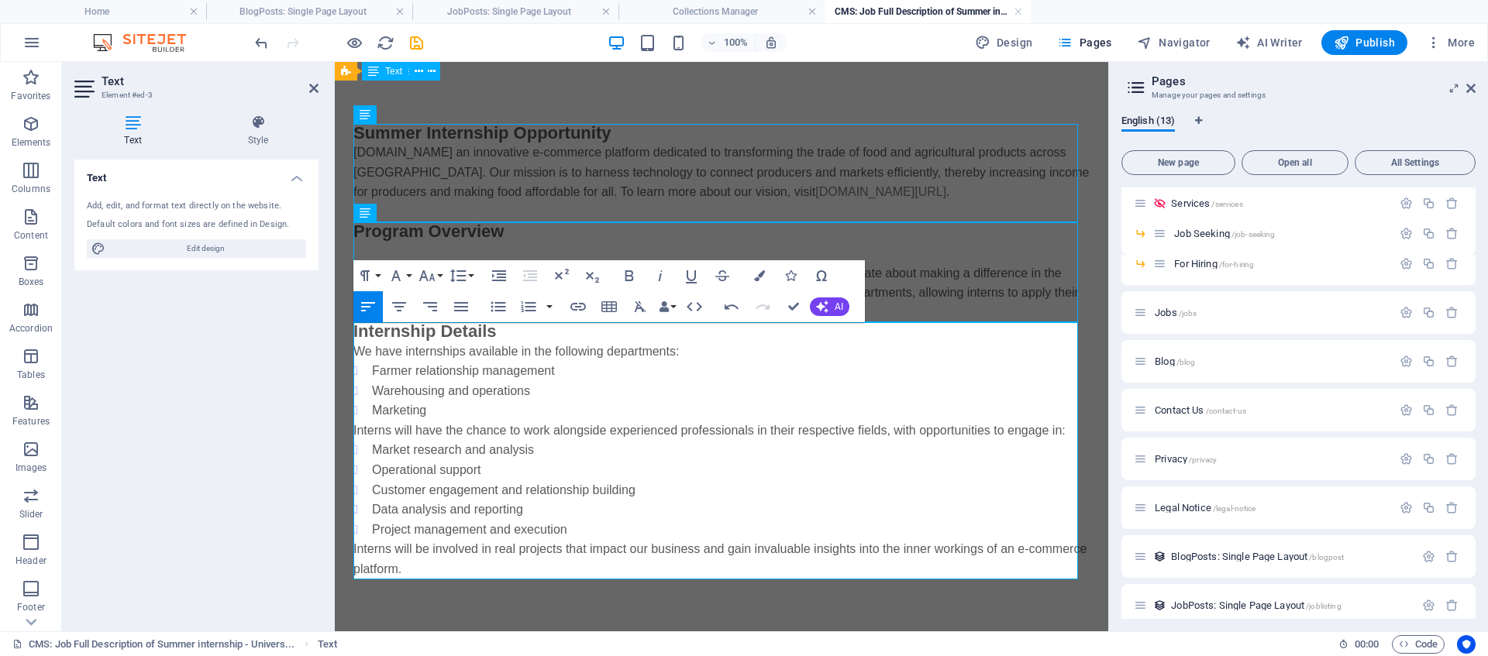
click at [470, 404] on li "Marketing" at bounding box center [731, 411] width 718 height 20
drag, startPoint x: 456, startPoint y: 415, endPoint x: 383, endPoint y: 377, distance: 82.8
click at [356, 374] on ul "Farmer relationship management Warehousing and operations Marketing" at bounding box center [721, 391] width 736 height 60
click at [498, 306] on icon "button" at bounding box center [498, 307] width 15 height 10
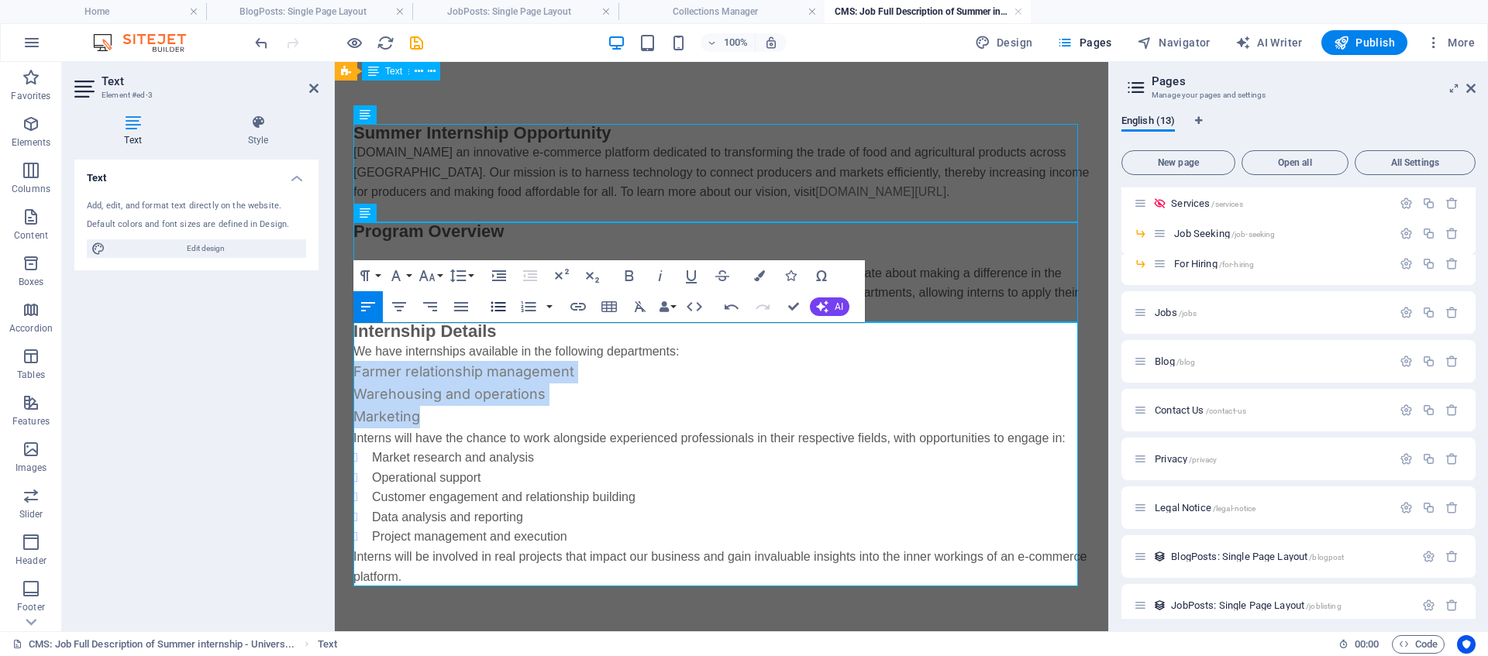
click at [498, 306] on icon "button" at bounding box center [498, 307] width 15 height 10
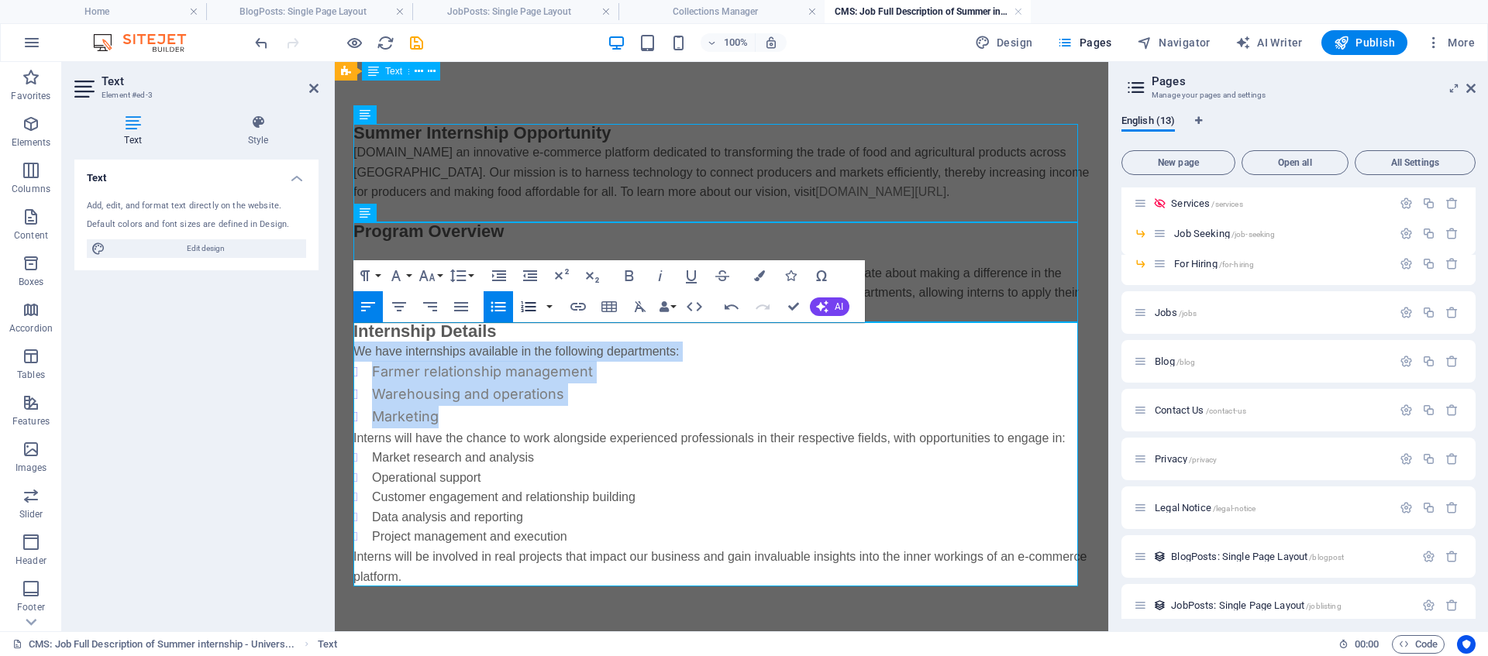
click at [532, 311] on icon "button" at bounding box center [529, 306] width 15 height 11
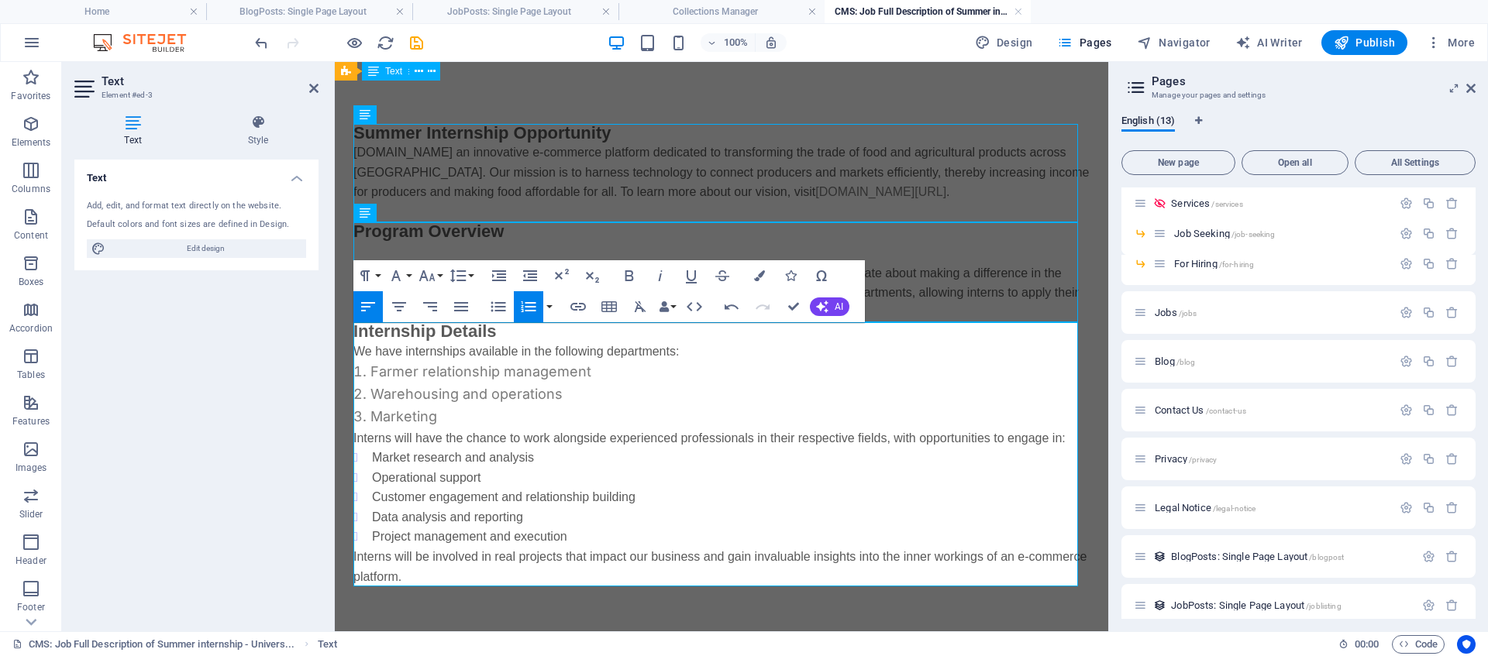
click at [704, 350] on p "We have internships available in the following departments:" at bounding box center [721, 352] width 736 height 20
click at [508, 415] on li "Marketing" at bounding box center [721, 417] width 736 height 22
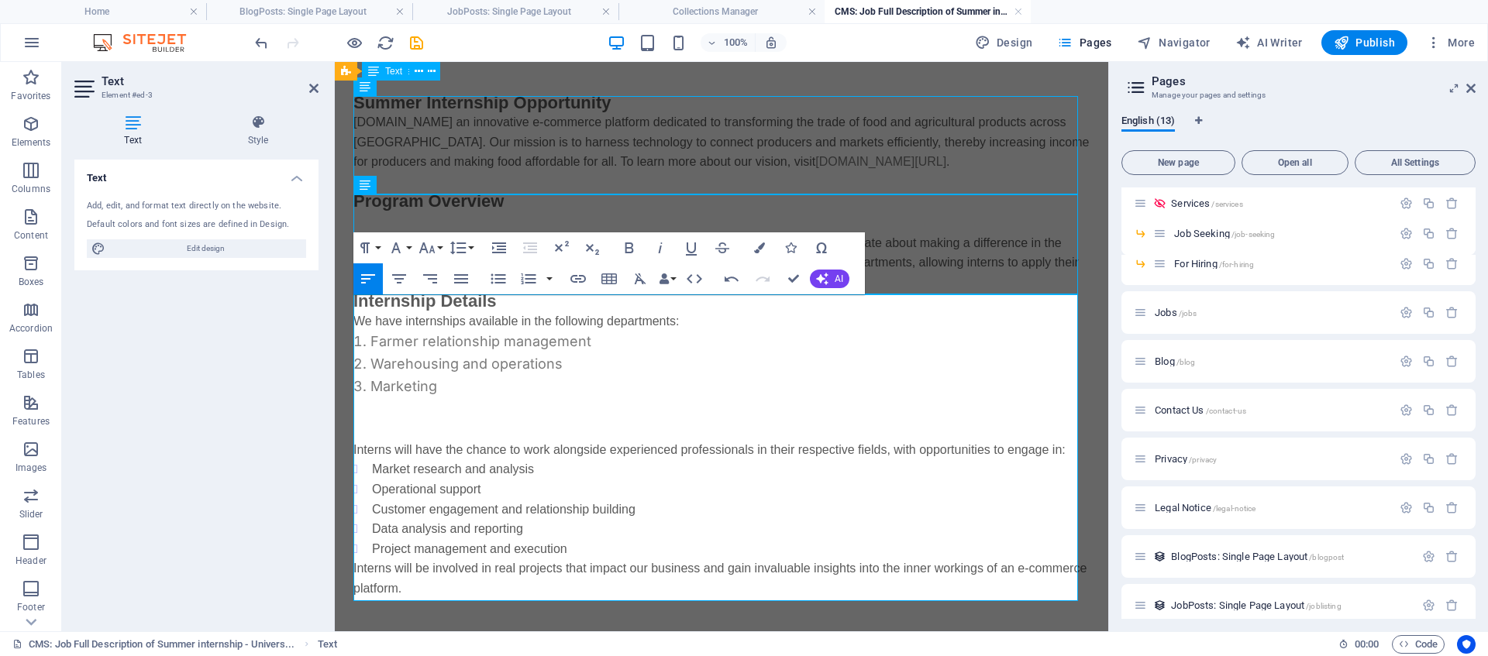
scroll to position [33, 0]
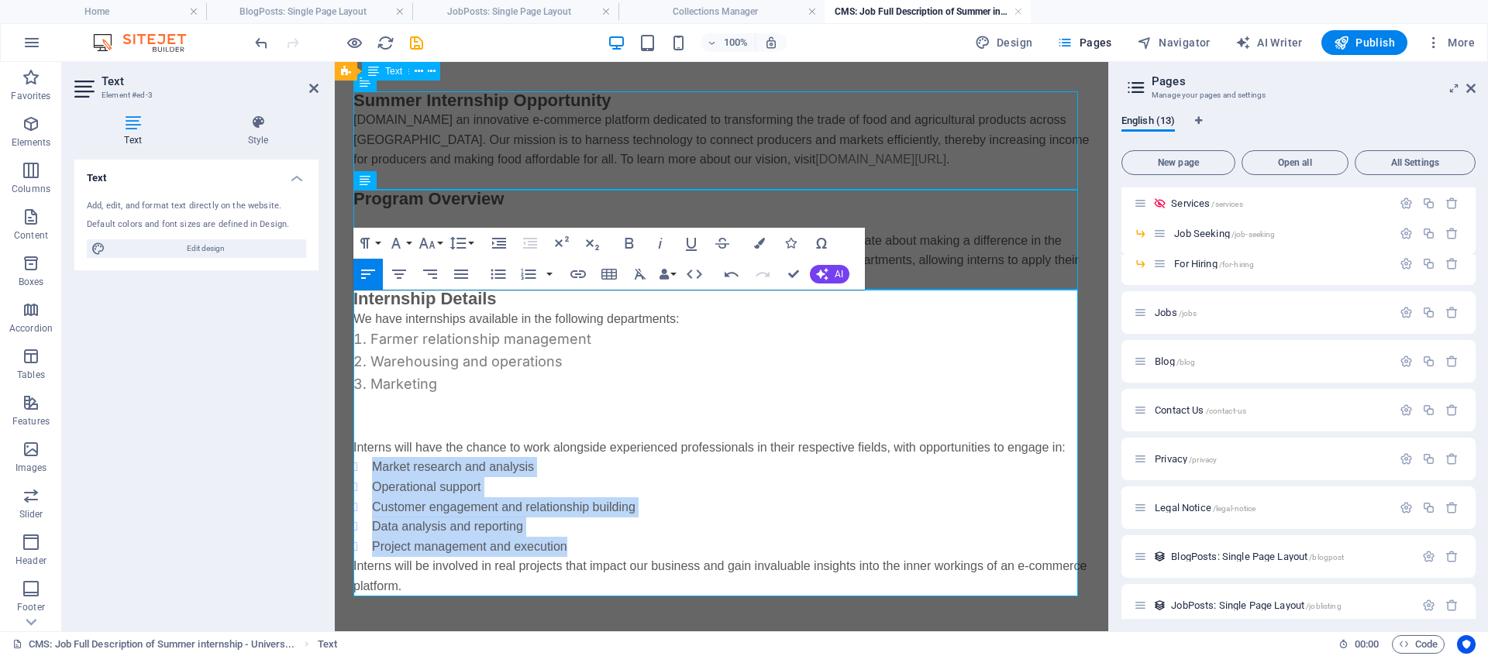
drag, startPoint x: 578, startPoint y: 547, endPoint x: 381, endPoint y: 470, distance: 212.3
click at [377, 471] on ul "Market research and analysis Operational support Customer engagement and relati…" at bounding box center [721, 506] width 736 height 99
click at [492, 272] on icon "button" at bounding box center [498, 274] width 19 height 19
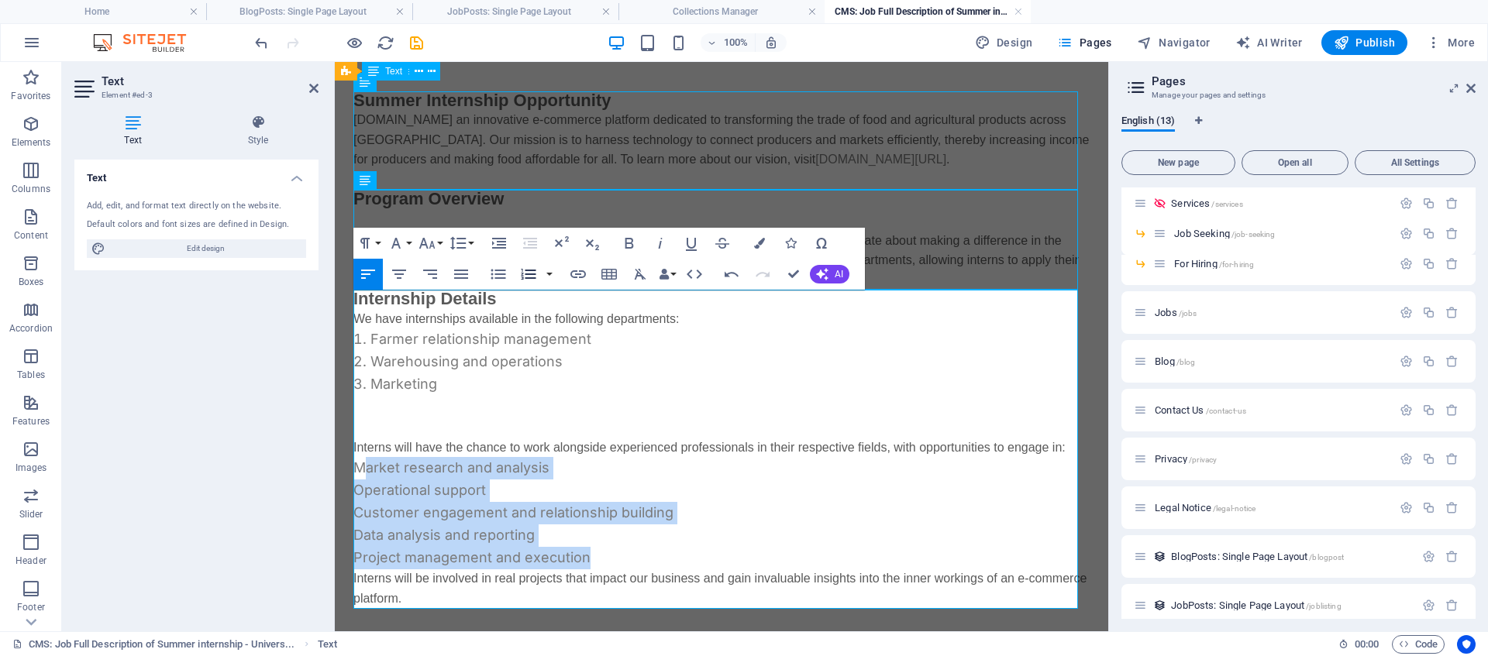
click at [526, 269] on icon "button" at bounding box center [528, 274] width 19 height 19
click at [623, 560] on li "Project management and execution" at bounding box center [721, 558] width 736 height 22
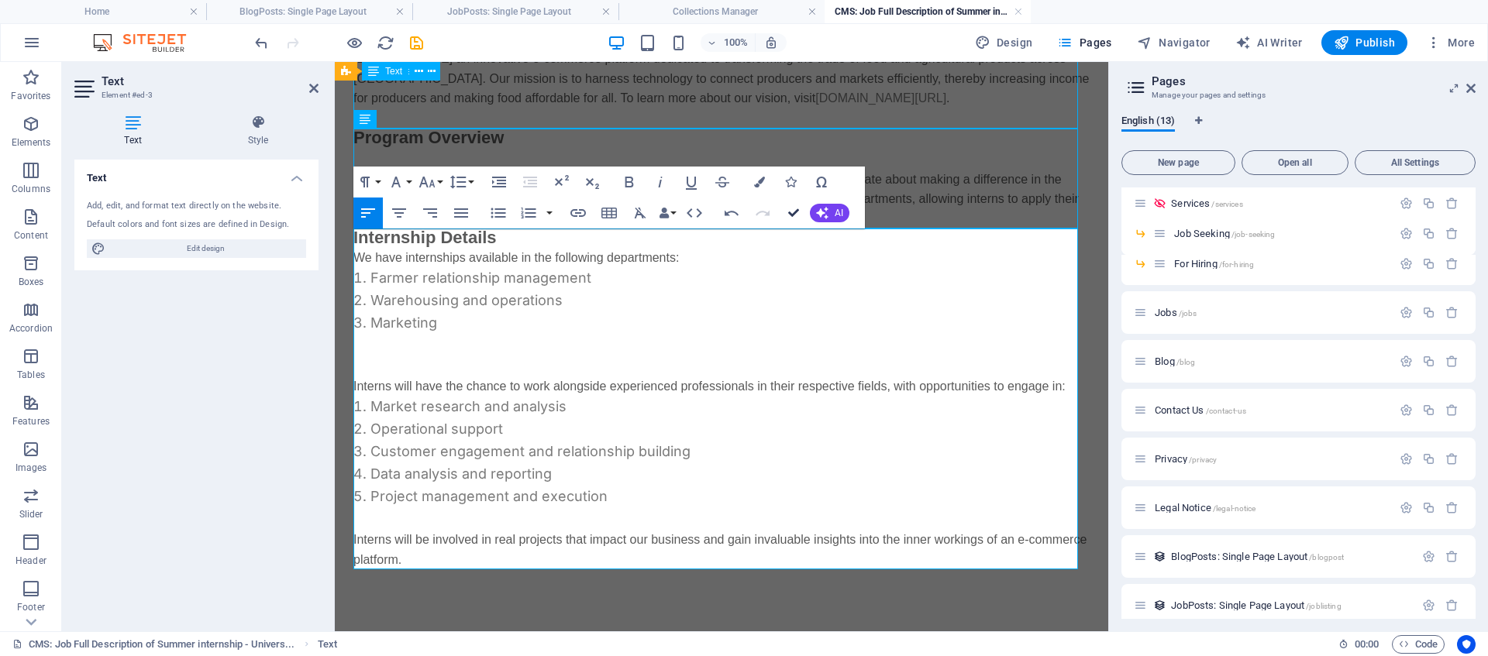
scroll to position [74, 0]
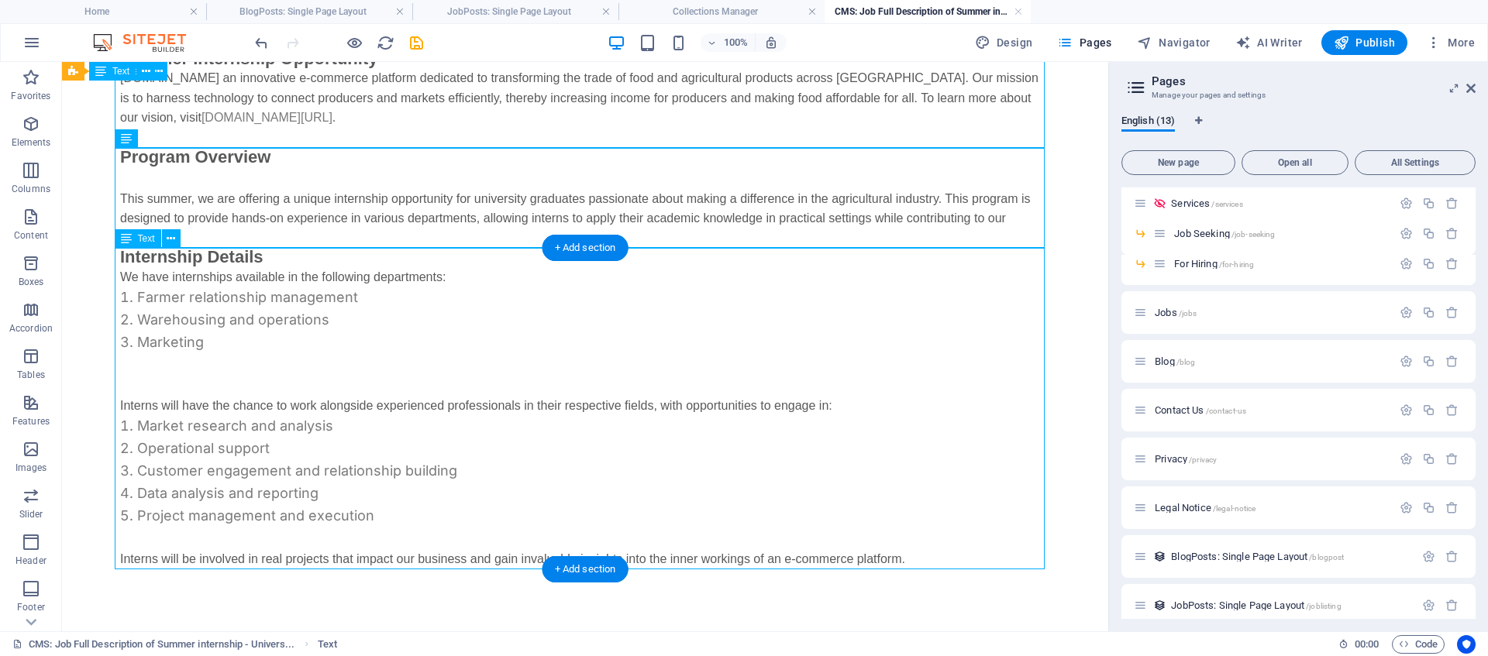
click at [277, 484] on div "Internship Details We have internships available in the following departments: …" at bounding box center [585, 409] width 930 height 322
click at [384, 508] on div "Internship Details We have internships available in the following departments: …" at bounding box center [585, 409] width 930 height 322
click at [363, 509] on div "Internship Details We have internships available in the following departments: …" at bounding box center [585, 409] width 930 height 322
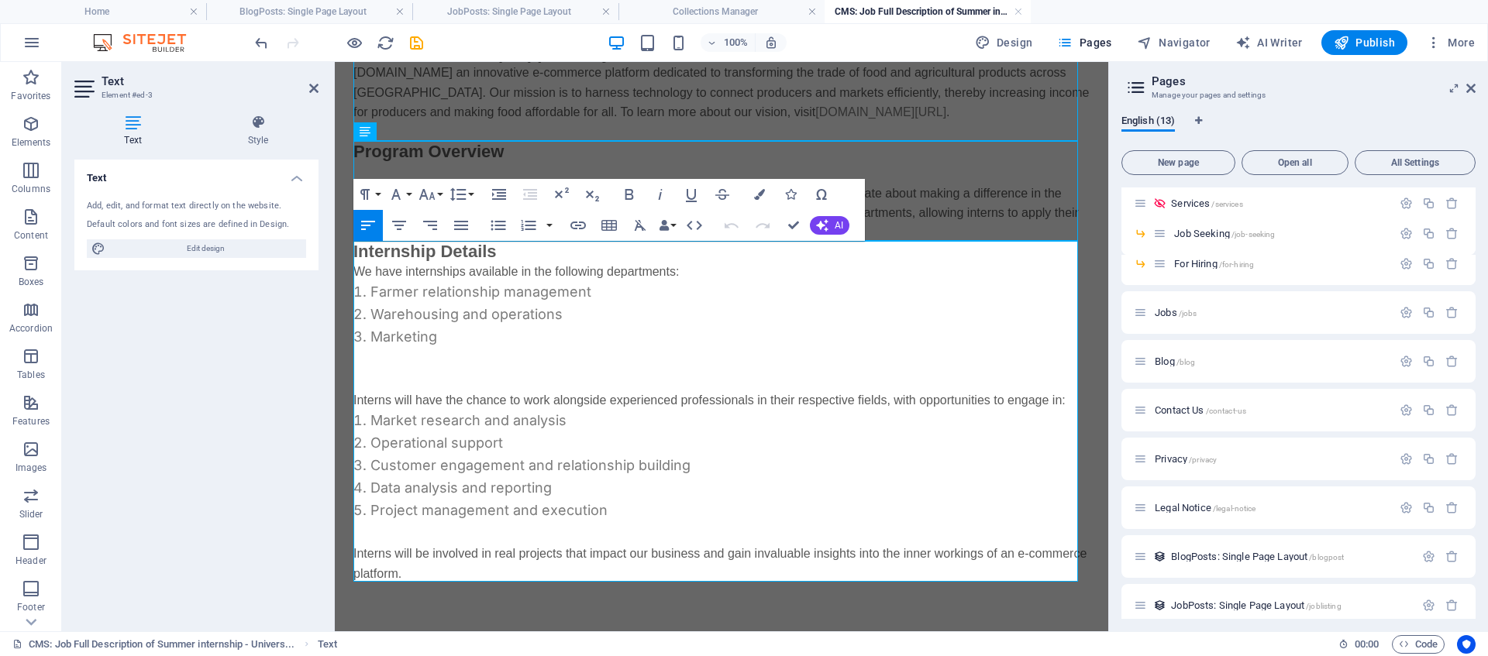
scroll to position [81, 0]
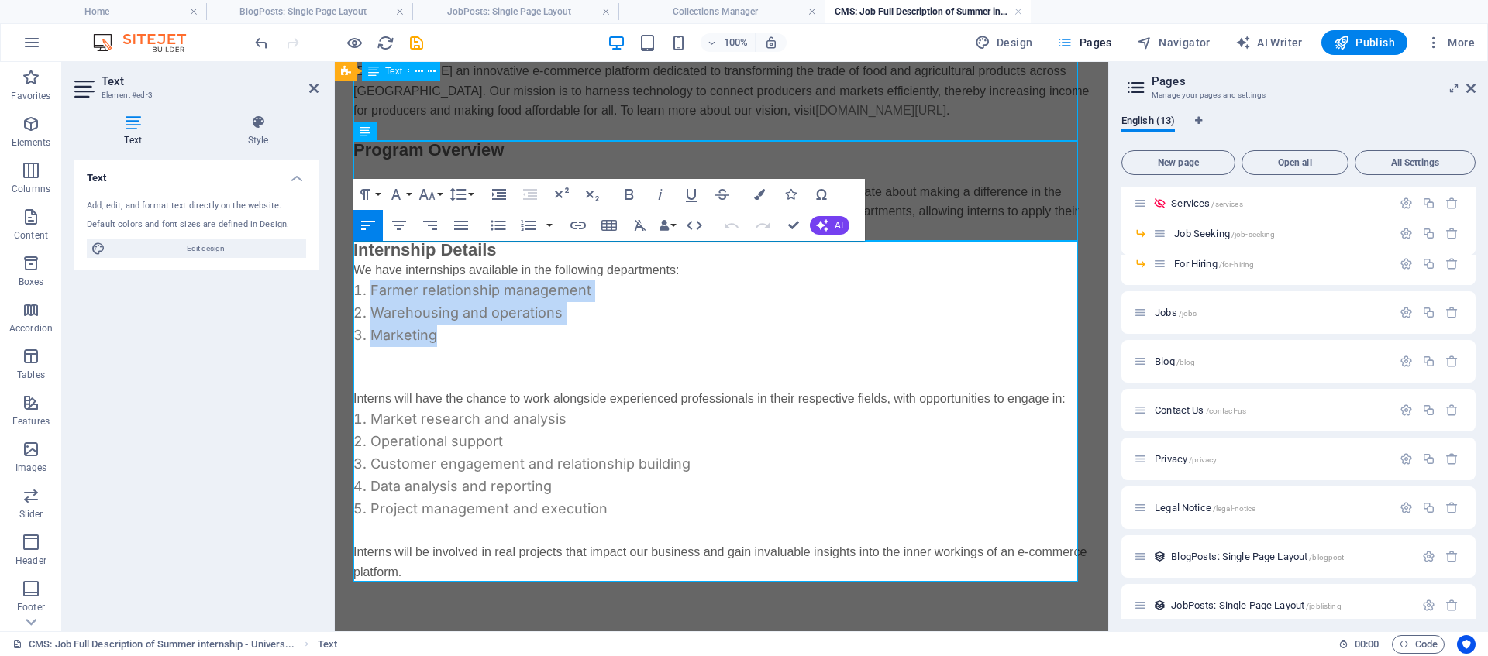
drag, startPoint x: 463, startPoint y: 343, endPoint x: 360, endPoint y: 285, distance: 117.7
click at [360, 285] on ol "Farmer relationship management Warehousing and operations Marketing" at bounding box center [721, 313] width 736 height 67
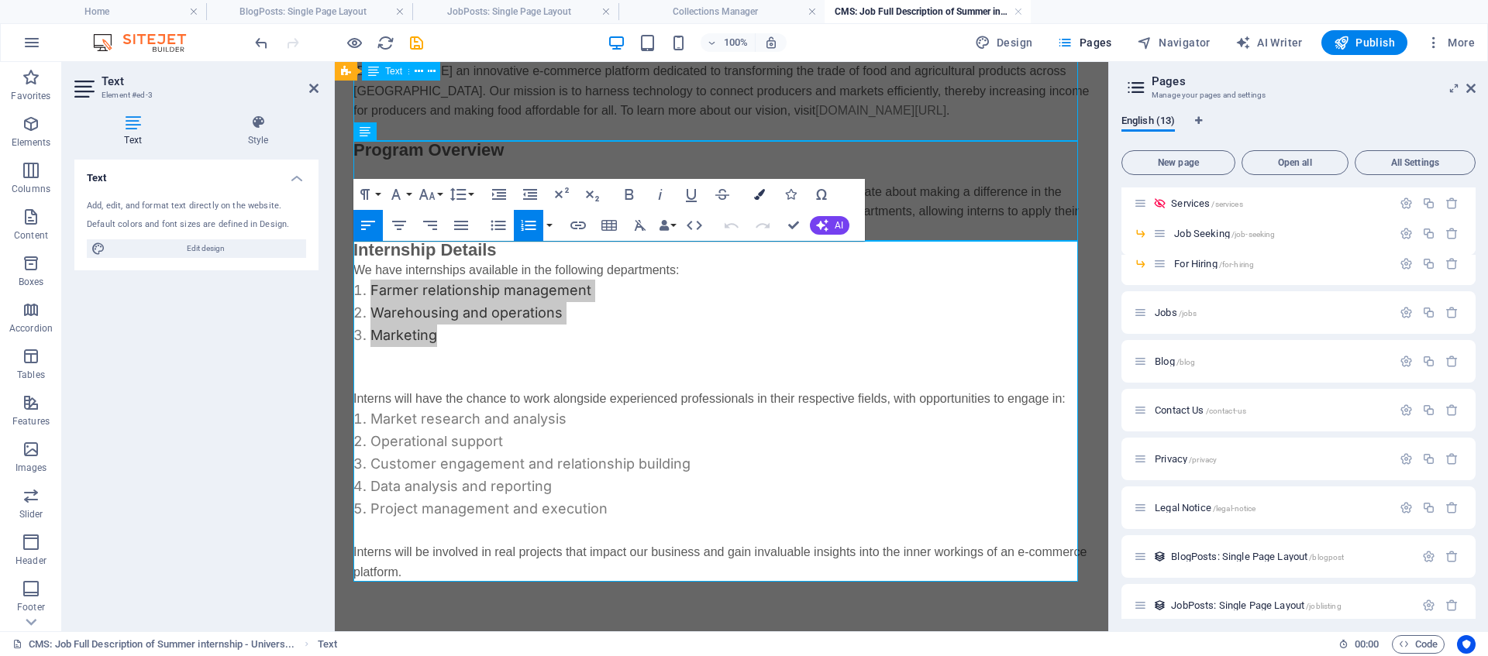
click at [763, 194] on icon "button" at bounding box center [759, 194] width 11 height 11
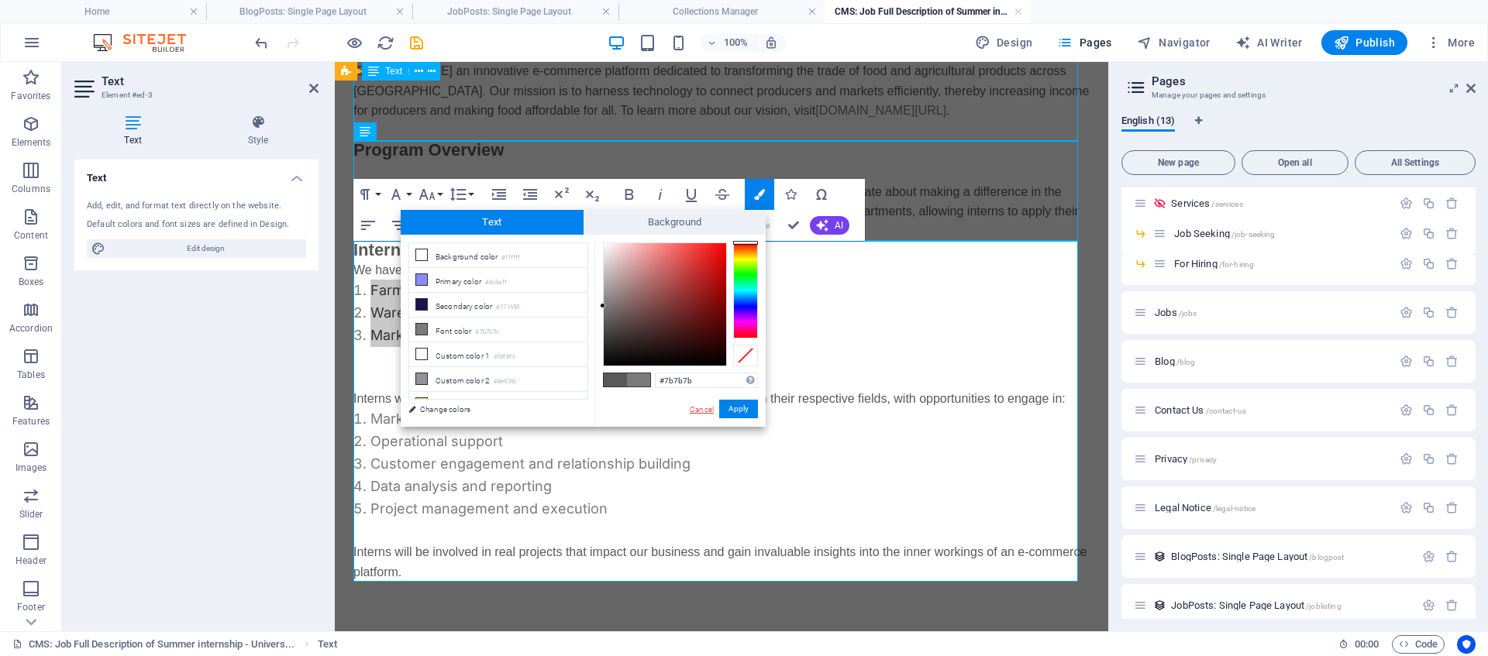
click at [697, 410] on link "Cancel" at bounding box center [701, 410] width 27 height 12
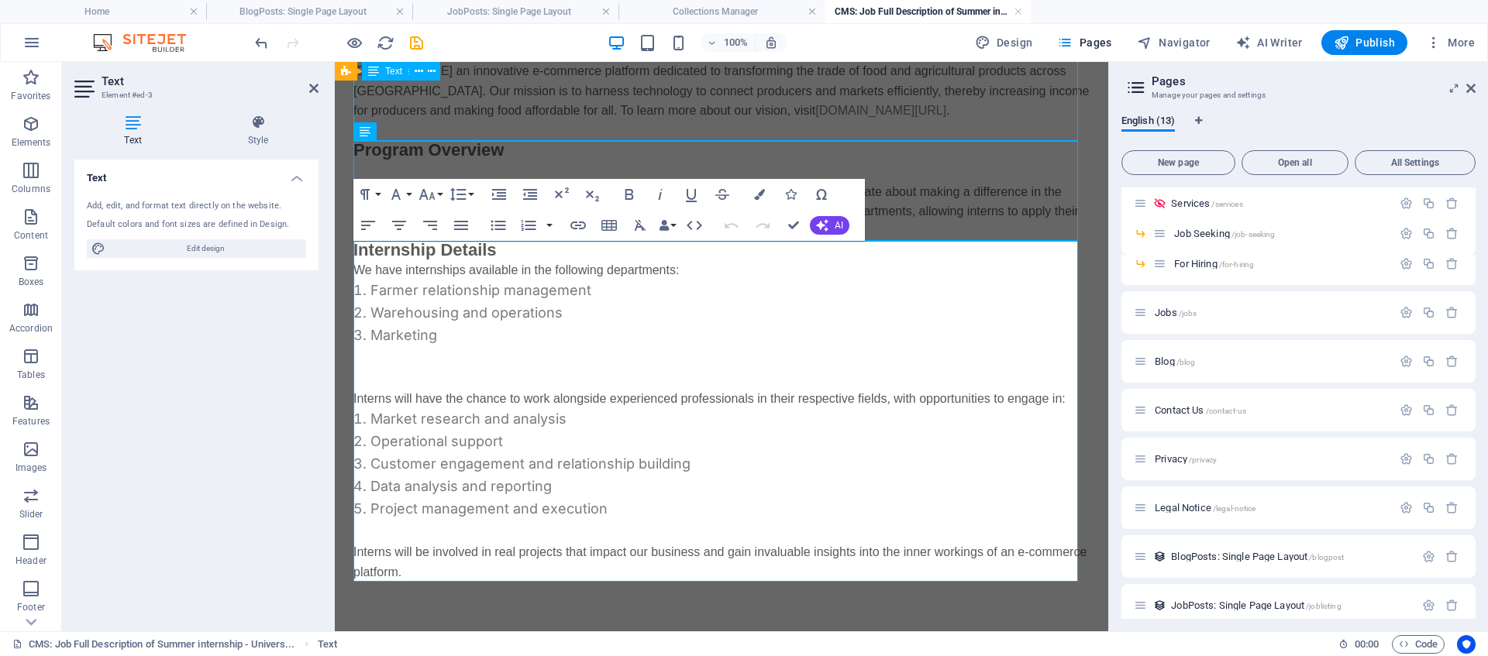
click at [570, 273] on p "We have internships available in the following departments:" at bounding box center [721, 270] width 736 height 20
click at [462, 299] on li "Farmer relationship management" at bounding box center [721, 291] width 736 height 22
click at [478, 439] on li "Operational support" at bounding box center [721, 442] width 736 height 22
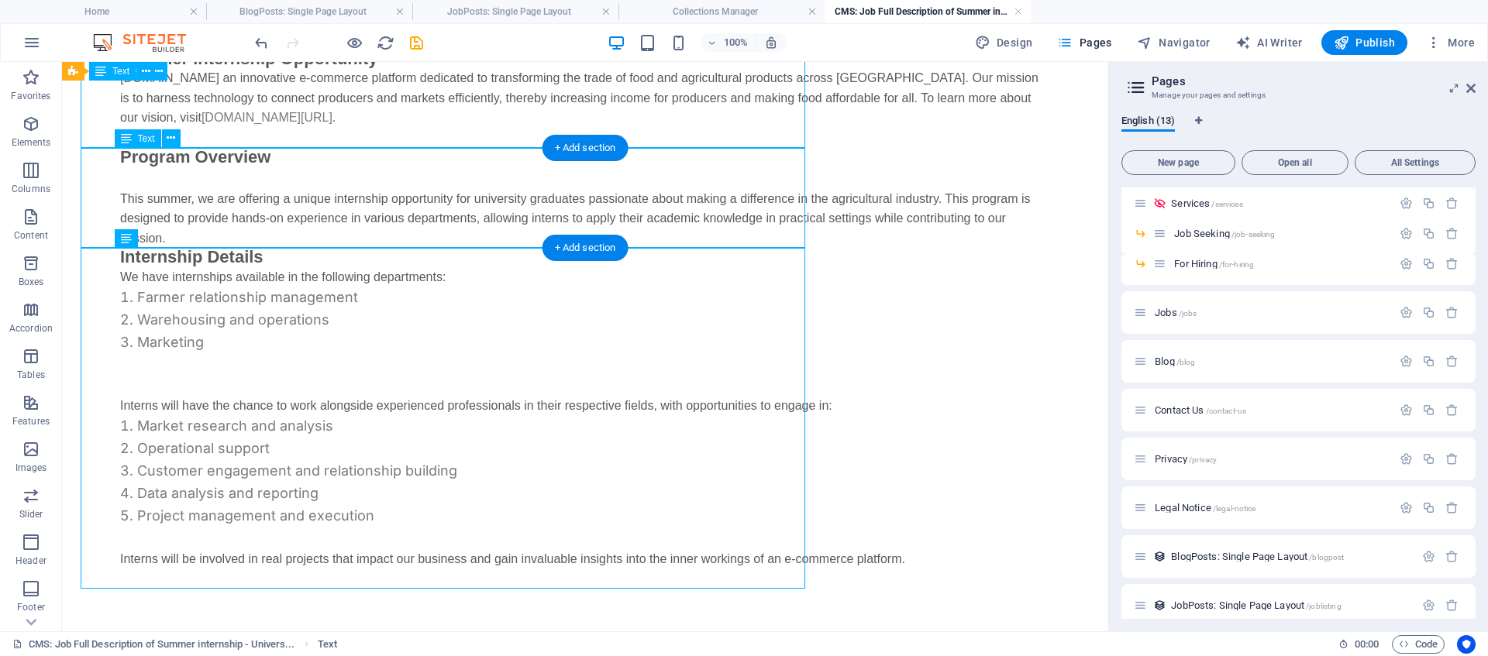
scroll to position [74, 0]
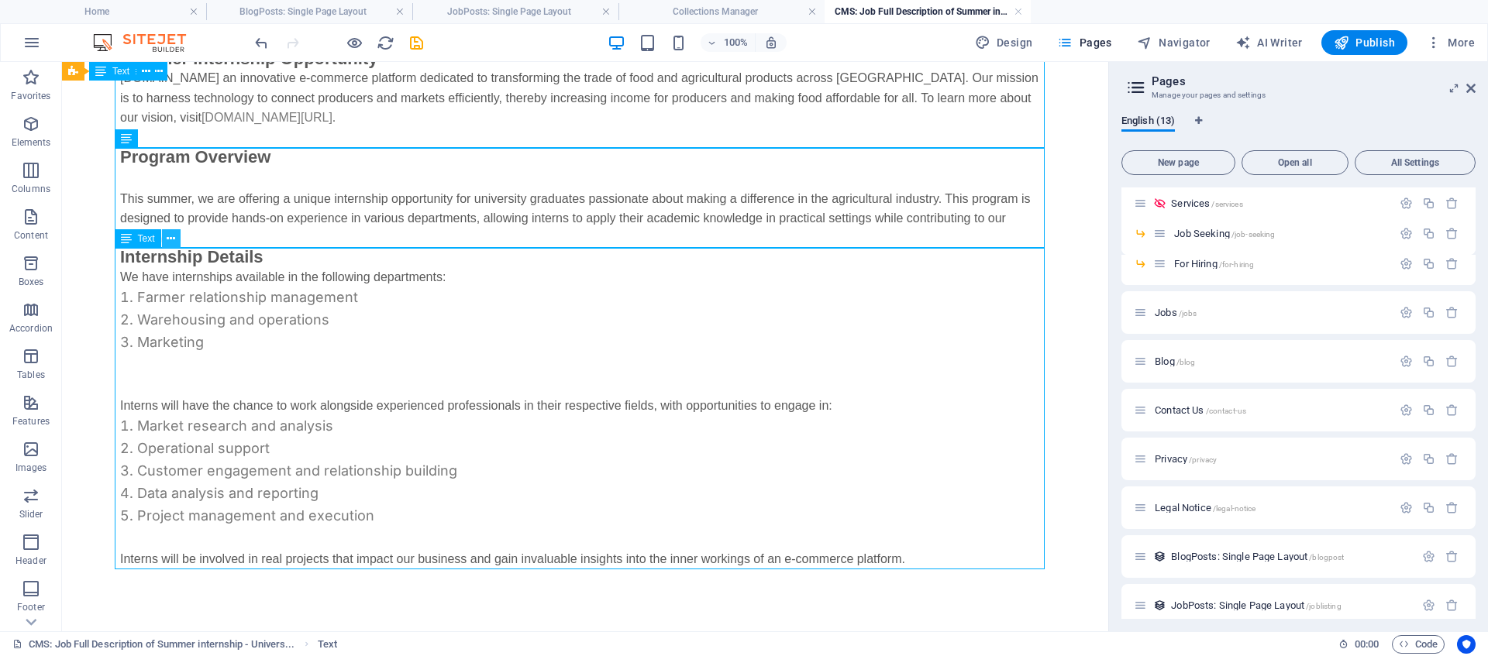
click at [167, 242] on icon at bounding box center [171, 239] width 9 height 16
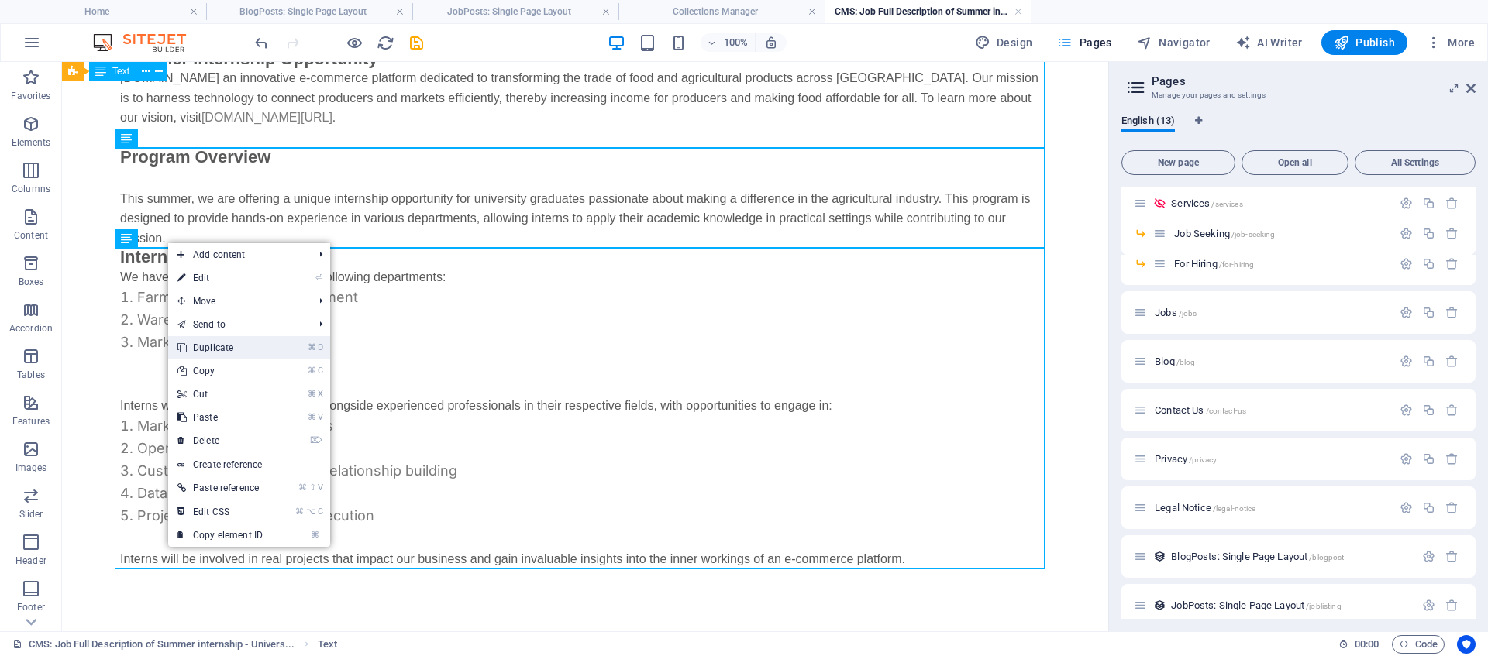
click at [247, 351] on link "⌘ D Duplicate" at bounding box center [220, 347] width 104 height 23
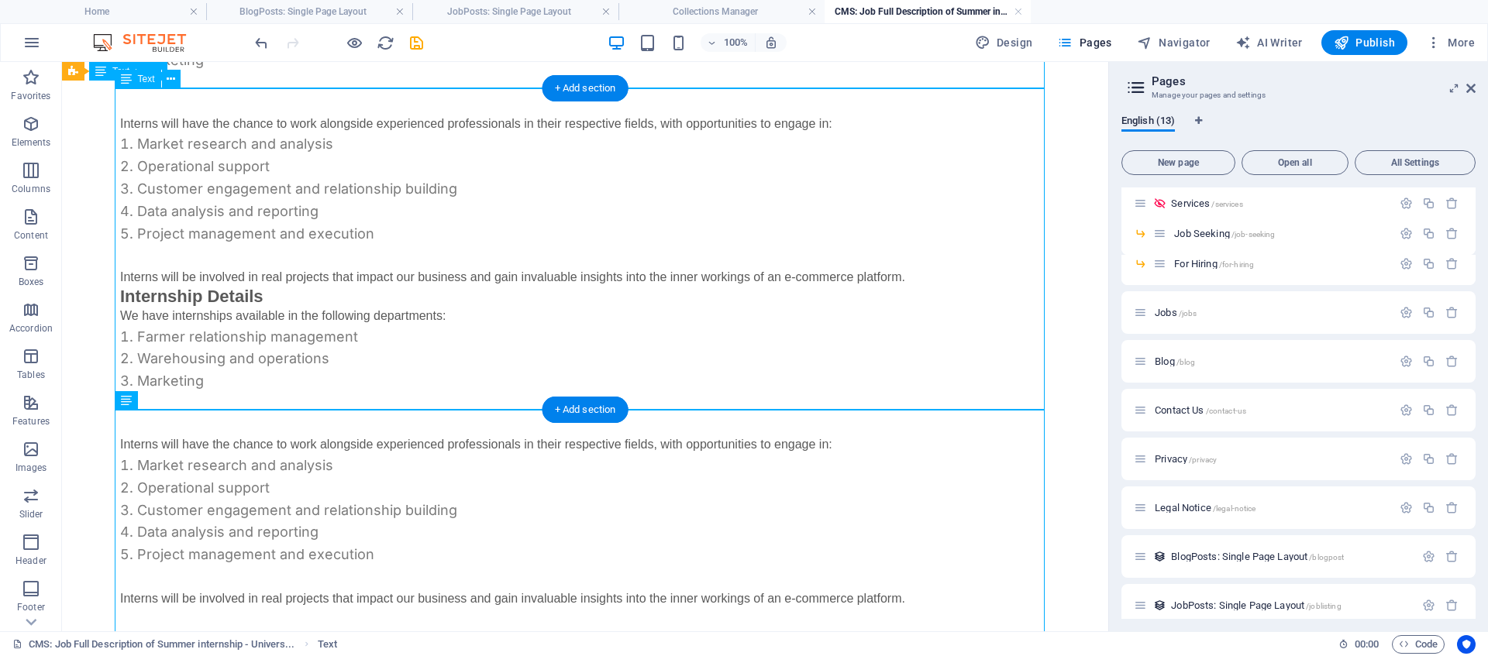
scroll to position [361, 0]
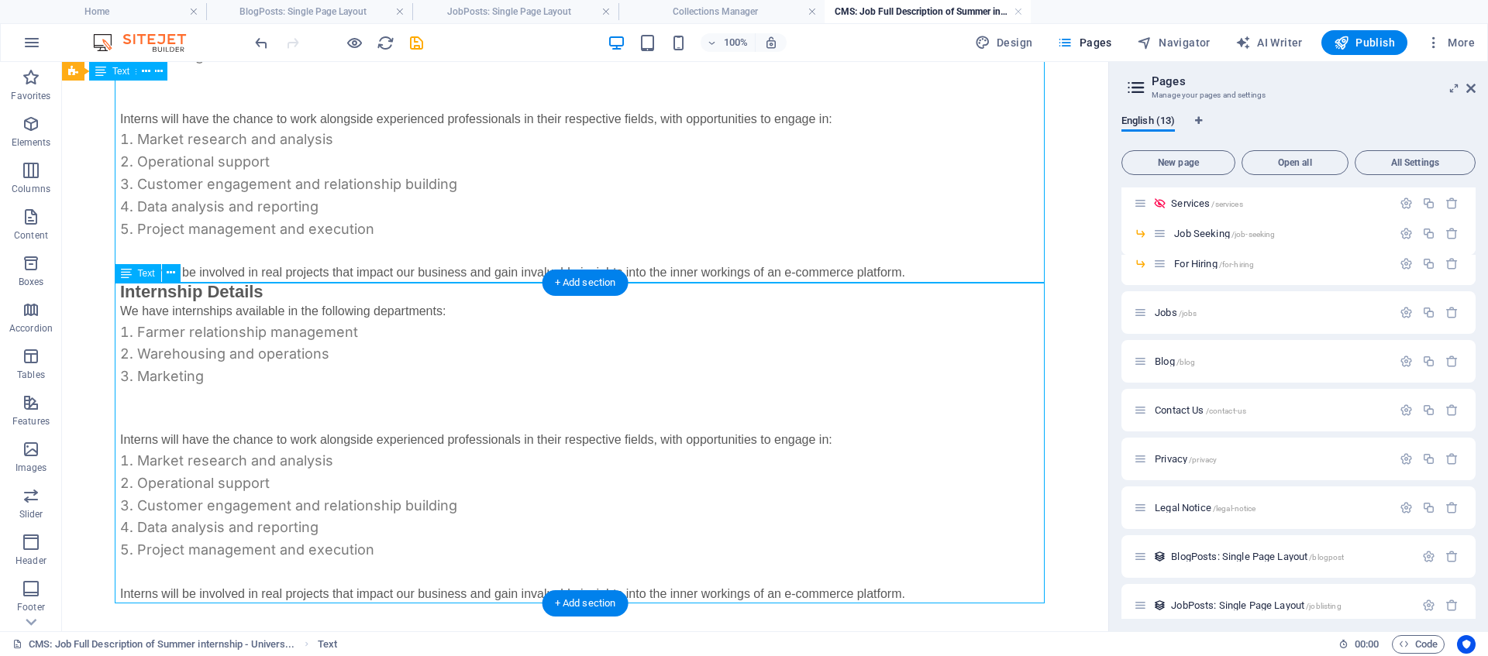
click at [267, 377] on div "Internship Details We have internships available in the following departments: …" at bounding box center [585, 444] width 930 height 322
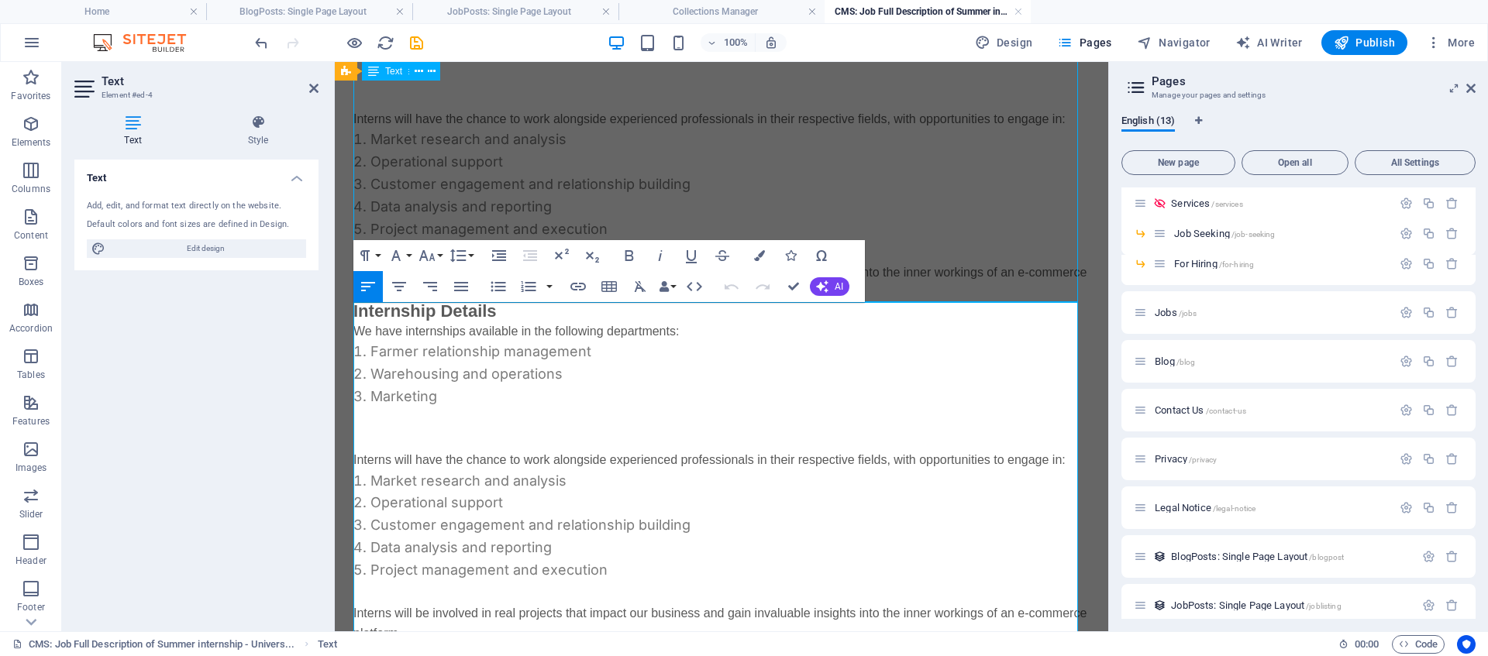
click at [509, 381] on li "Warehousing and operations" at bounding box center [721, 374] width 736 height 22
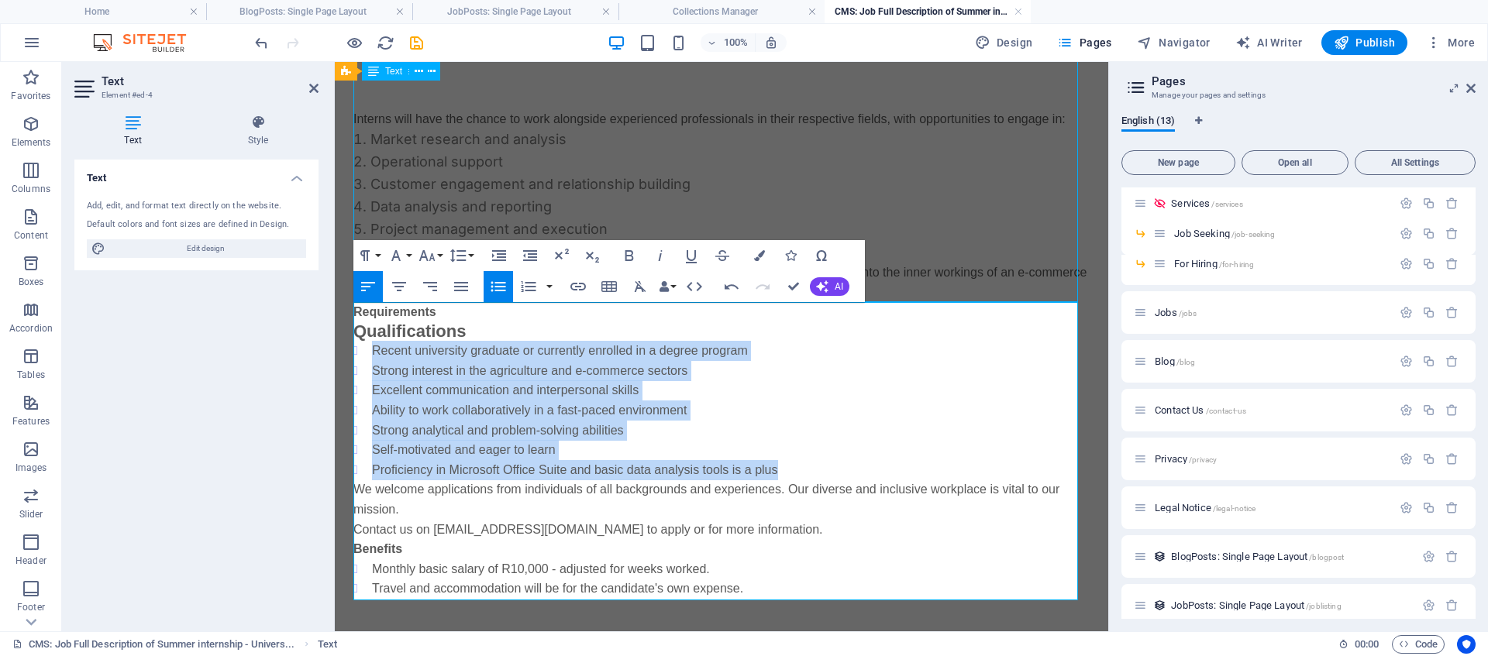
drag, startPoint x: 801, startPoint y: 473, endPoint x: 346, endPoint y: 343, distance: 473.7
click at [346, 343] on div "Summer Internship Opportunity Nile.ag an innovative e-commerce platform dedicat…" at bounding box center [721, 181] width 773 height 960
click at [491, 288] on icon "button" at bounding box center [498, 286] width 19 height 19
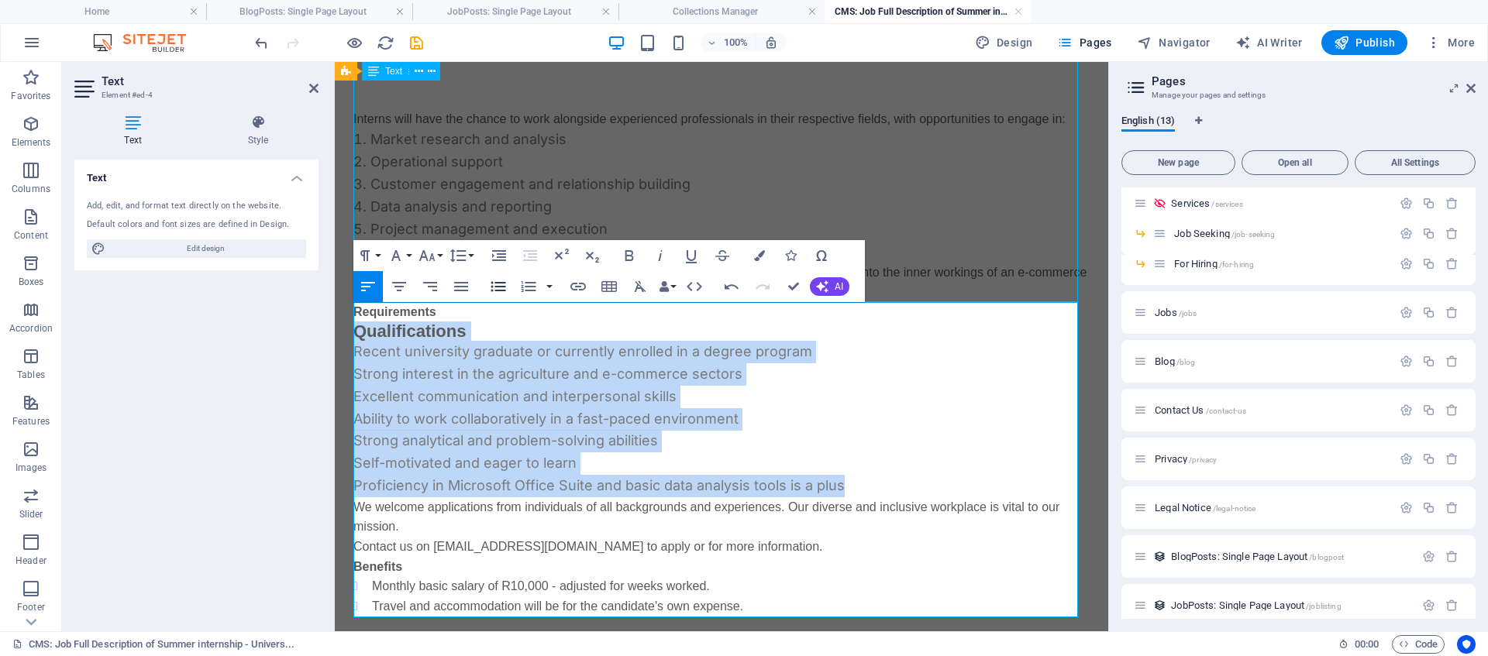
click at [492, 288] on icon "button" at bounding box center [498, 287] width 15 height 10
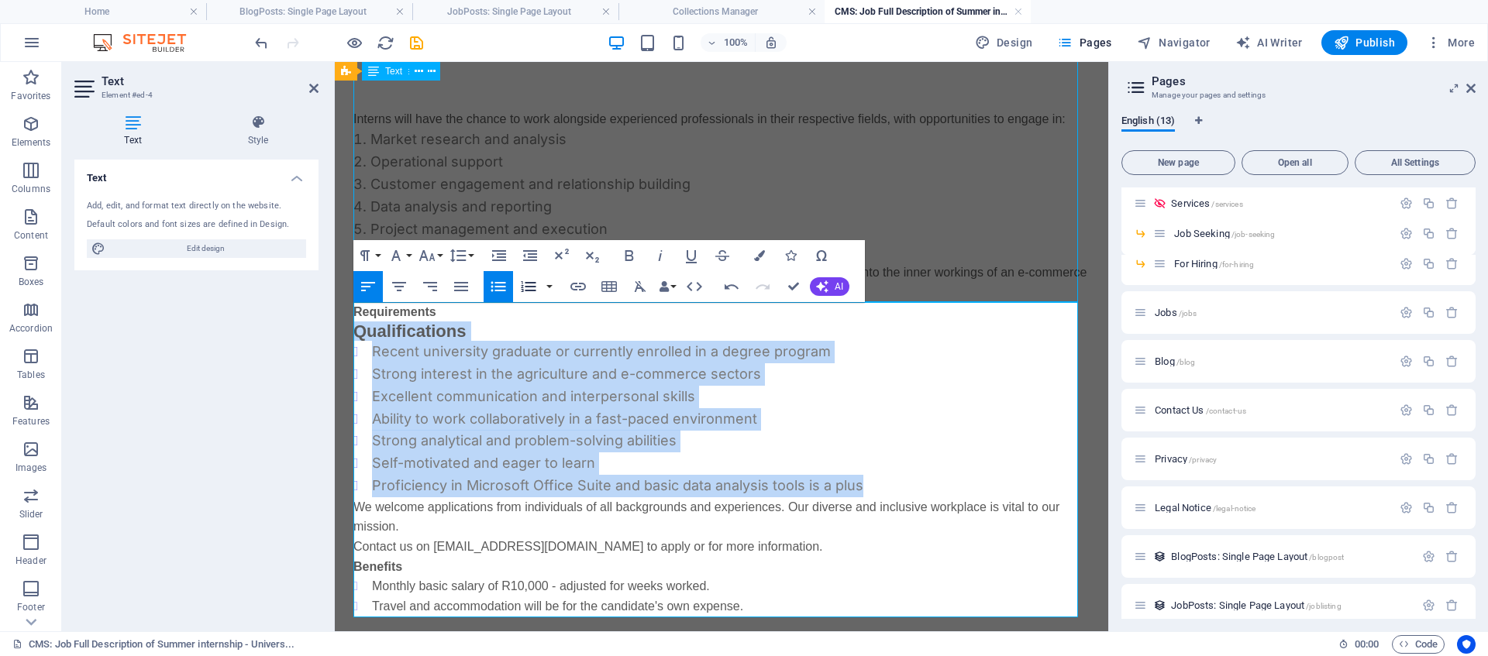
click at [532, 279] on icon "button" at bounding box center [528, 286] width 19 height 19
click at [881, 491] on li "Proficiency in Microsoft Office Suite and basic data analysis tools is a plus" at bounding box center [721, 486] width 736 height 22
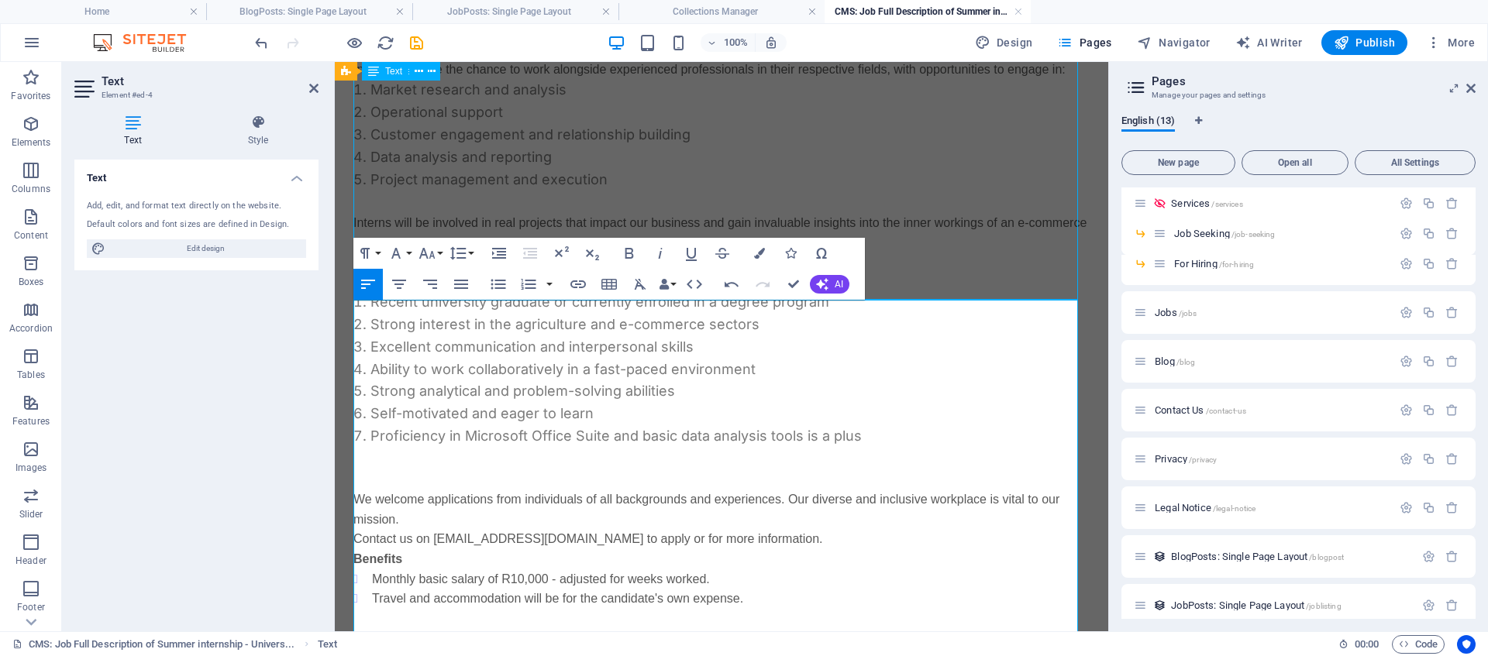
scroll to position [452, 0]
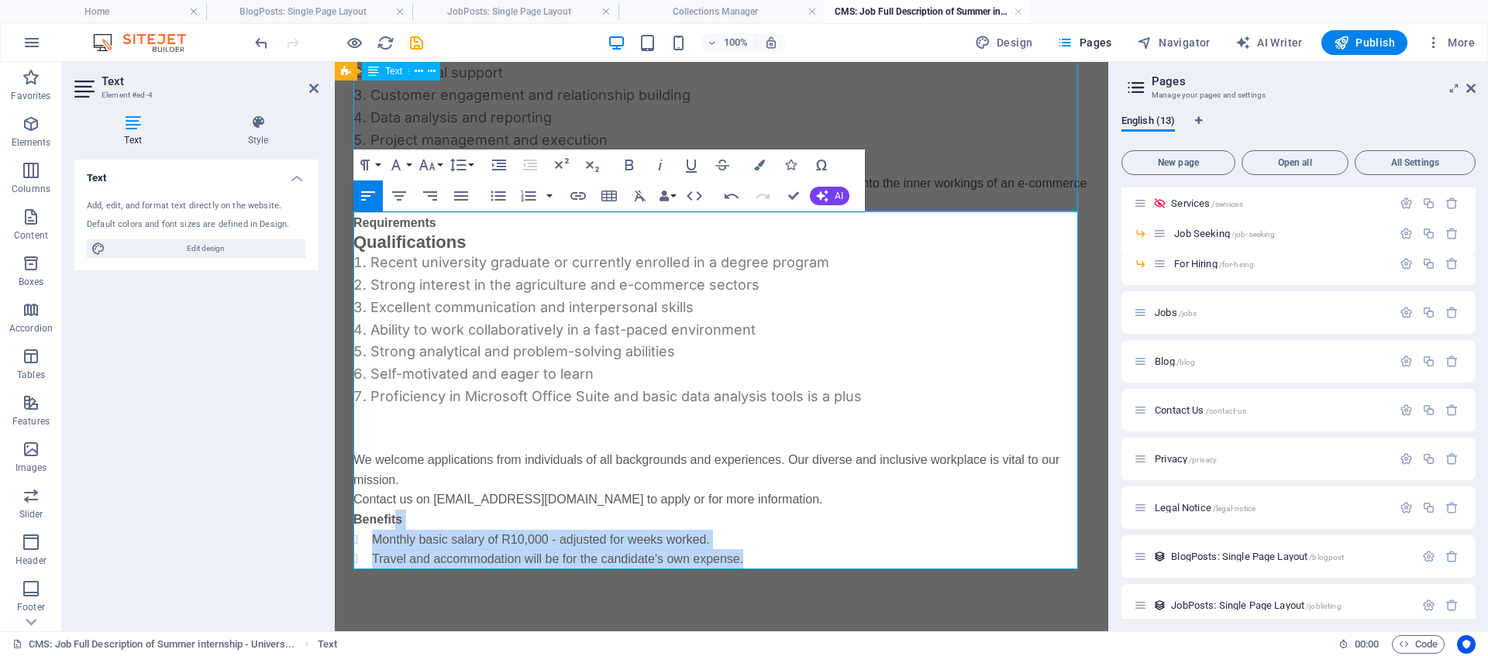
drag, startPoint x: 758, startPoint y: 558, endPoint x: 396, endPoint y: 522, distance: 363.7
click at [396, 522] on div "Requirements Qualifications Recent university graduate or currently enrolled in…" at bounding box center [721, 391] width 736 height 356
click at [528, 195] on icon "button" at bounding box center [529, 196] width 15 height 11
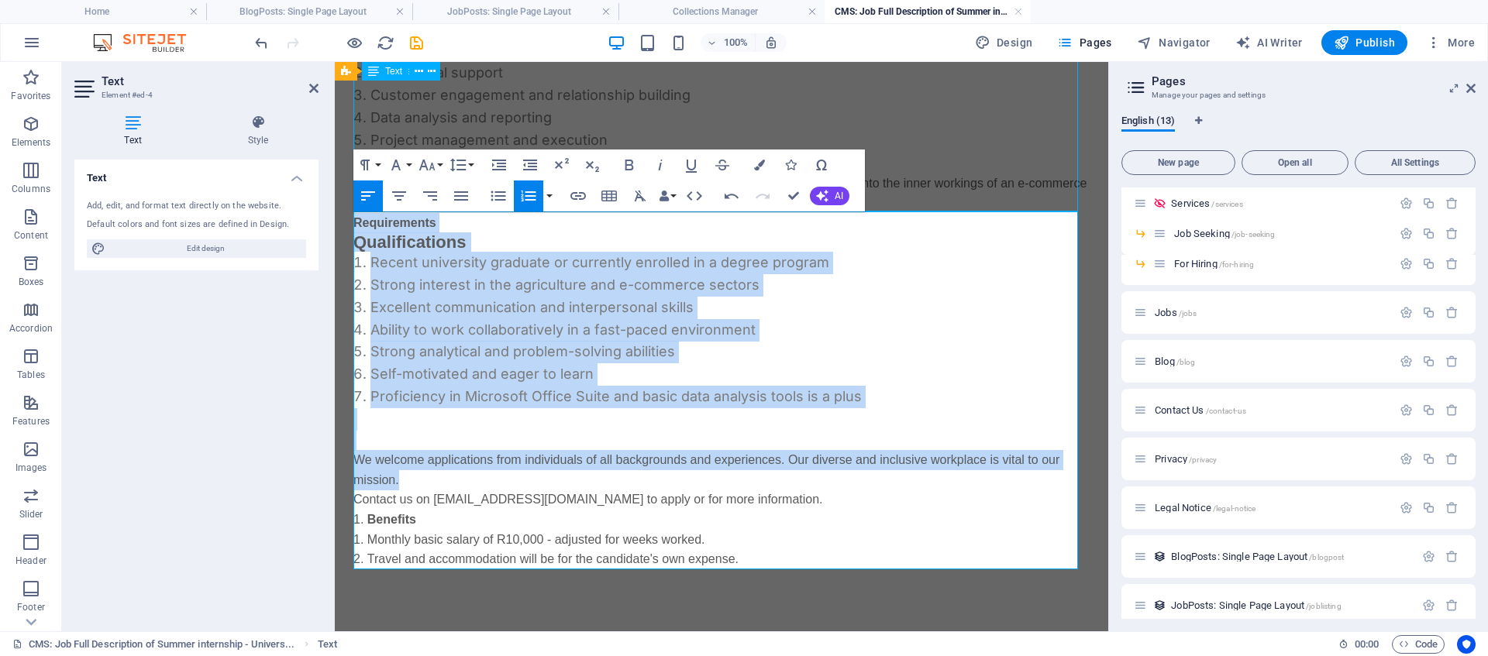
click at [528, 195] on icon "button" at bounding box center [529, 196] width 15 height 11
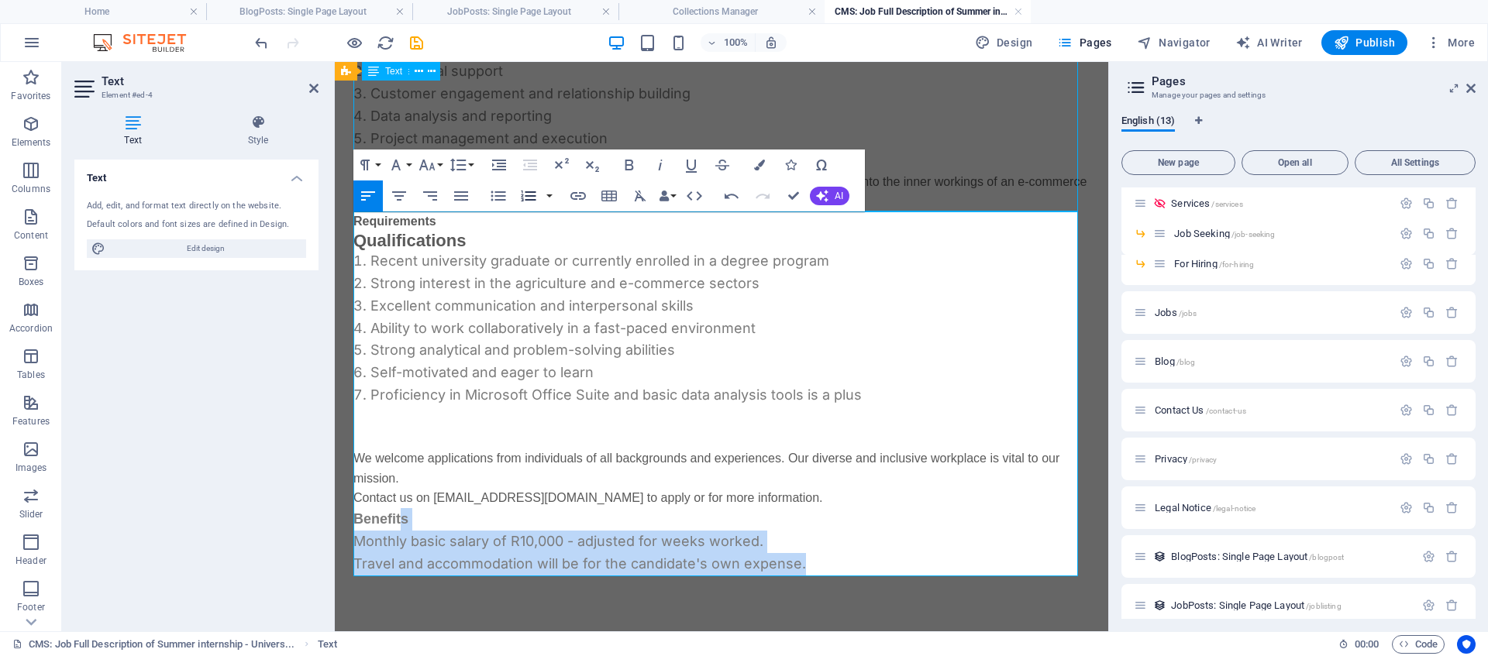
click at [530, 198] on icon "button" at bounding box center [528, 196] width 19 height 19
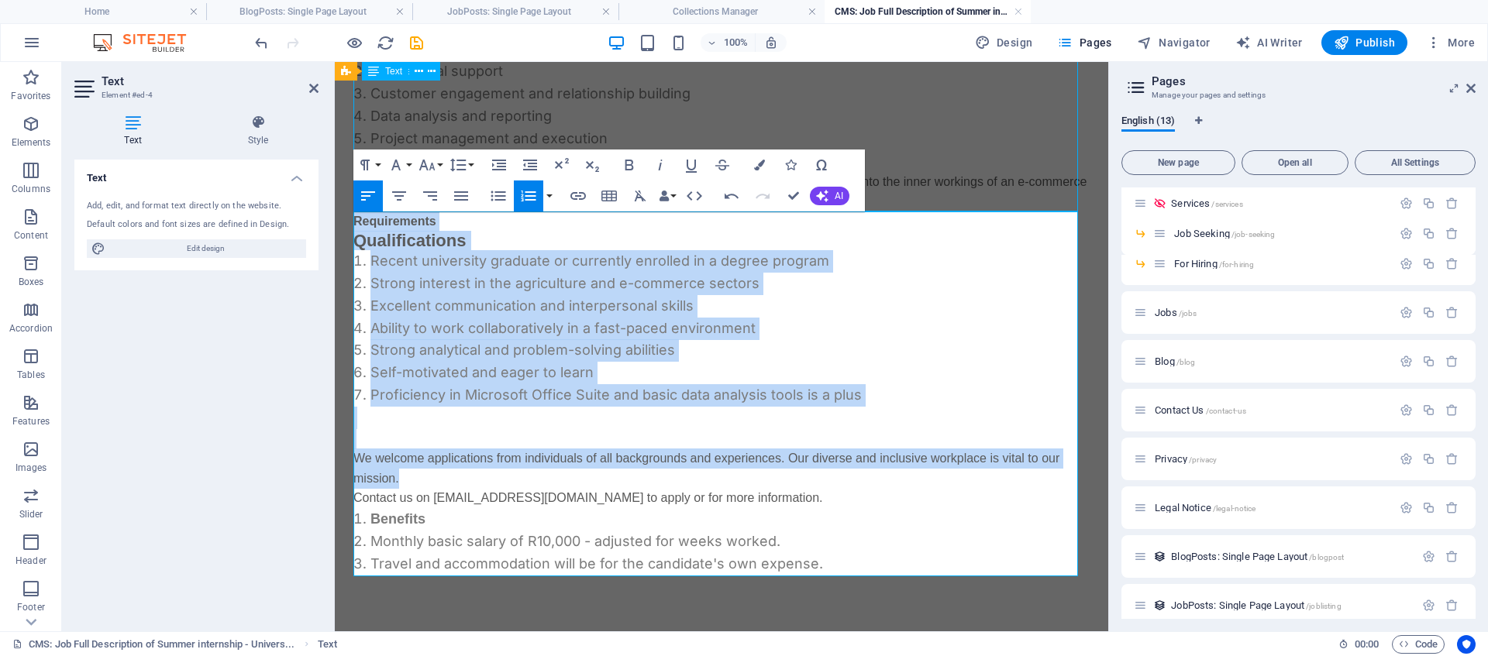
click at [530, 198] on icon "button" at bounding box center [528, 196] width 19 height 19
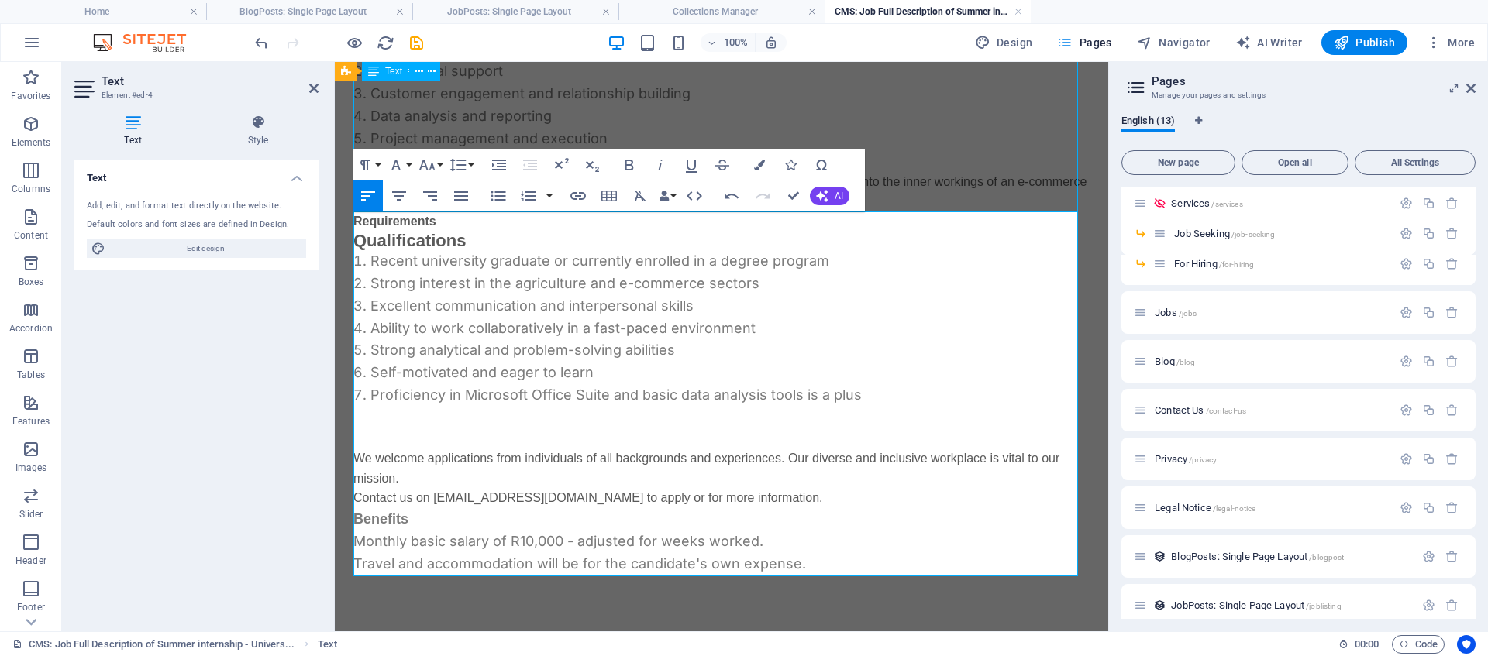
click at [849, 528] on p "Benefits" at bounding box center [721, 519] width 736 height 22
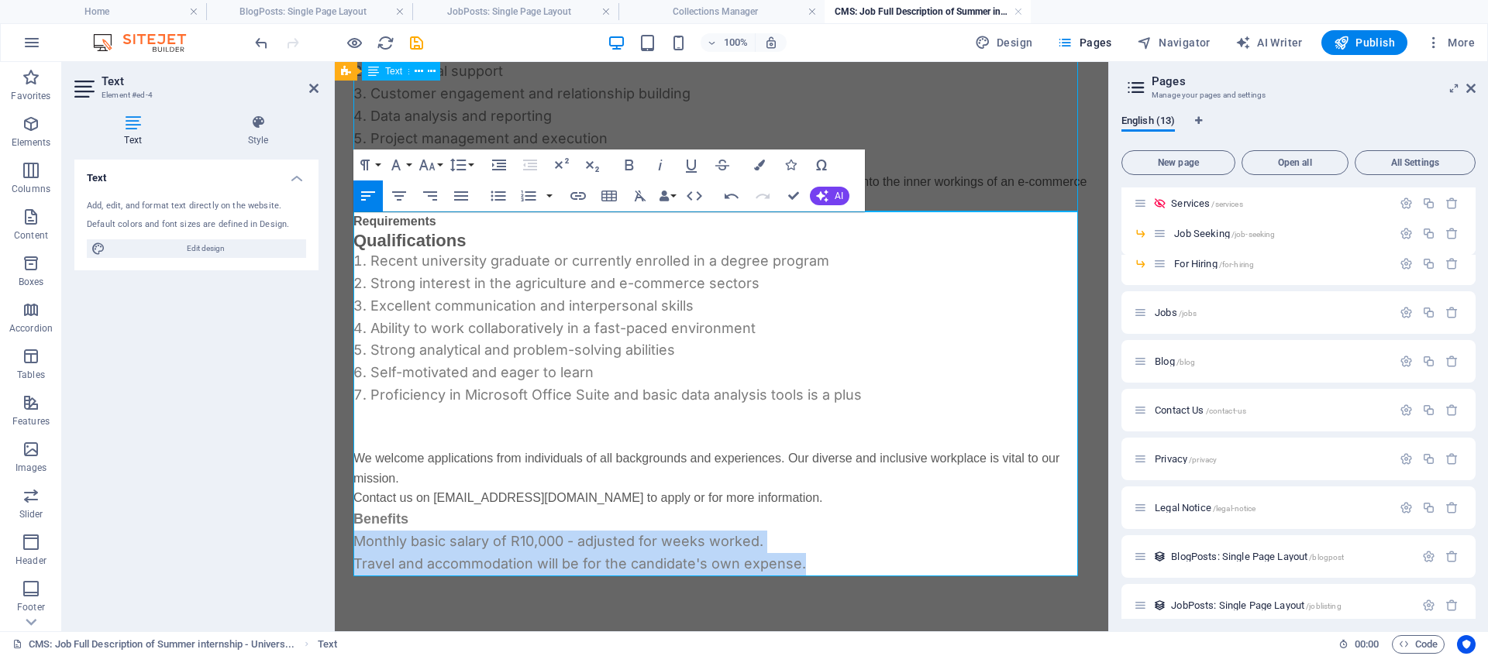
drag, startPoint x: 809, startPoint y: 569, endPoint x: 394, endPoint y: 484, distance: 423.9
click at [342, 552] on div "Summer Internship Opportunity Nile.ag an innovative e-commerce platform dedicat…" at bounding box center [721, 123] width 773 height 1027
click at [531, 201] on icon "button" at bounding box center [529, 196] width 15 height 11
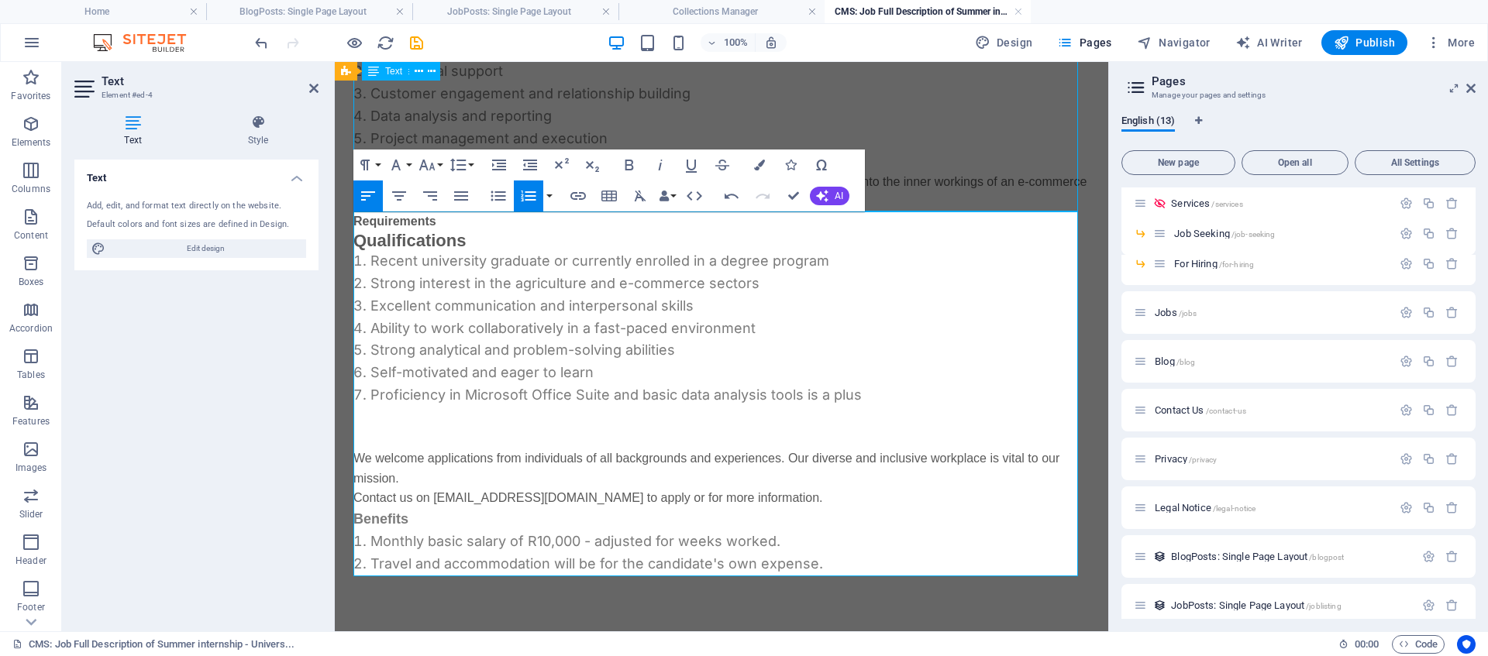
drag, startPoint x: 457, startPoint y: 521, endPoint x: 520, endPoint y: 507, distance: 64.3
click at [456, 521] on p "Benefits" at bounding box center [721, 519] width 736 height 22
click at [525, 483] on p "We welcome applications from individuals of all backgrounds and experiences. Ou…" at bounding box center [721, 469] width 736 height 40
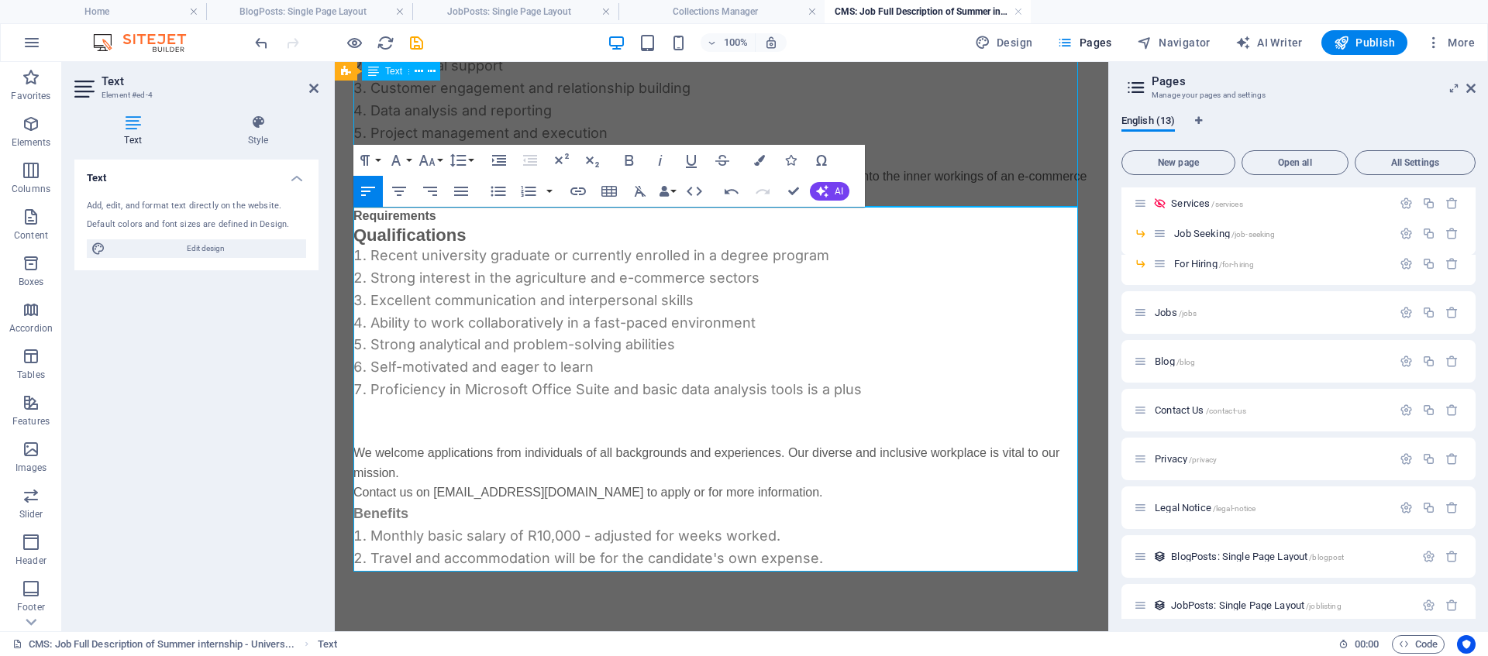
scroll to position [459, 0]
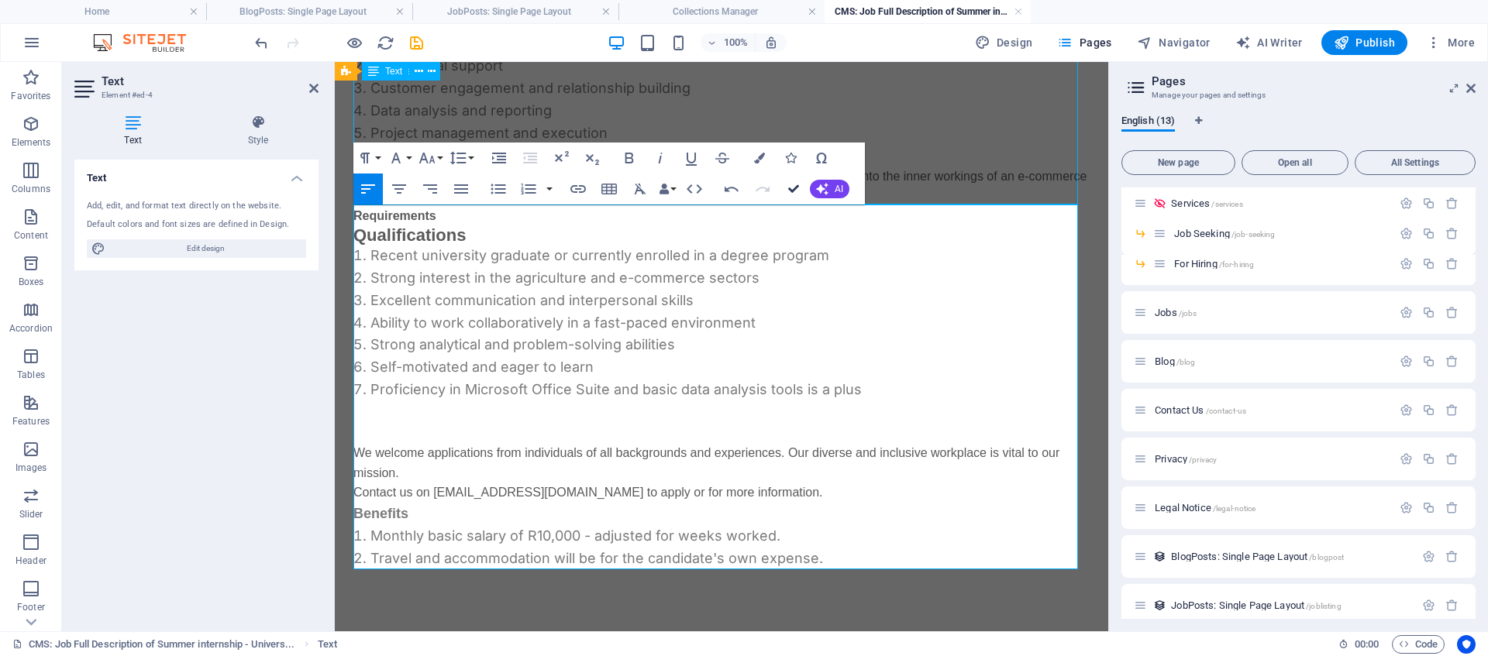
drag, startPoint x: 797, startPoint y: 190, endPoint x: 731, endPoint y: 128, distance: 90.5
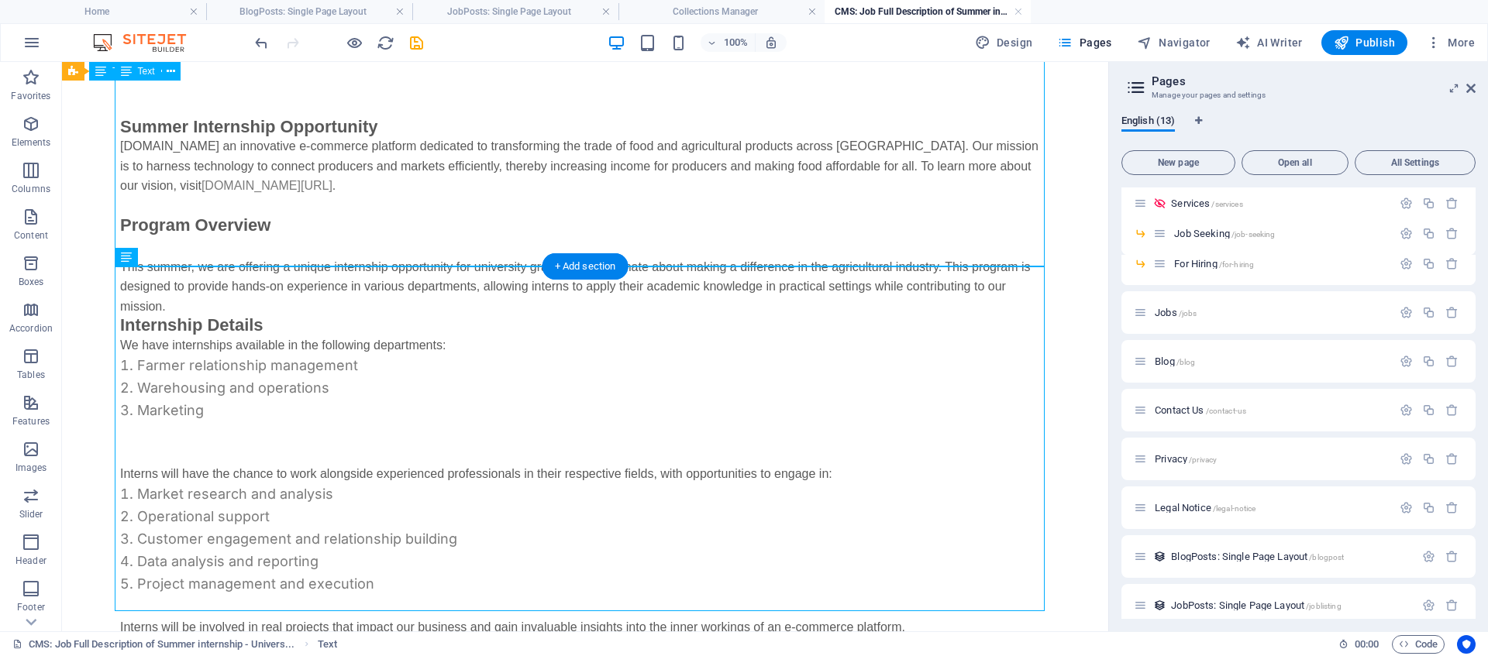
scroll to position [0, 0]
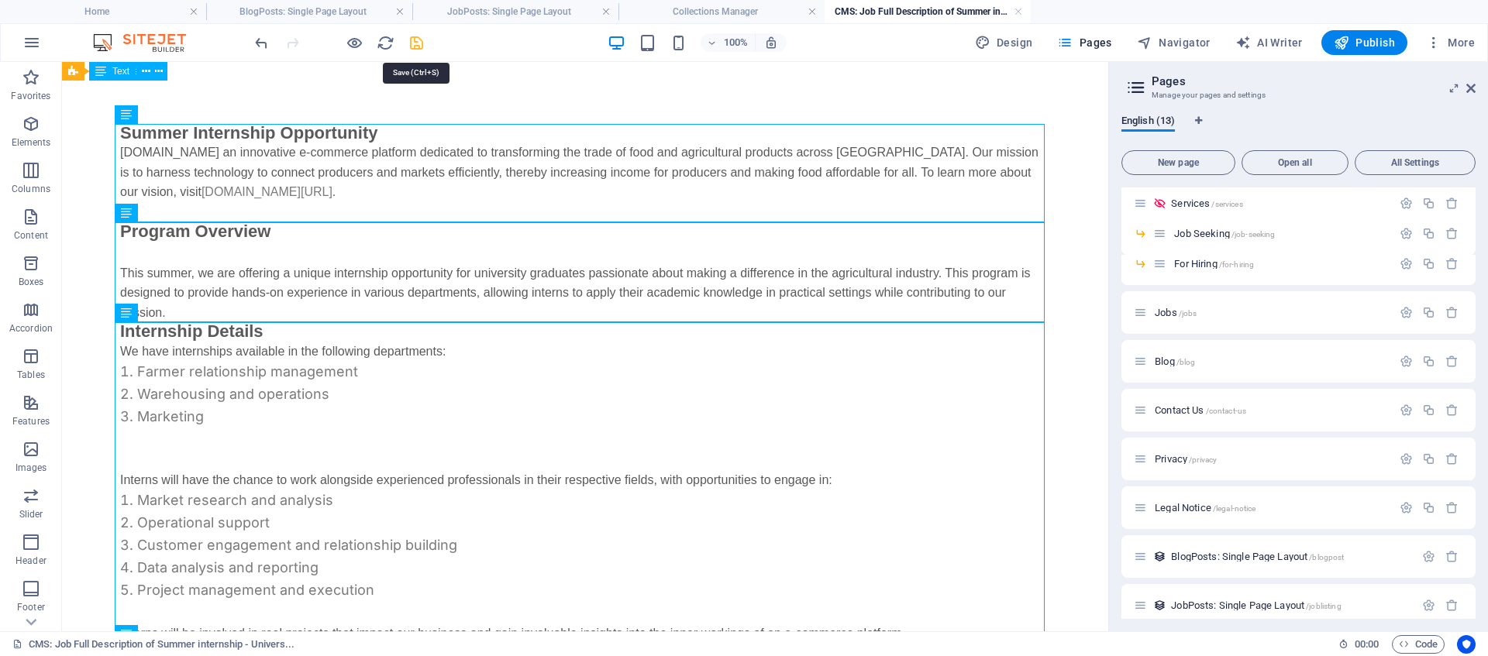
click at [418, 47] on icon "save" at bounding box center [417, 43] width 18 height 18
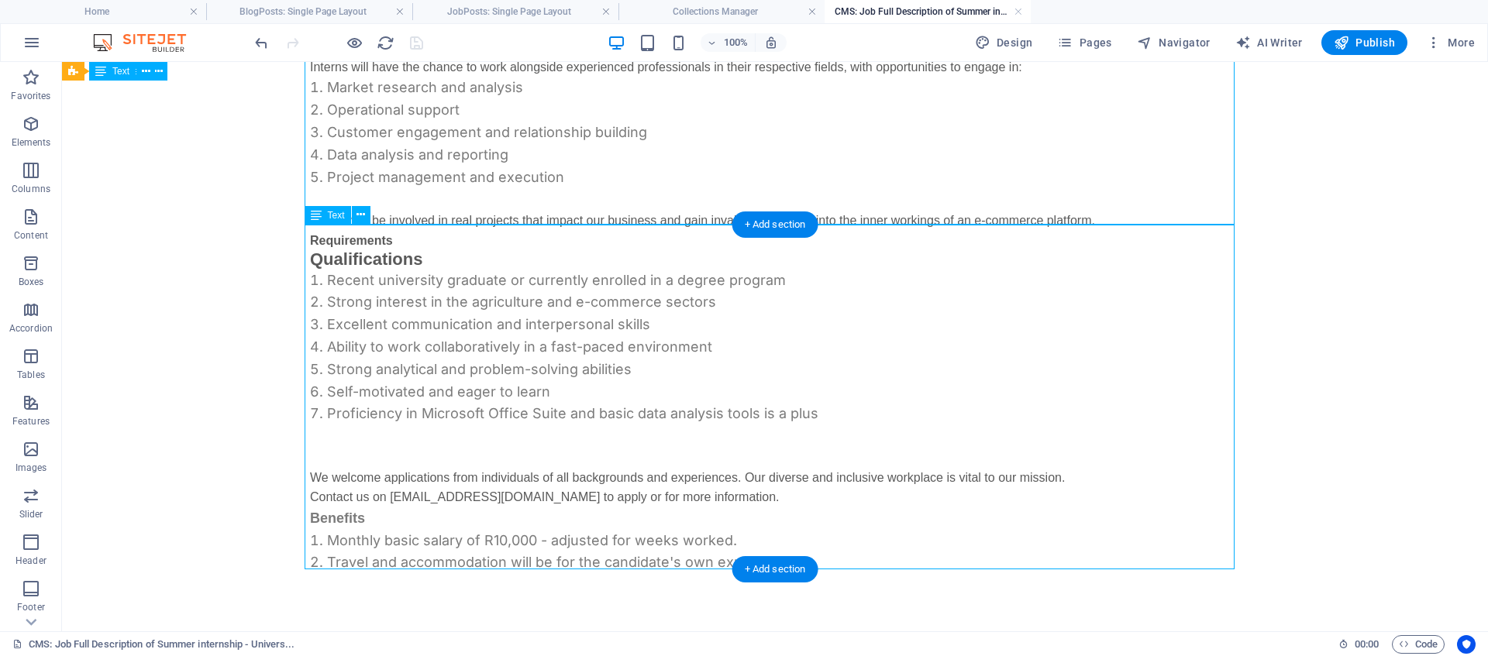
scroll to position [419, 0]
drag, startPoint x: 742, startPoint y: 572, endPoint x: 415, endPoint y: 510, distance: 333.6
click at [742, 572] on div "+ Add section" at bounding box center [775, 569] width 86 height 26
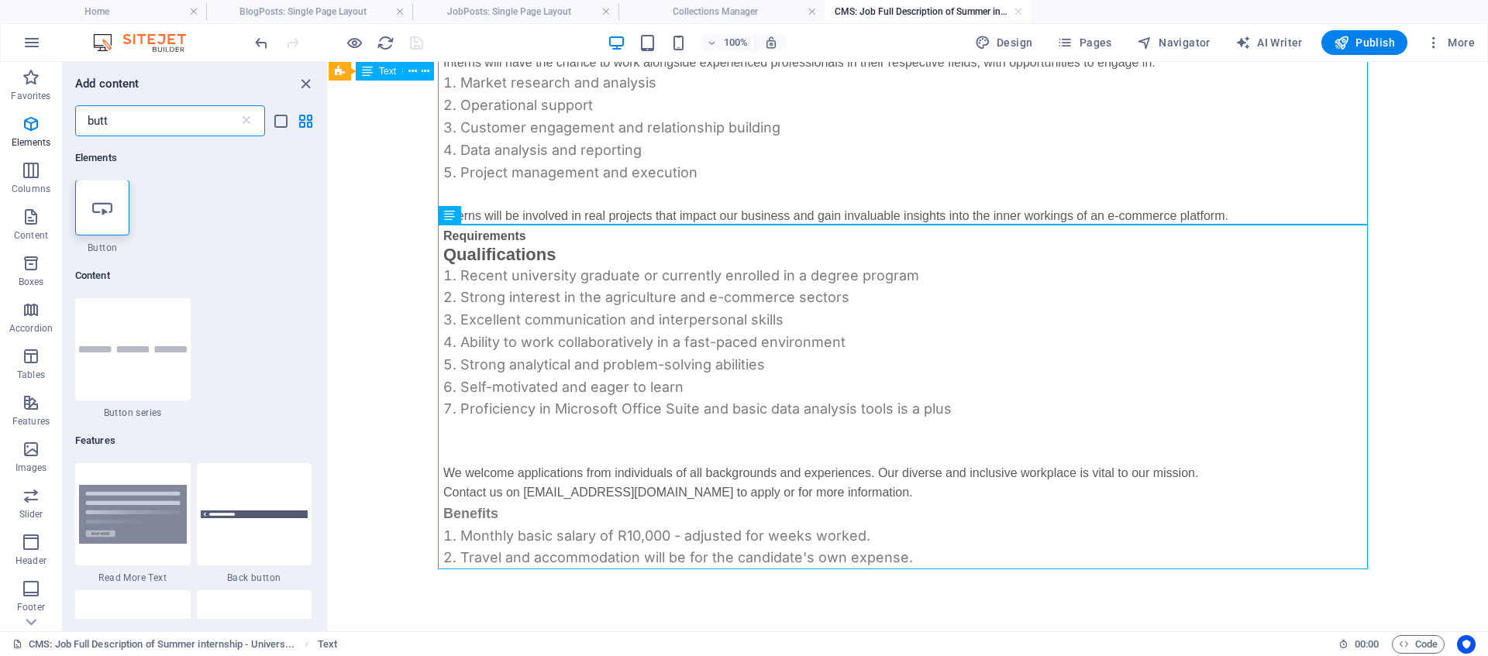
scroll to position [0, 0]
type input "butt"
click at [104, 205] on icon at bounding box center [102, 208] width 20 height 20
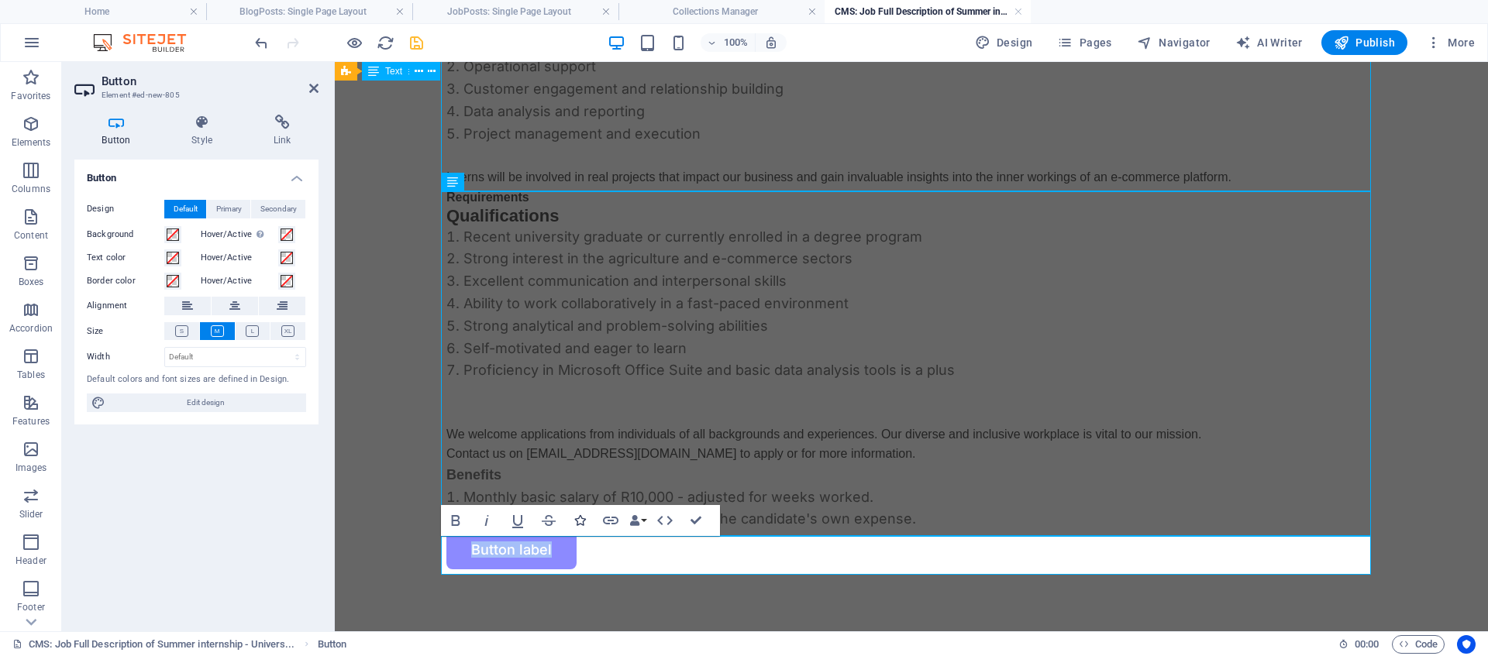
scroll to position [458, 0]
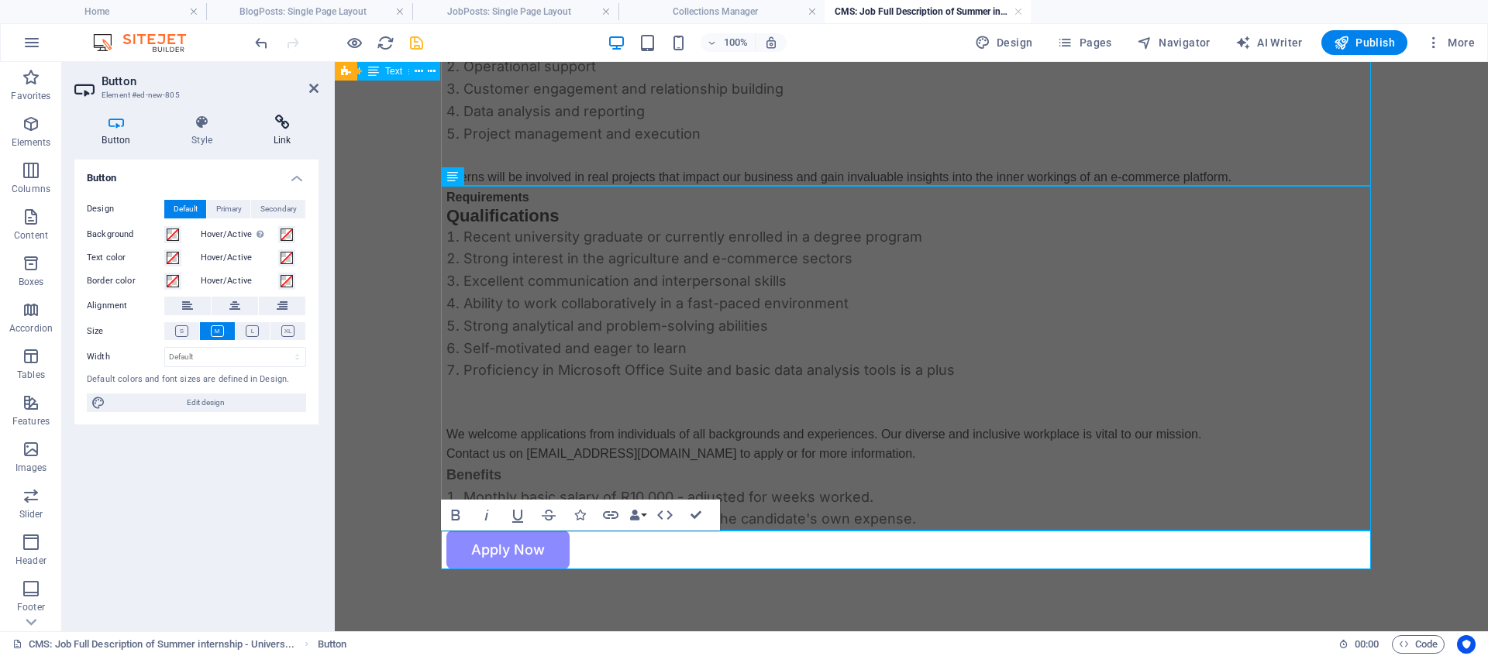
click at [275, 125] on icon at bounding box center [282, 123] width 73 height 16
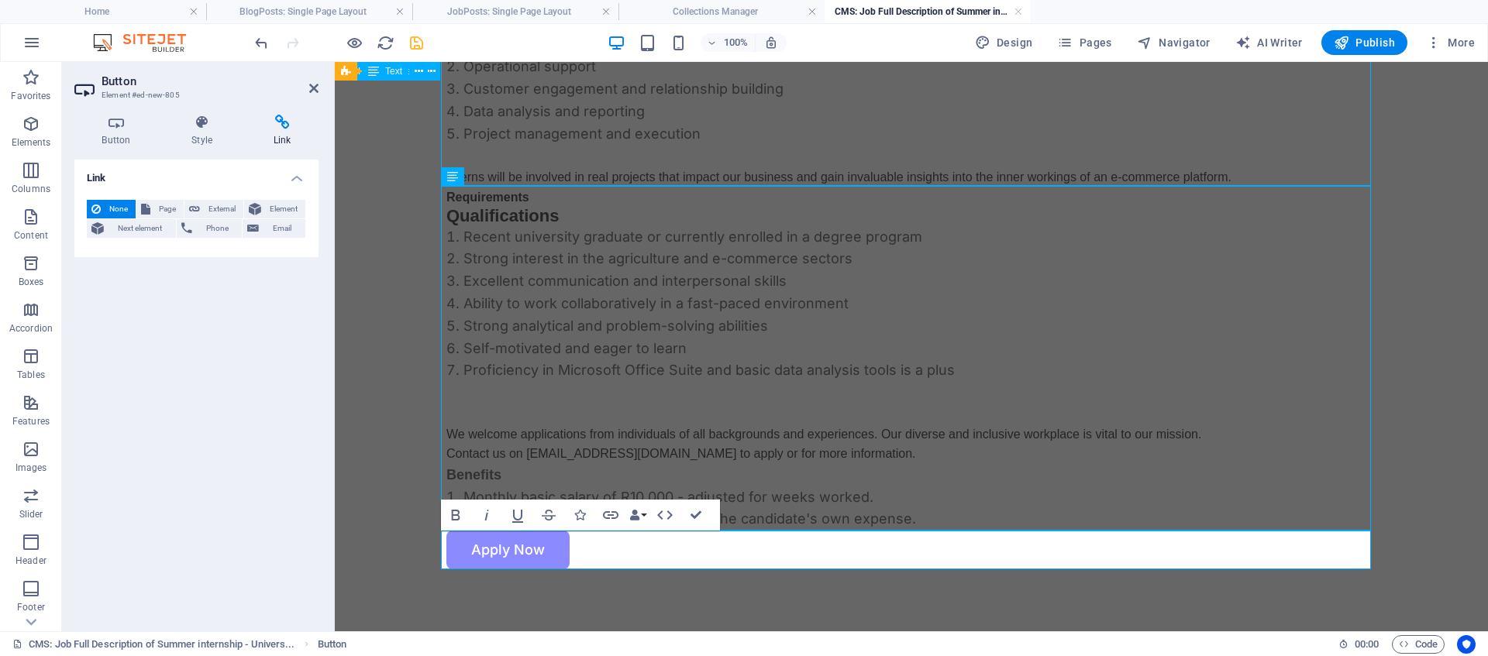
click at [126, 176] on h4 "Link" at bounding box center [196, 174] width 244 height 28
click at [291, 181] on h4 "Link" at bounding box center [196, 178] width 244 height 37
click at [218, 211] on span "External" at bounding box center [222, 209] width 34 height 19
select select "blank"
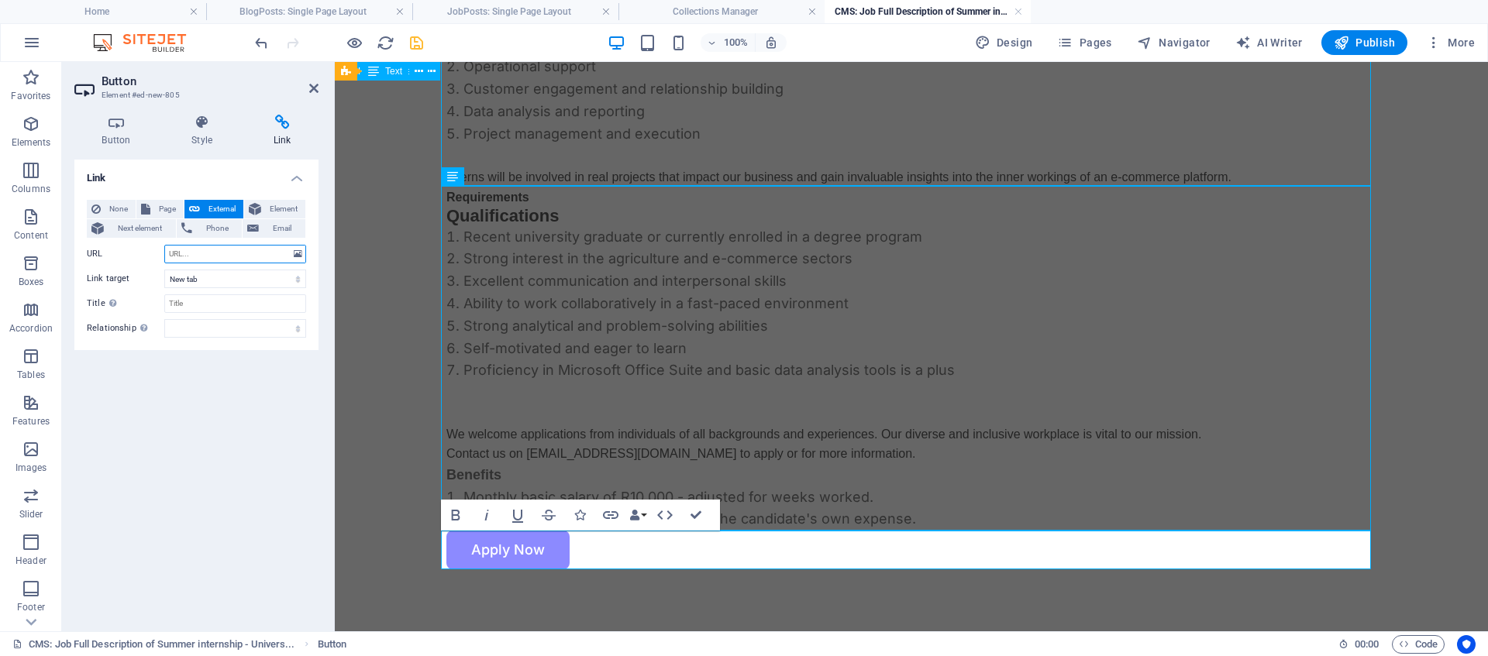
click at [195, 254] on input "URL" at bounding box center [235, 254] width 142 height 19
paste input "https://za.indeed.com/viewjob?jk=164c151fe4295f94&from=shareddesktop_copy"
type input "https://za.indeed.com/viewjob?jk=164c151fe4295f94&from=shareddesktop_copy"
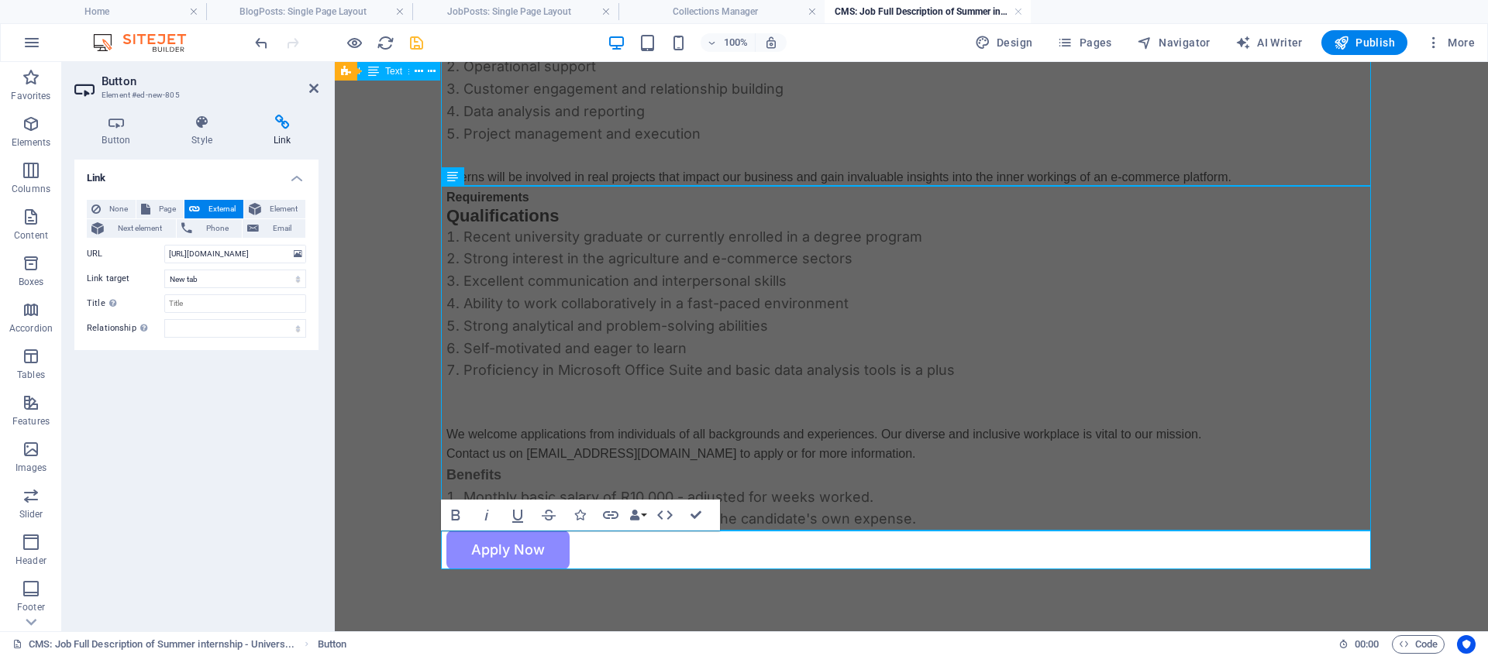
click at [194, 389] on div "Link None Page External Element Next element Phone Email Page Home About Us Ser…" at bounding box center [196, 390] width 244 height 460
click at [189, 129] on icon at bounding box center [202, 123] width 76 height 16
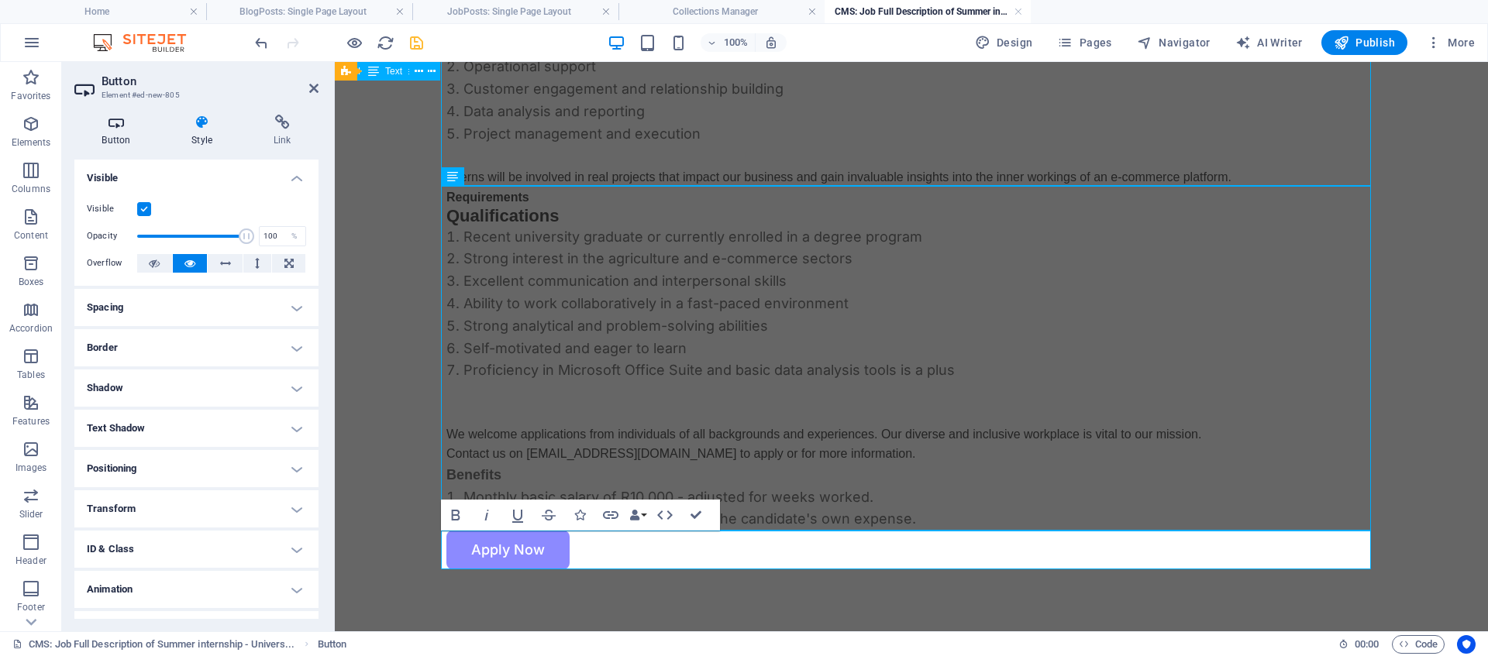
click at [113, 126] on icon at bounding box center [116, 123] width 84 height 16
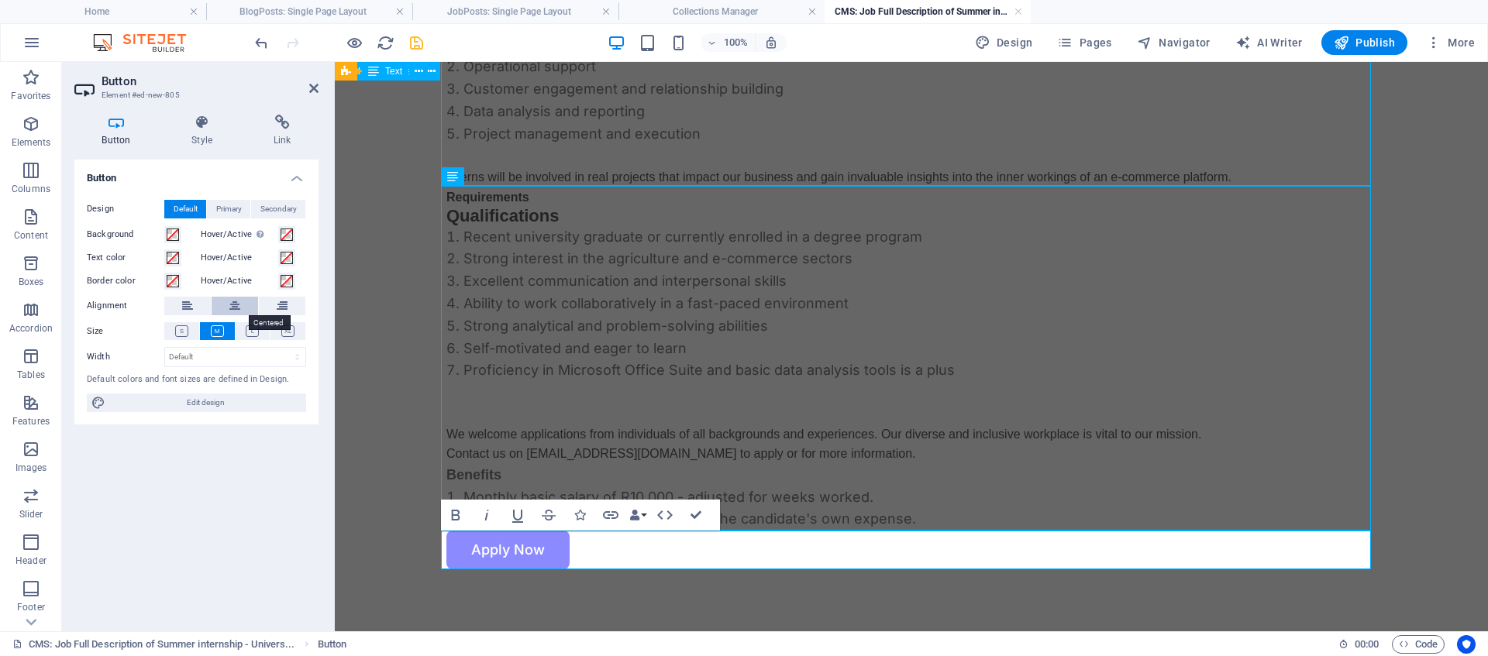
click at [234, 311] on icon at bounding box center [234, 306] width 11 height 19
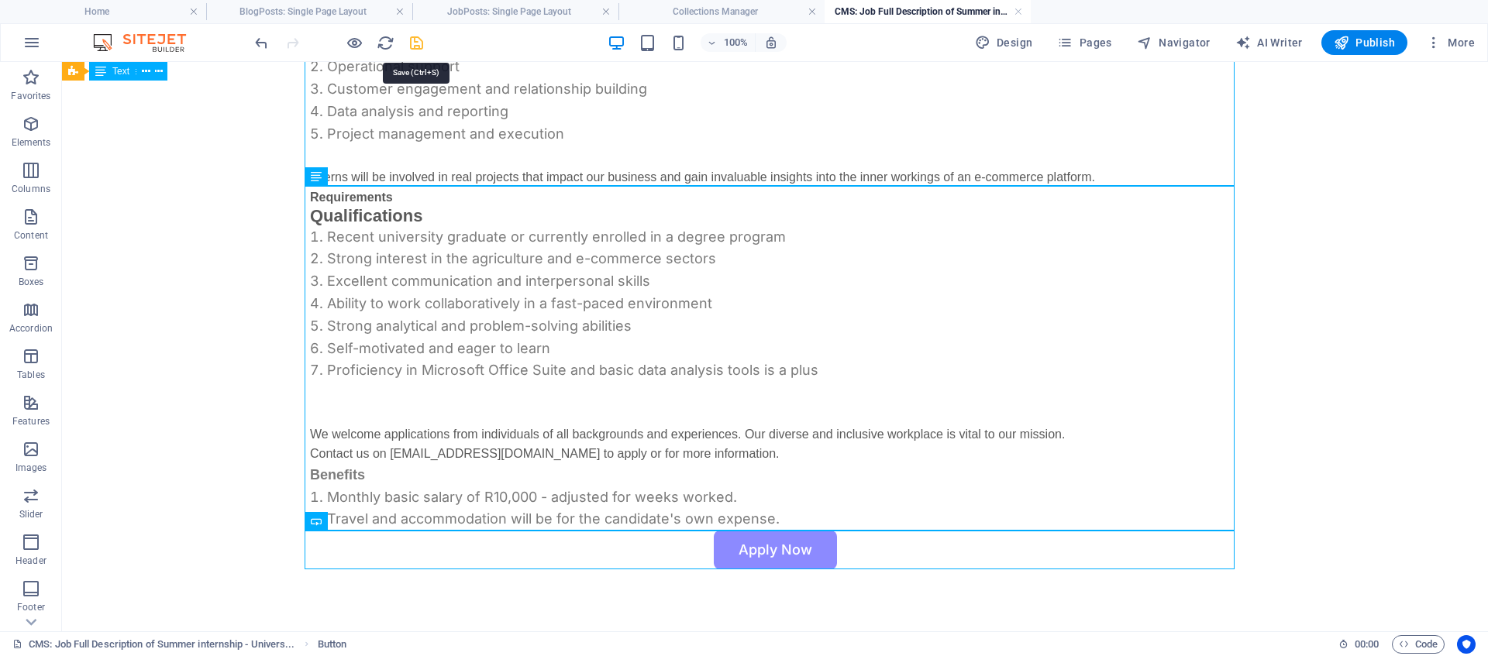
click at [421, 47] on icon "save" at bounding box center [417, 43] width 18 height 18
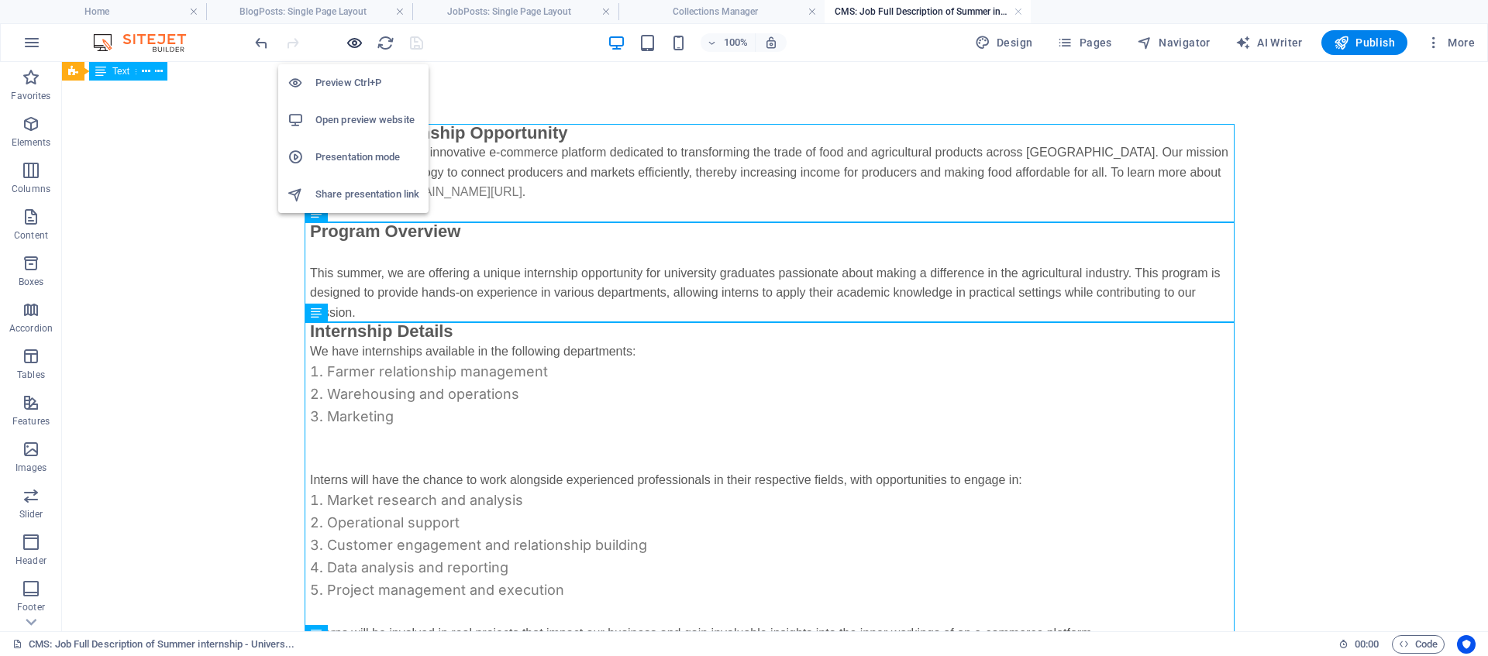
click at [347, 43] on icon "button" at bounding box center [355, 43] width 18 height 18
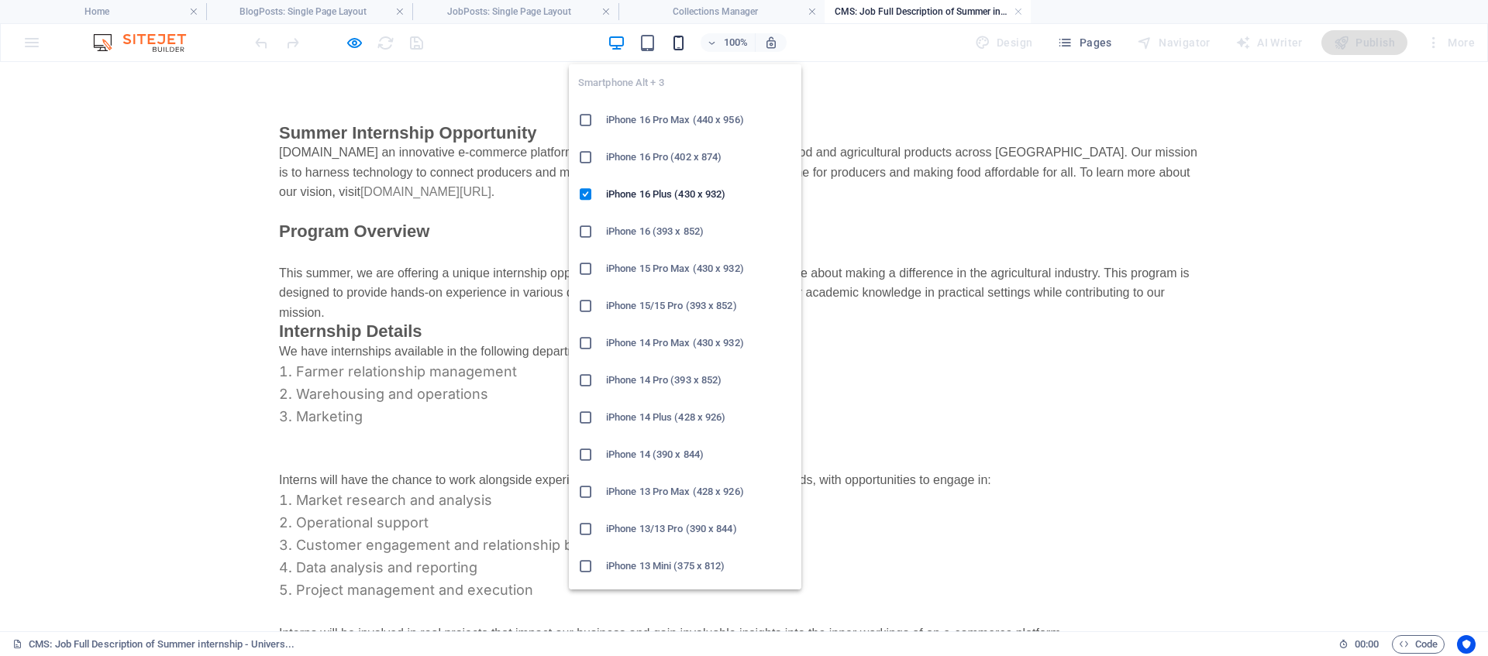
click at [685, 41] on icon "button" at bounding box center [679, 43] width 18 height 18
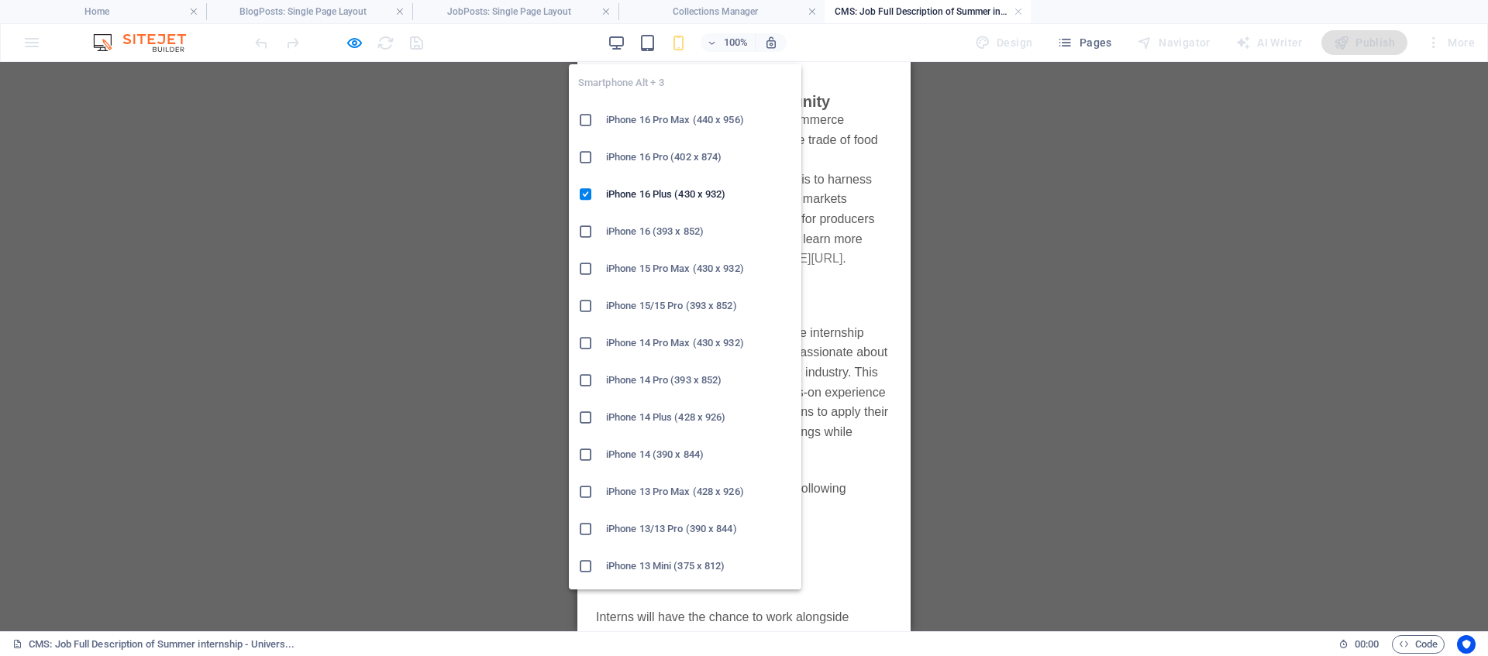
click at [675, 41] on icon "button" at bounding box center [679, 43] width 18 height 18
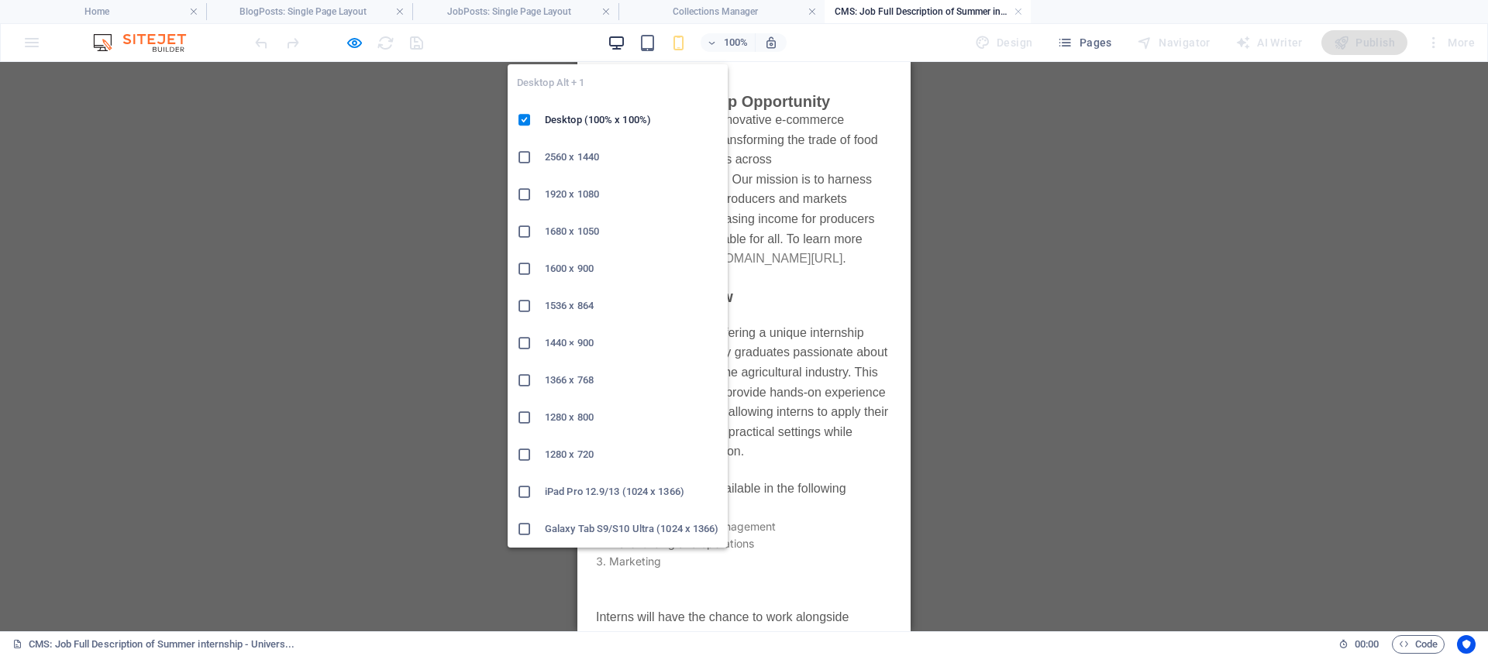
click at [621, 46] on icon "button" at bounding box center [617, 43] width 18 height 18
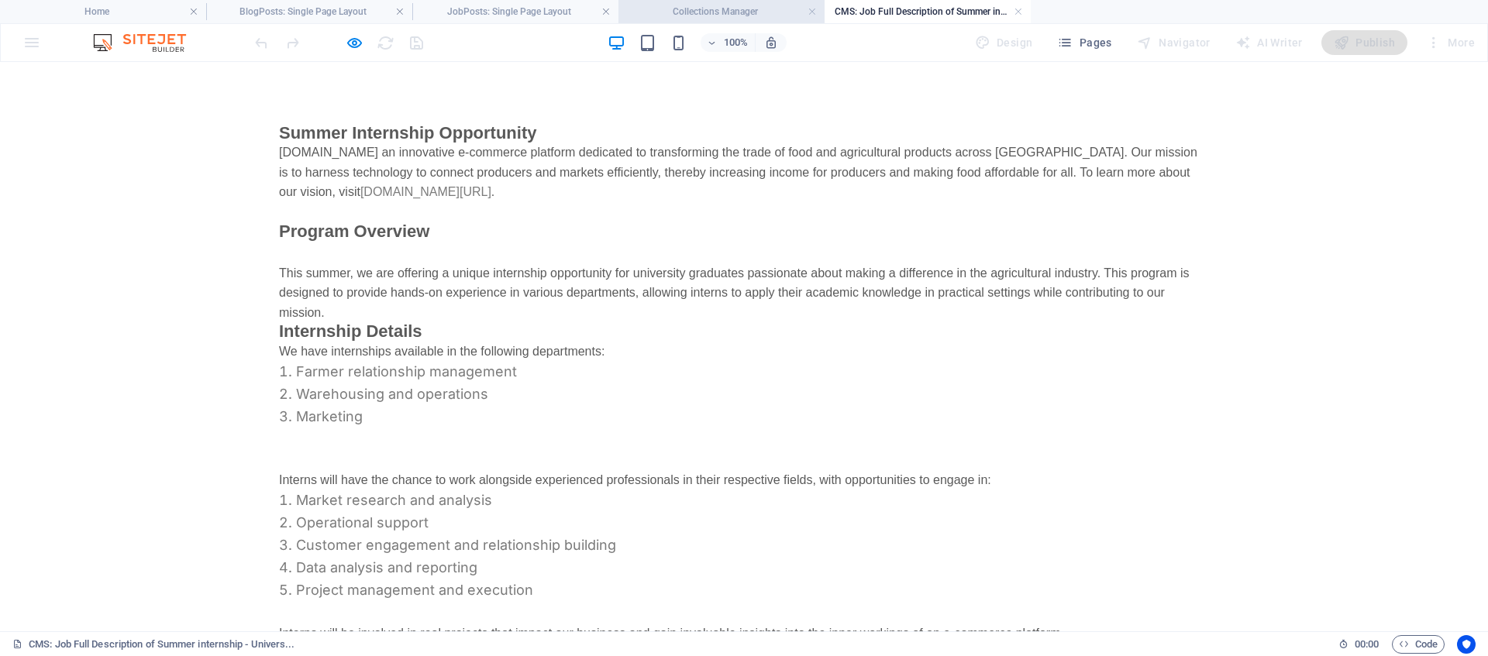
click at [758, 19] on h4 "Collections Manager" at bounding box center [721, 11] width 206 height 17
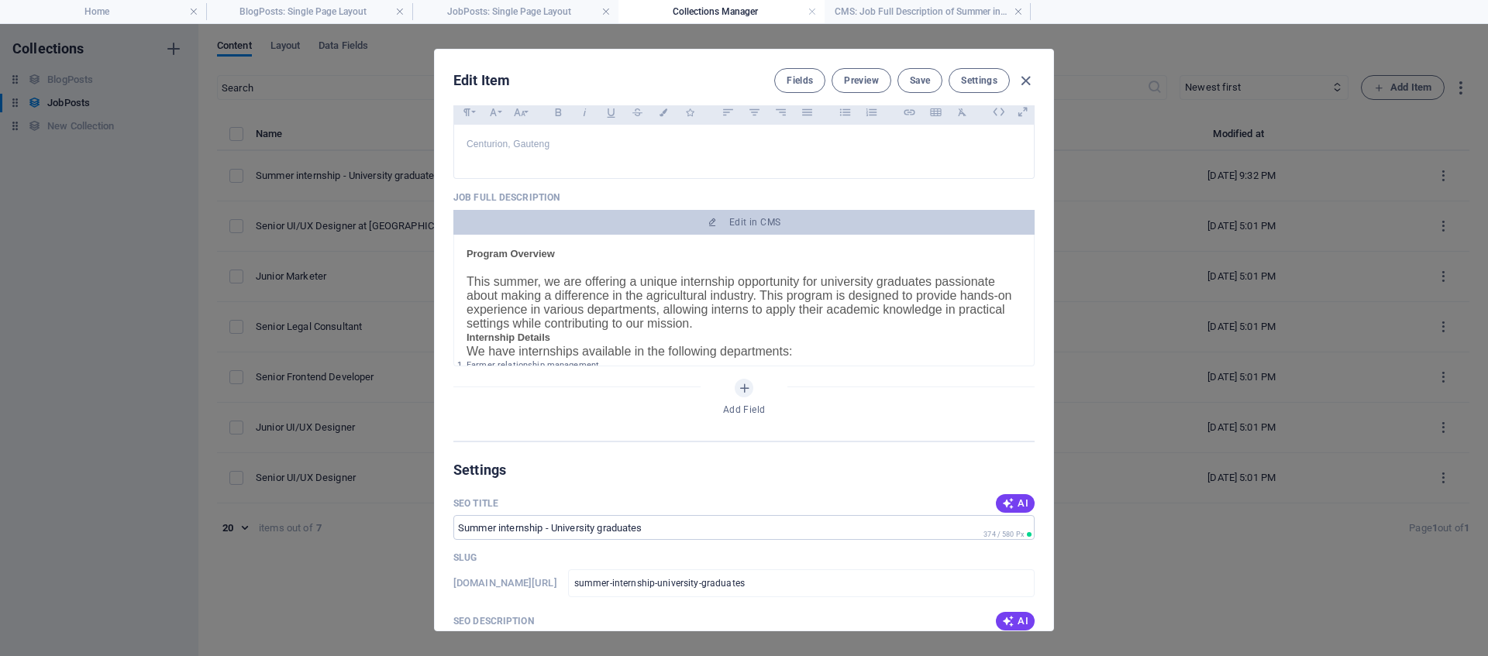
scroll to position [84, 0]
drag, startPoint x: 746, startPoint y: 326, endPoint x: 456, endPoint y: 281, distance: 294.1
click at [456, 281] on div "Summer Internship Opportunity Nile.ag an innovative e-commerce platform dedicat…" at bounding box center [743, 301] width 581 height 132
copy p "This summer, we are offering a unique internship opportunity for university gra…"
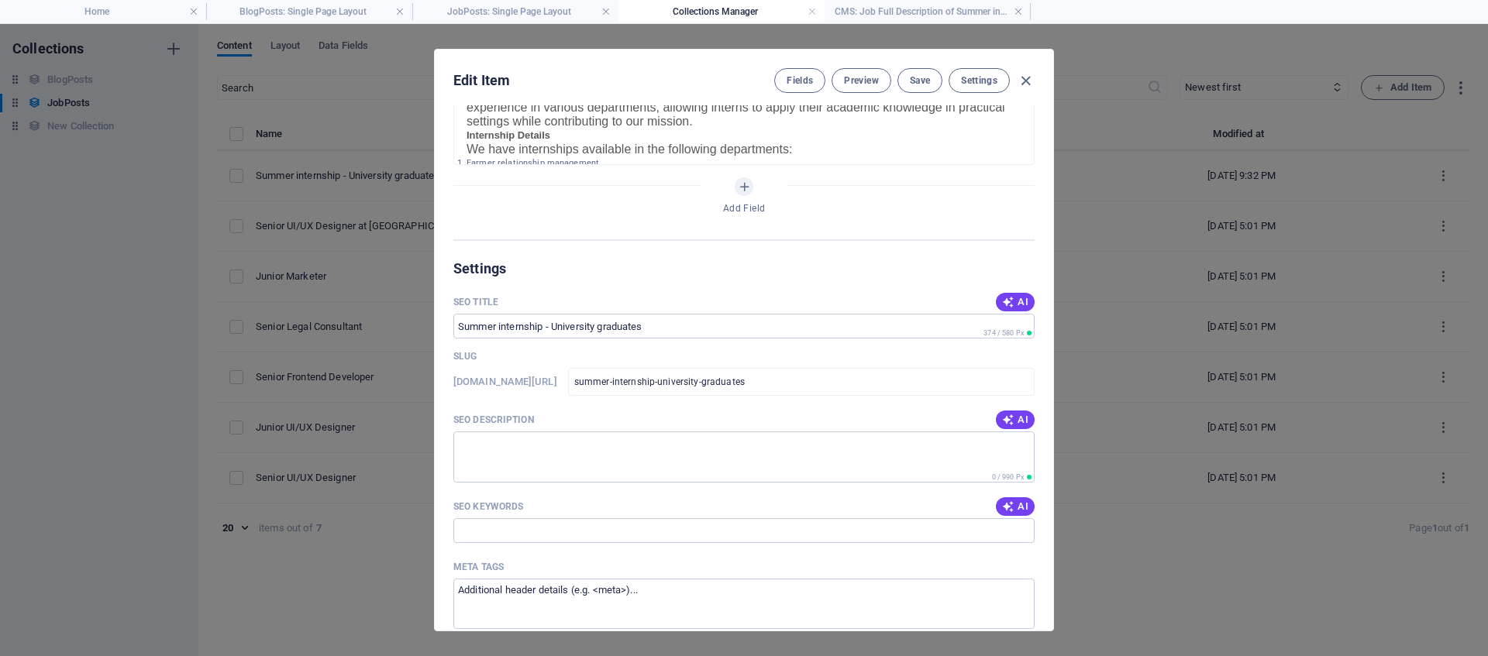
scroll to position [1267, 0]
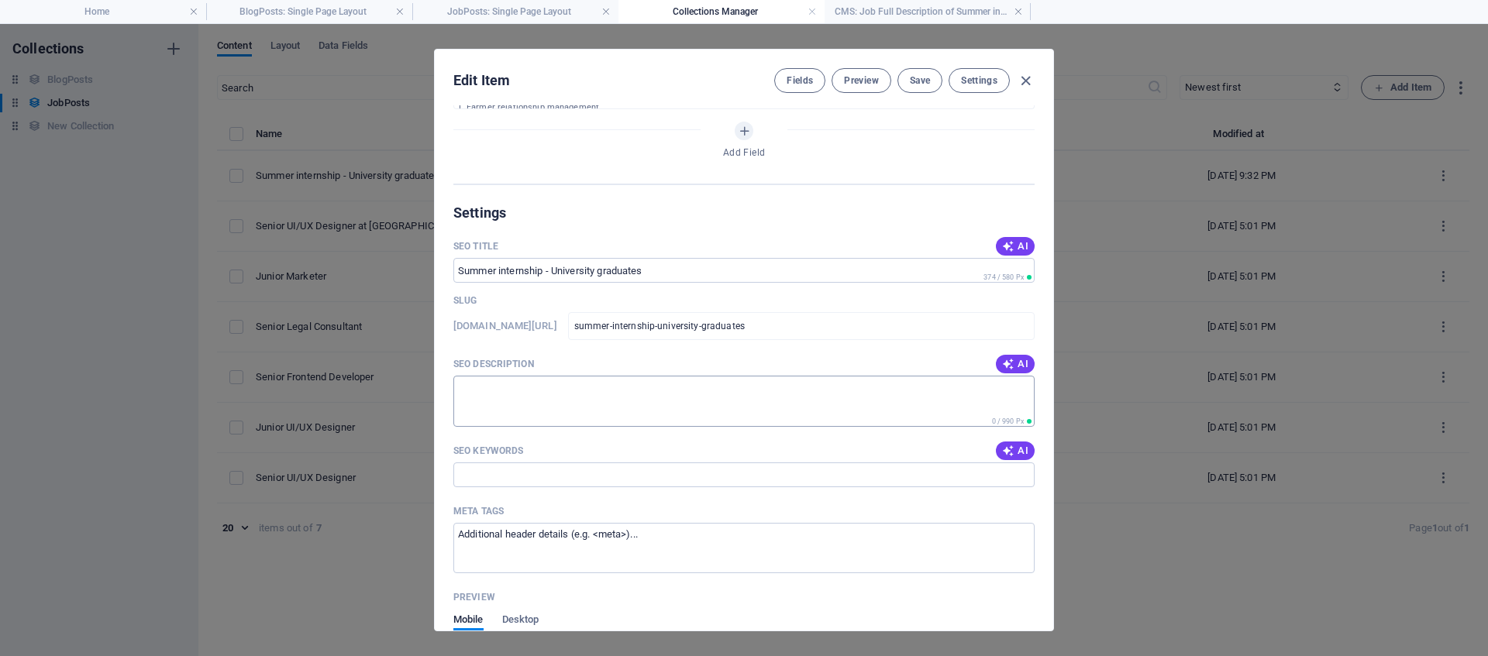
click at [549, 422] on textarea "SEO Description" at bounding box center [743, 401] width 581 height 50
paste textarea "This summer, we are offering a unique internship opportunity for university gra…"
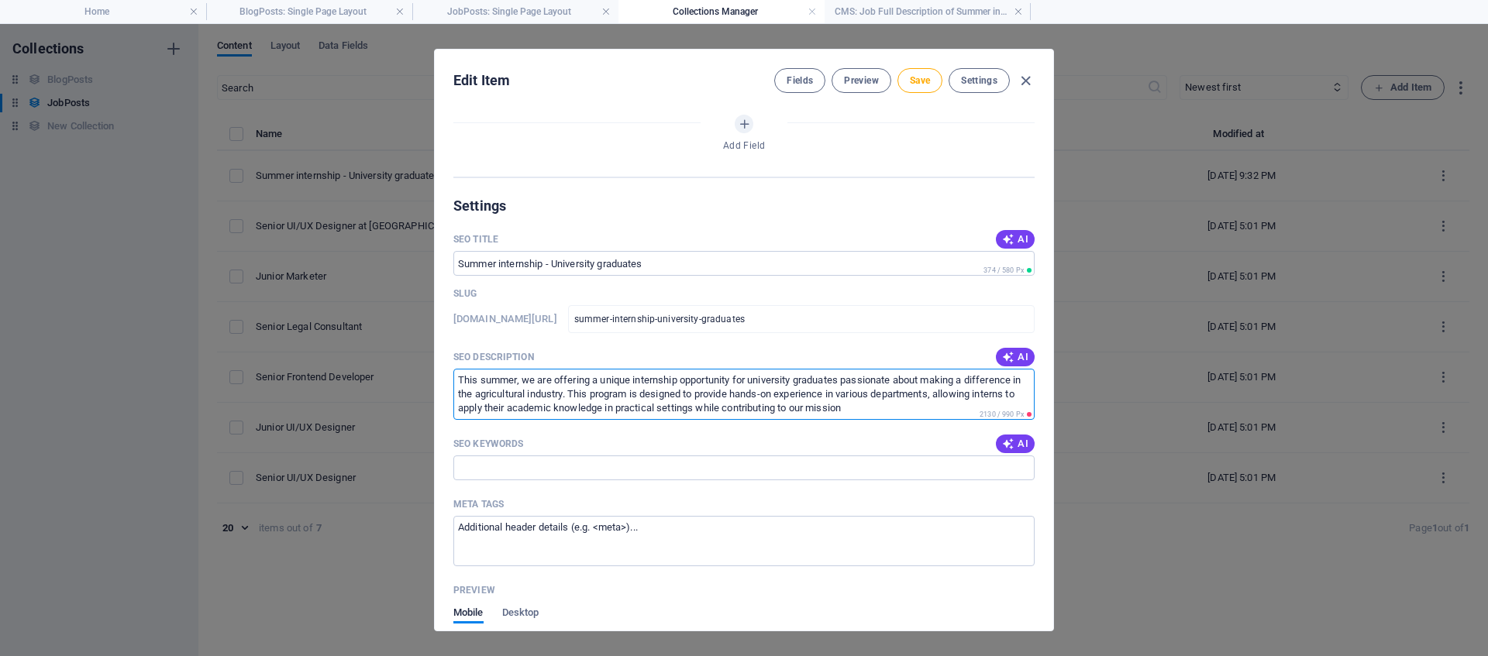
scroll to position [1276, 0]
type textarea "This summer, we are offering a unique internship opportunity for university gra…"
click at [547, 467] on input "SEO Keywords" at bounding box center [743, 465] width 581 height 25
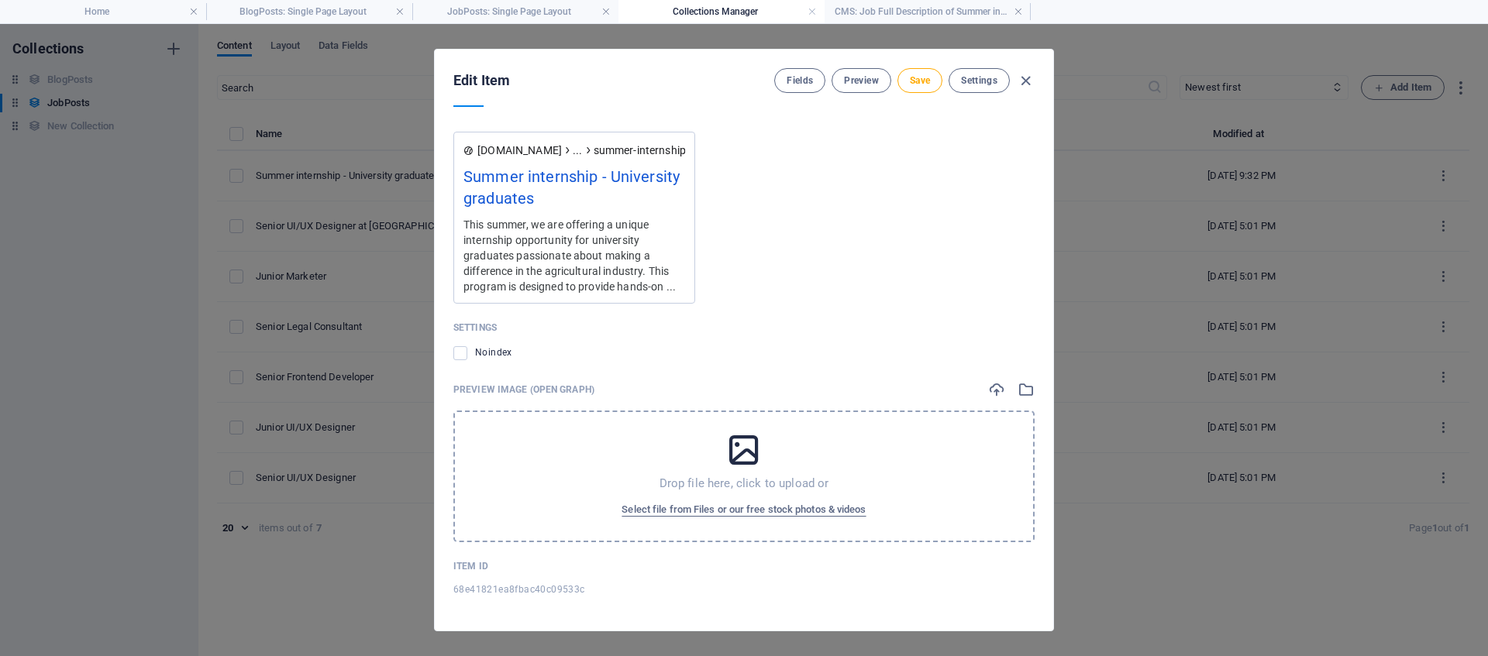
scroll to position [1793, 0]
type input "varsity24, internships, jobs, university news, unisa, nsfas, tut news, mba"
click at [921, 78] on span "Save" at bounding box center [920, 80] width 20 height 12
click at [1027, 74] on icon "button" at bounding box center [1026, 81] width 18 height 18
type input "summer-internship-university-graduates"
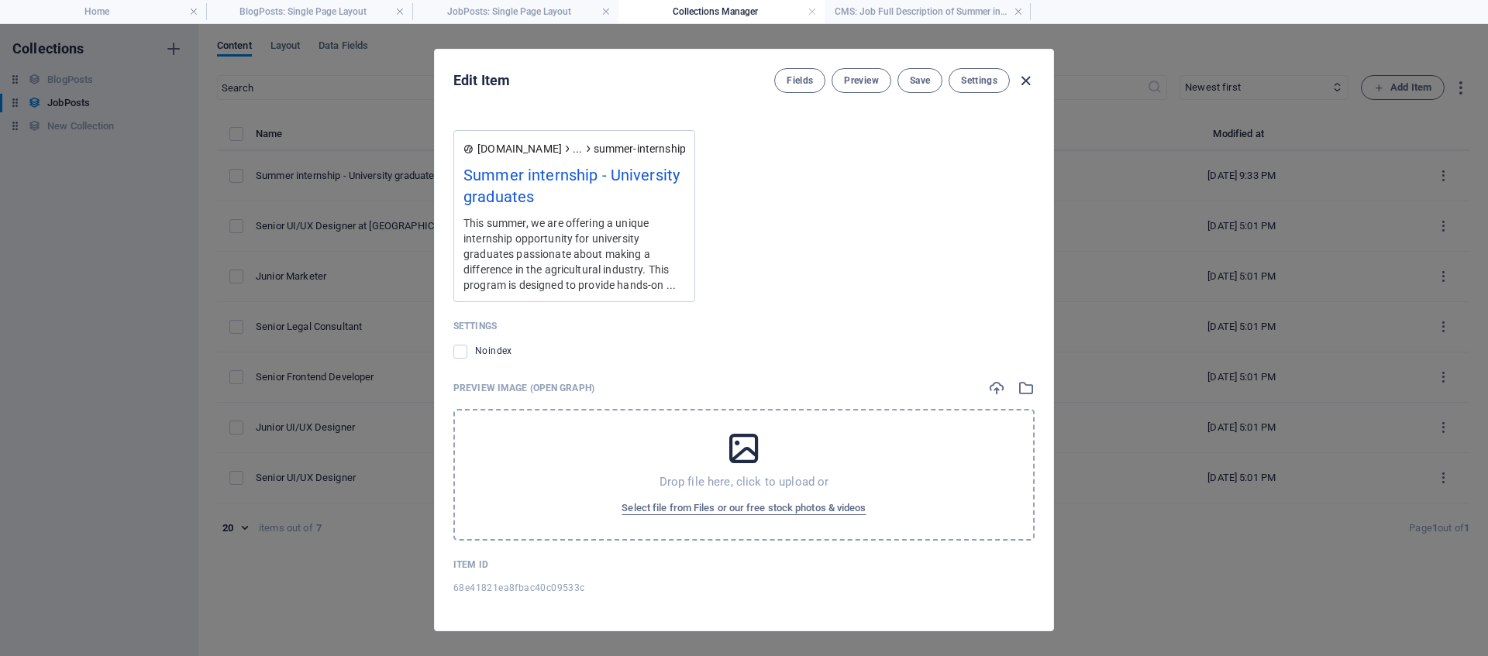
scroll to position [1564, 0]
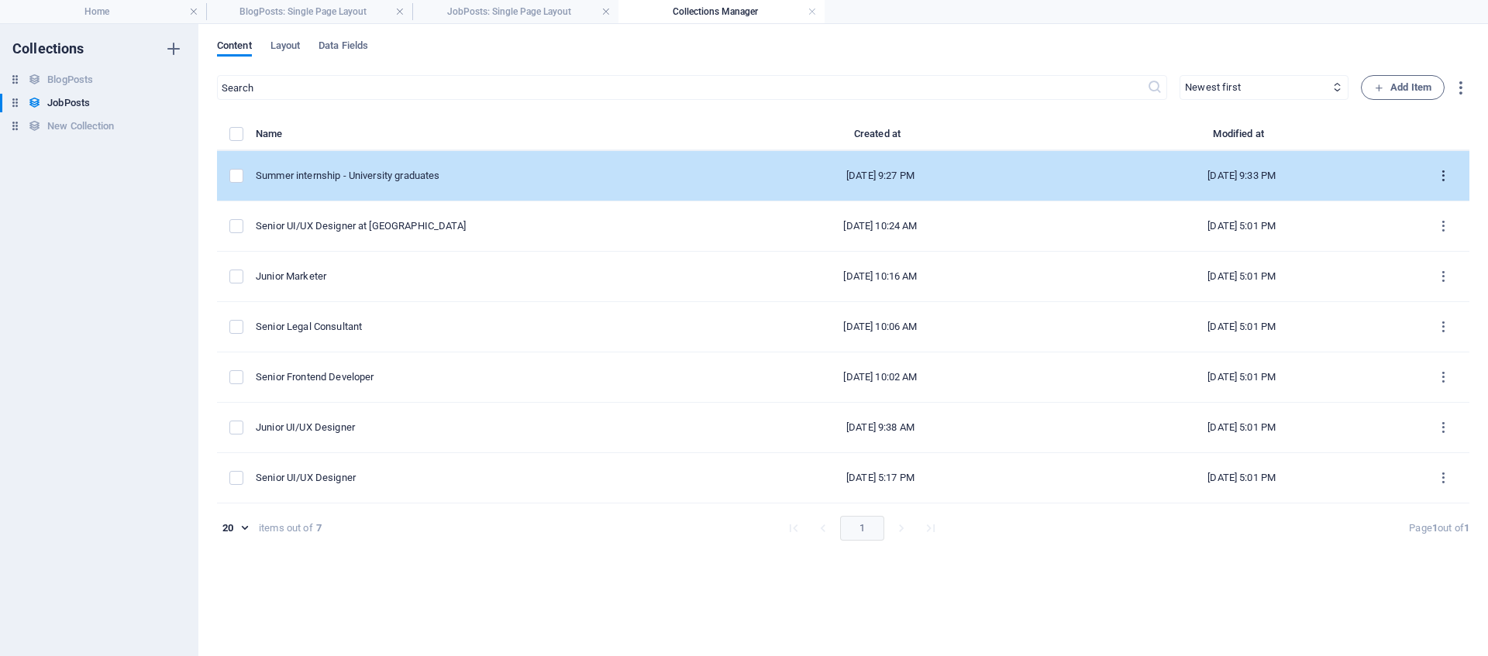
click at [1449, 177] on icon "items list" at bounding box center [1443, 176] width 15 height 15
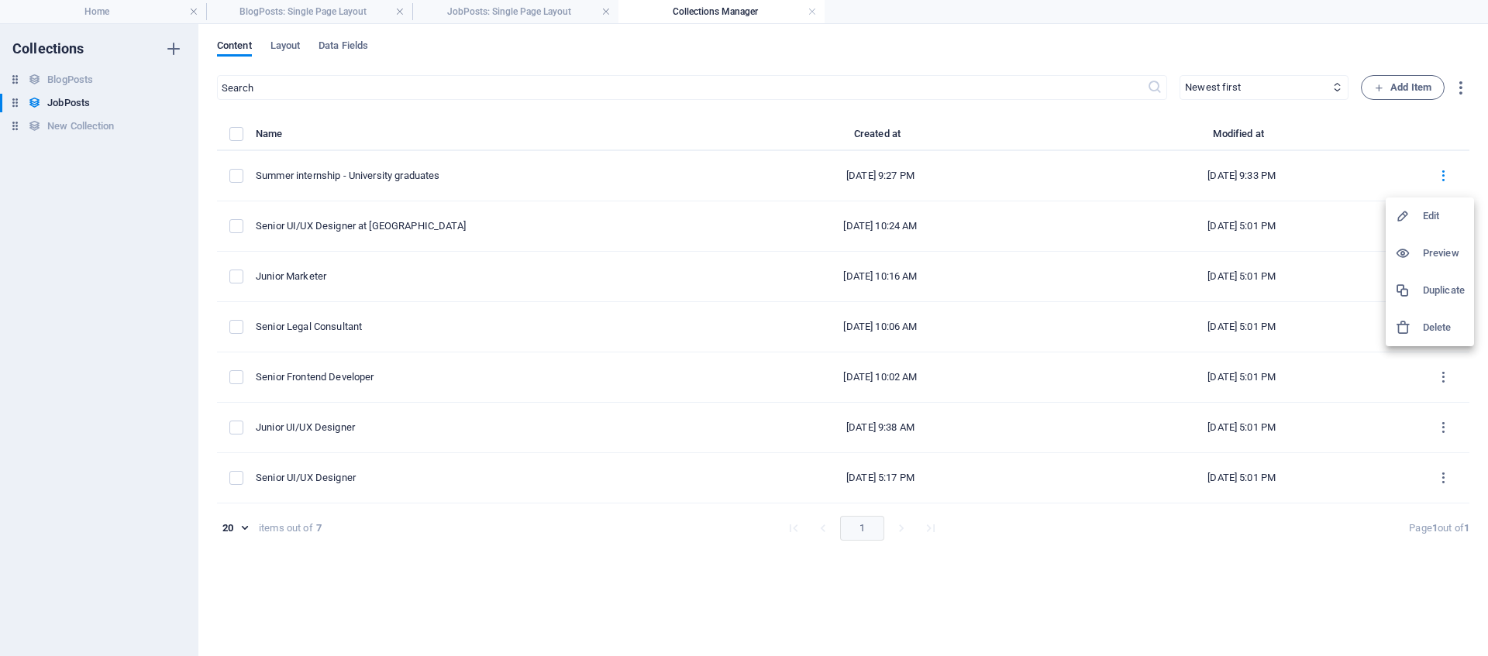
click at [1434, 253] on h6 "Preview" at bounding box center [1444, 253] width 42 height 19
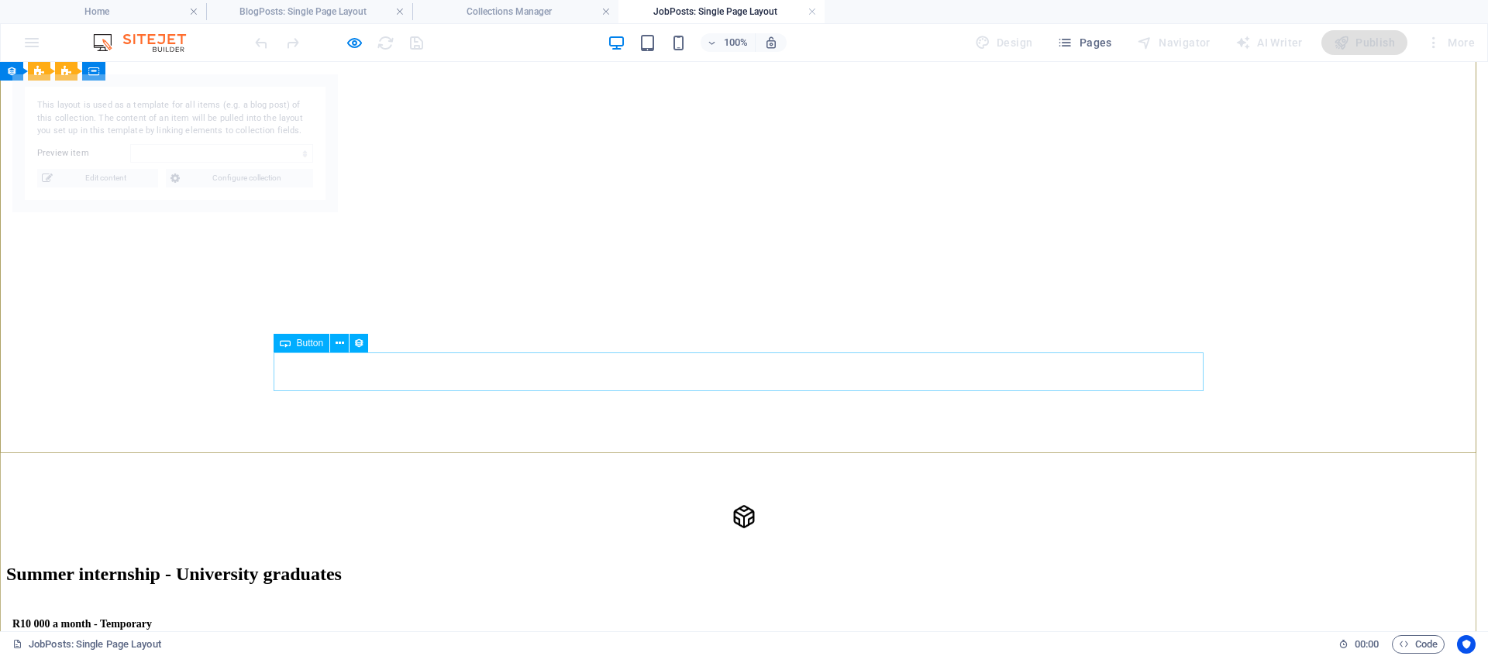
scroll to position [0, 0]
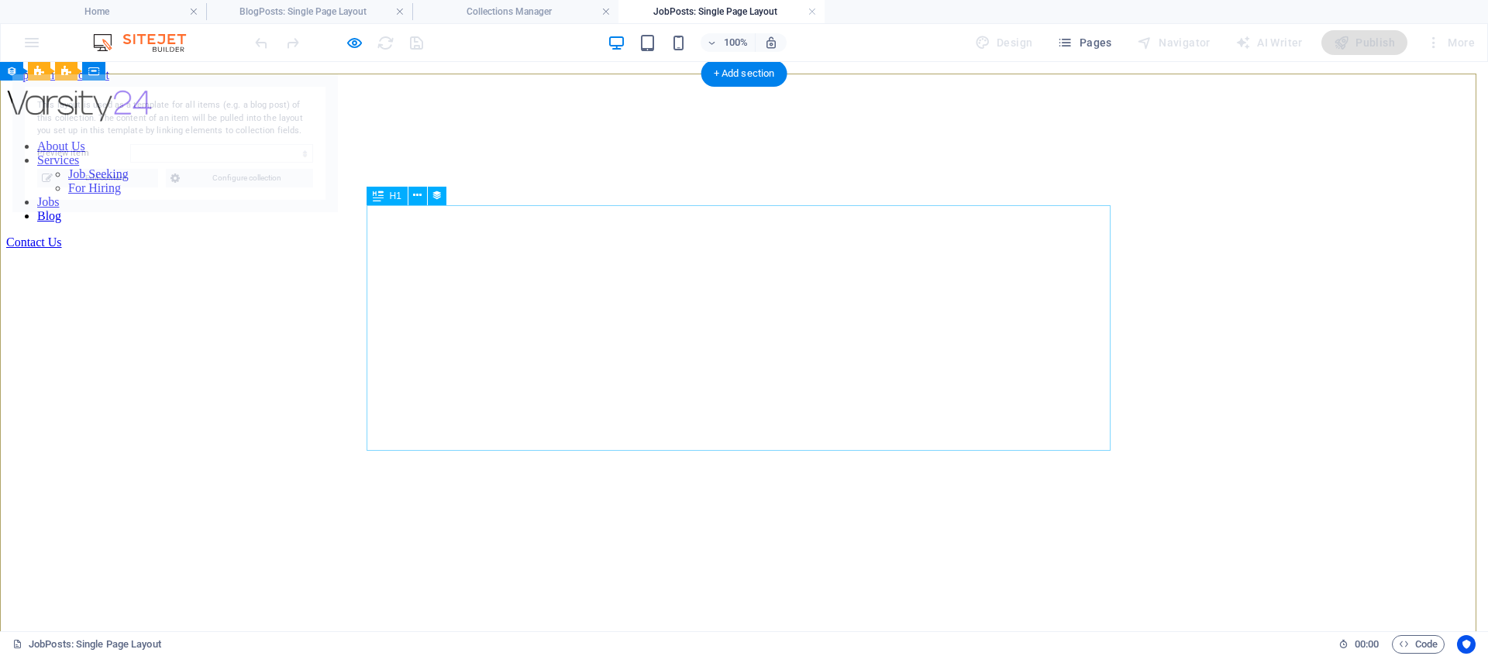
select select "68e41821ea8fbac40c09533c"
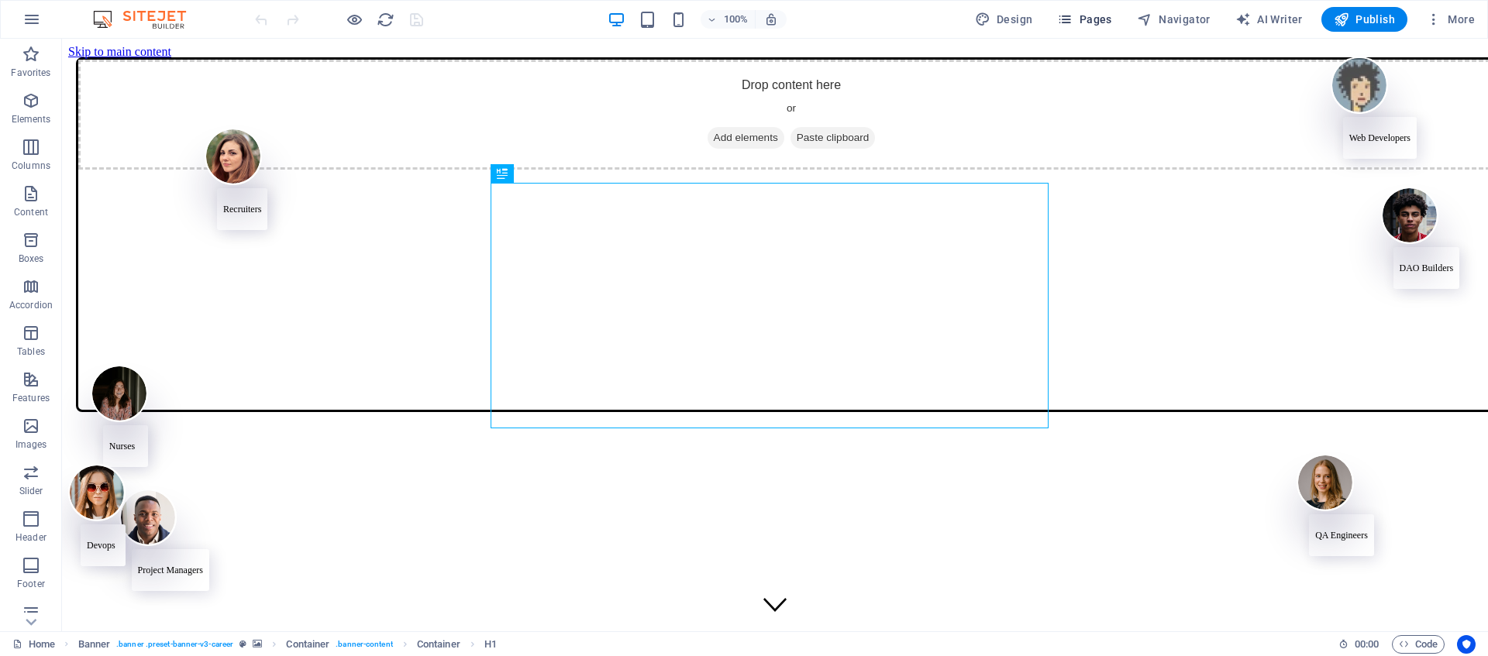
click at [1098, 24] on span "Pages" at bounding box center [1084, 20] width 54 height 16
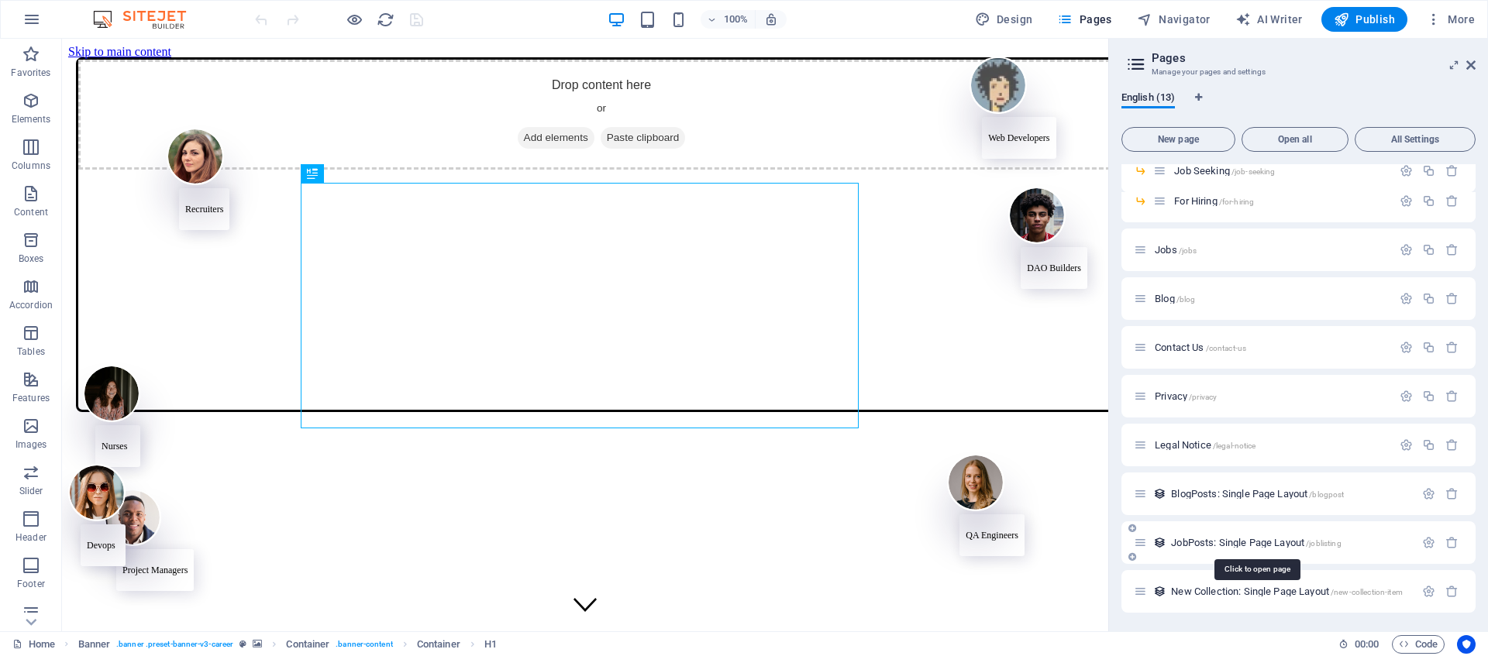
click at [1238, 544] on span "JobPosts: Single Page Layout /joblisting" at bounding box center [1256, 543] width 170 height 12
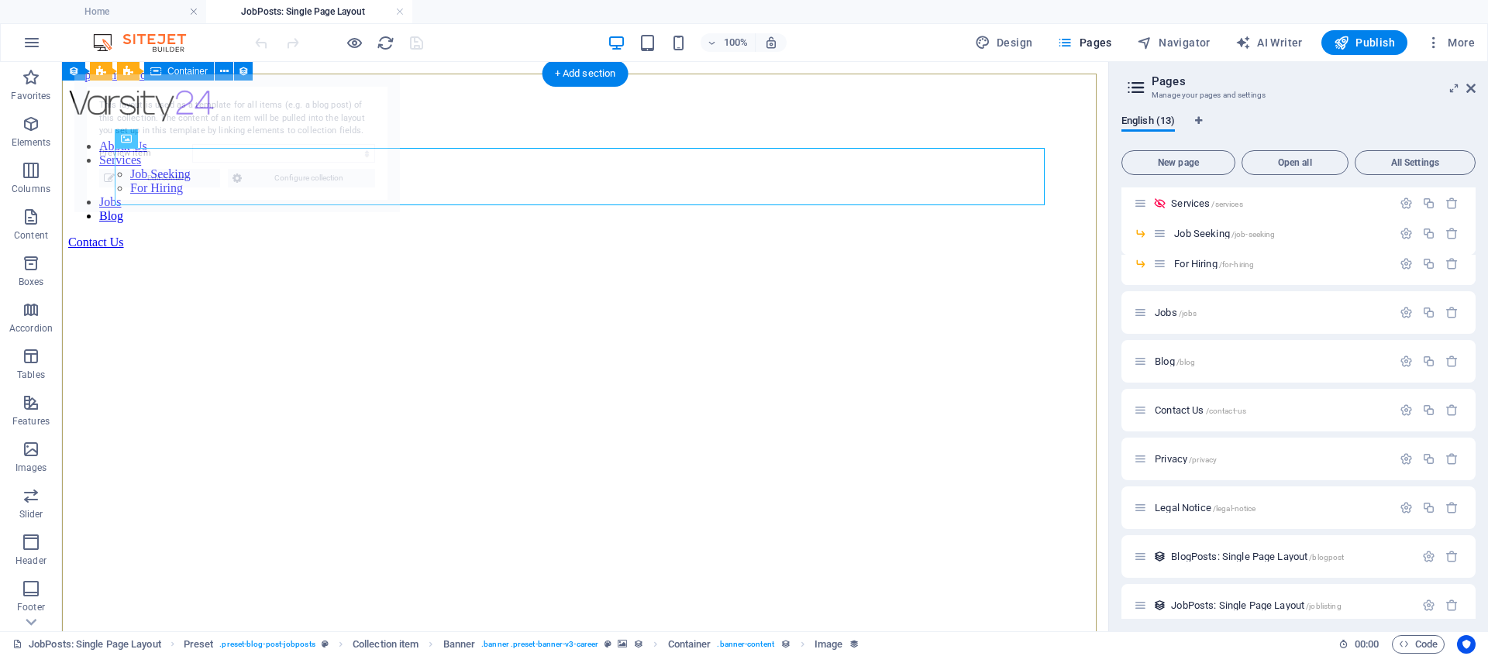
select select "68e41821ea8fbac40c09533c"
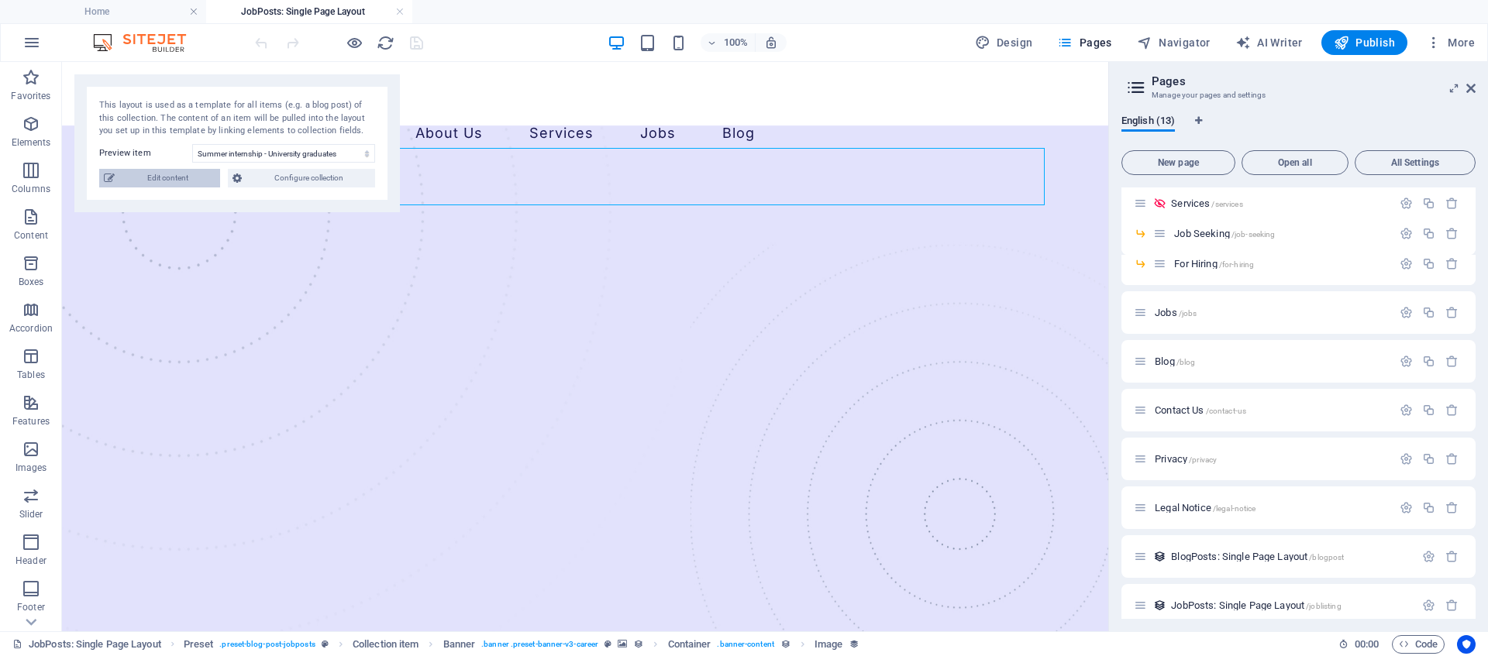
click at [167, 173] on span "Edit content" at bounding box center [167, 178] width 96 height 19
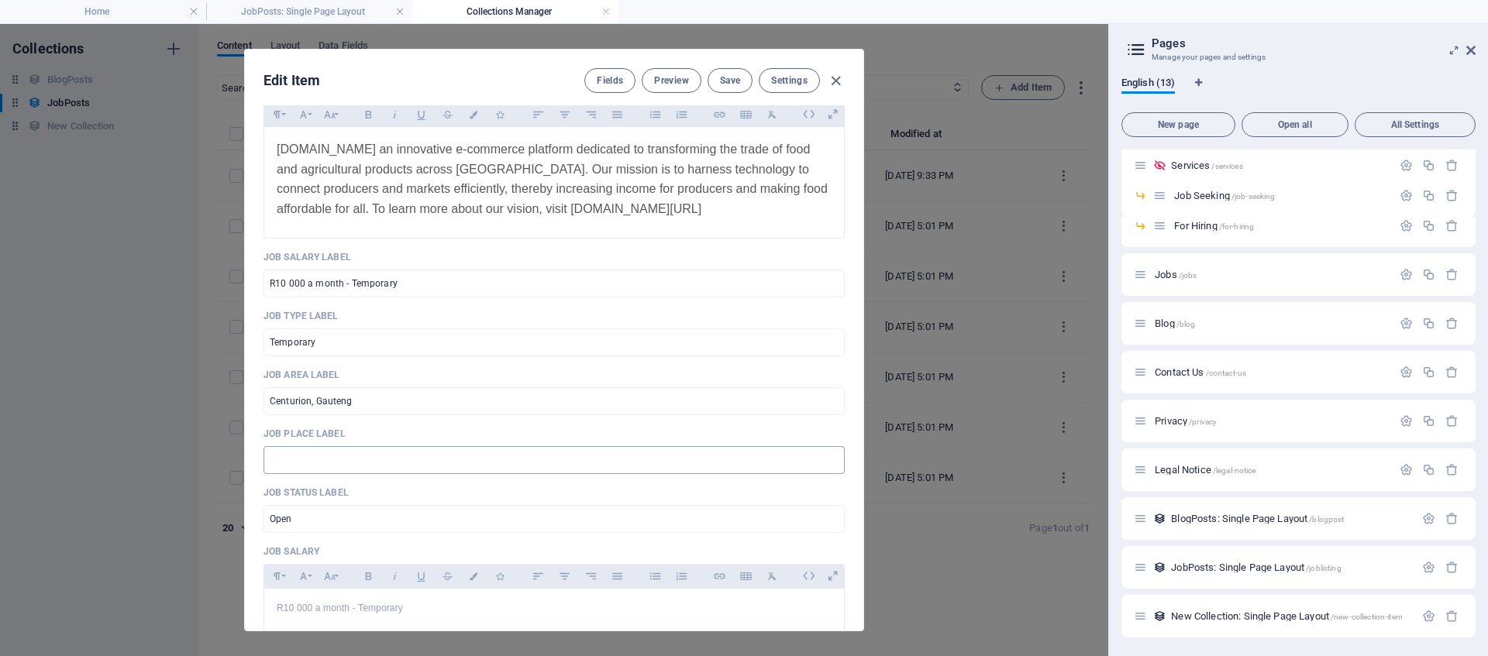
scroll to position [456, 0]
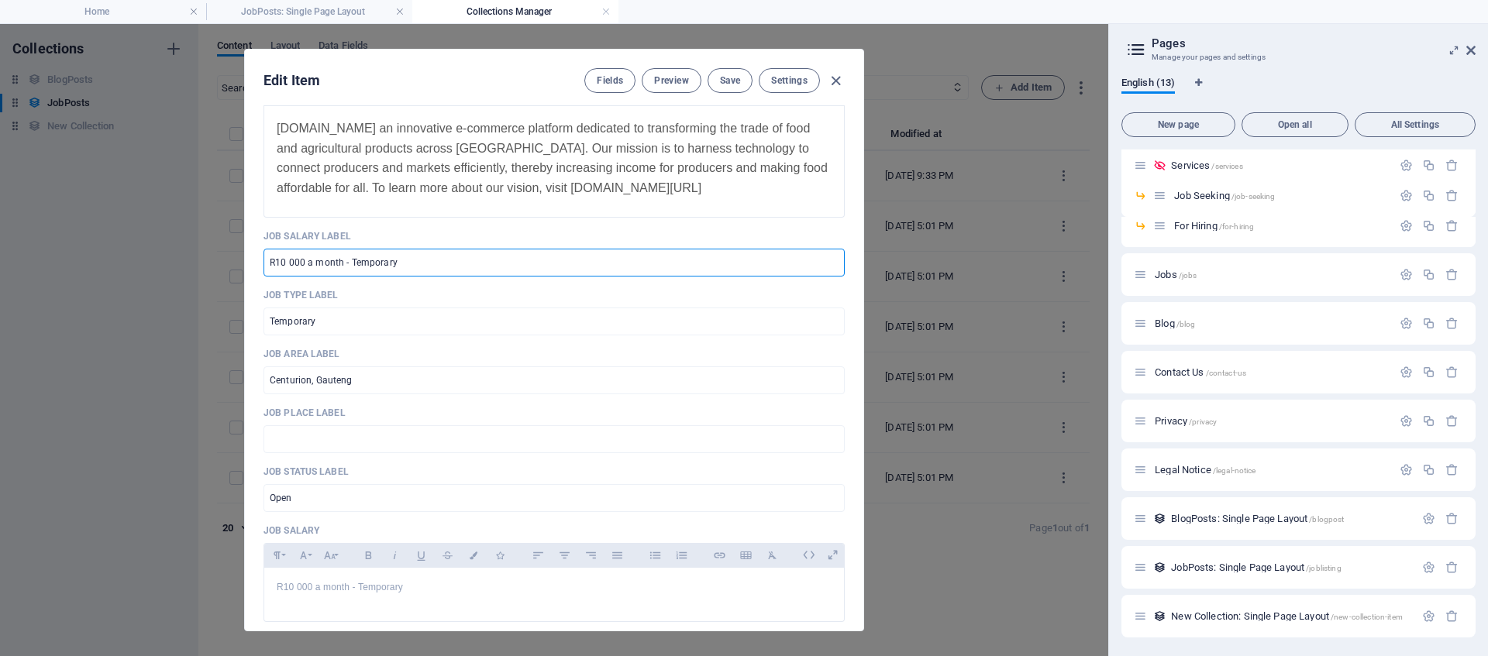
drag, startPoint x: 424, startPoint y: 267, endPoint x: 350, endPoint y: 267, distance: 73.6
click at [350, 267] on input "R10 000 a month - Temporary" at bounding box center [554, 263] width 581 height 28
type input "R10 000 a month"
click at [729, 74] on span "Save" at bounding box center [730, 80] width 20 height 12
click at [663, 84] on span "Preview" at bounding box center [671, 80] width 34 height 12
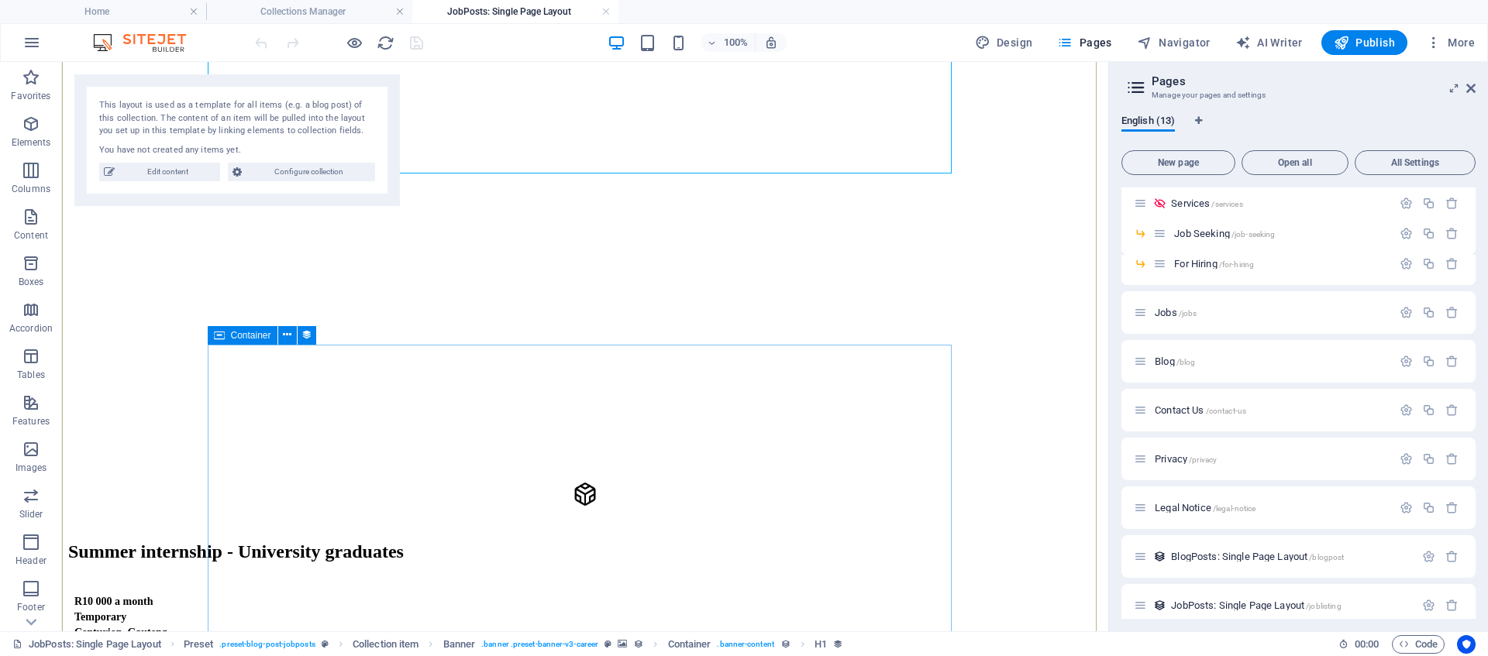
scroll to position [0, 0]
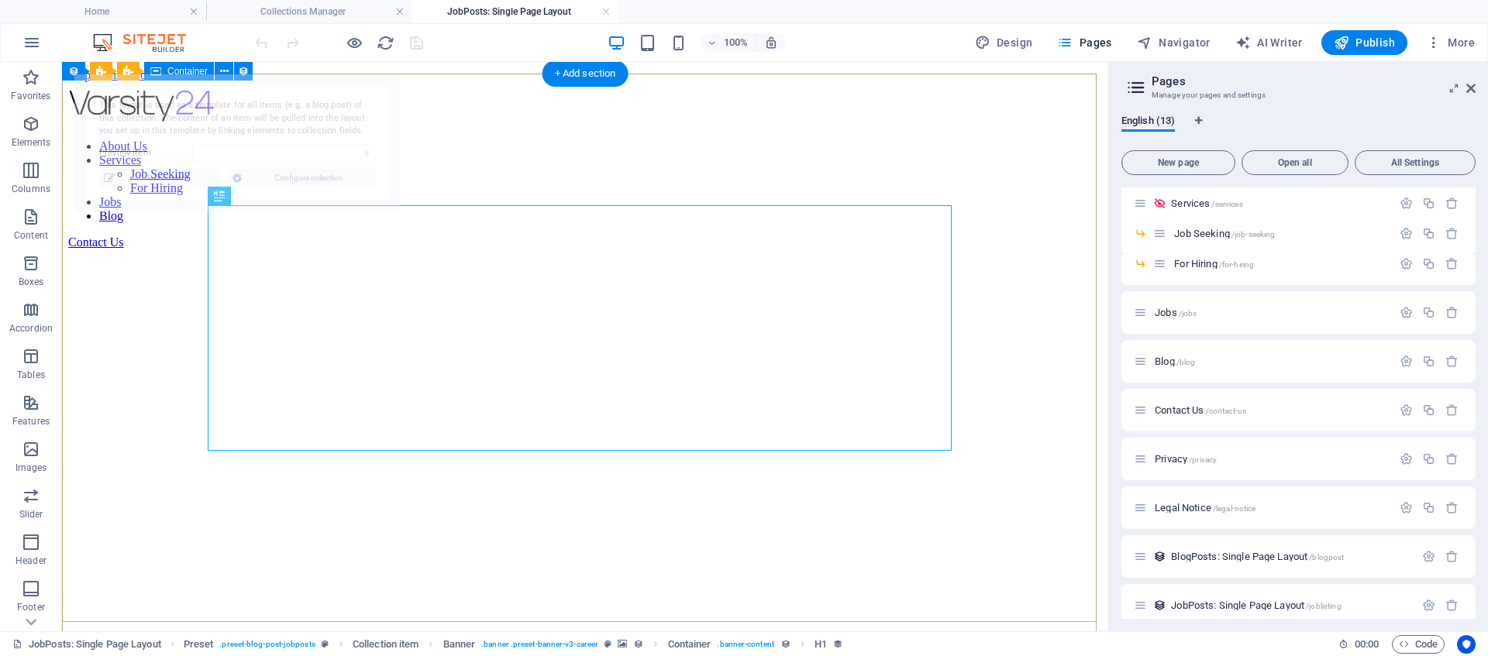
select select "68e41821ea8fbac40c09533c"
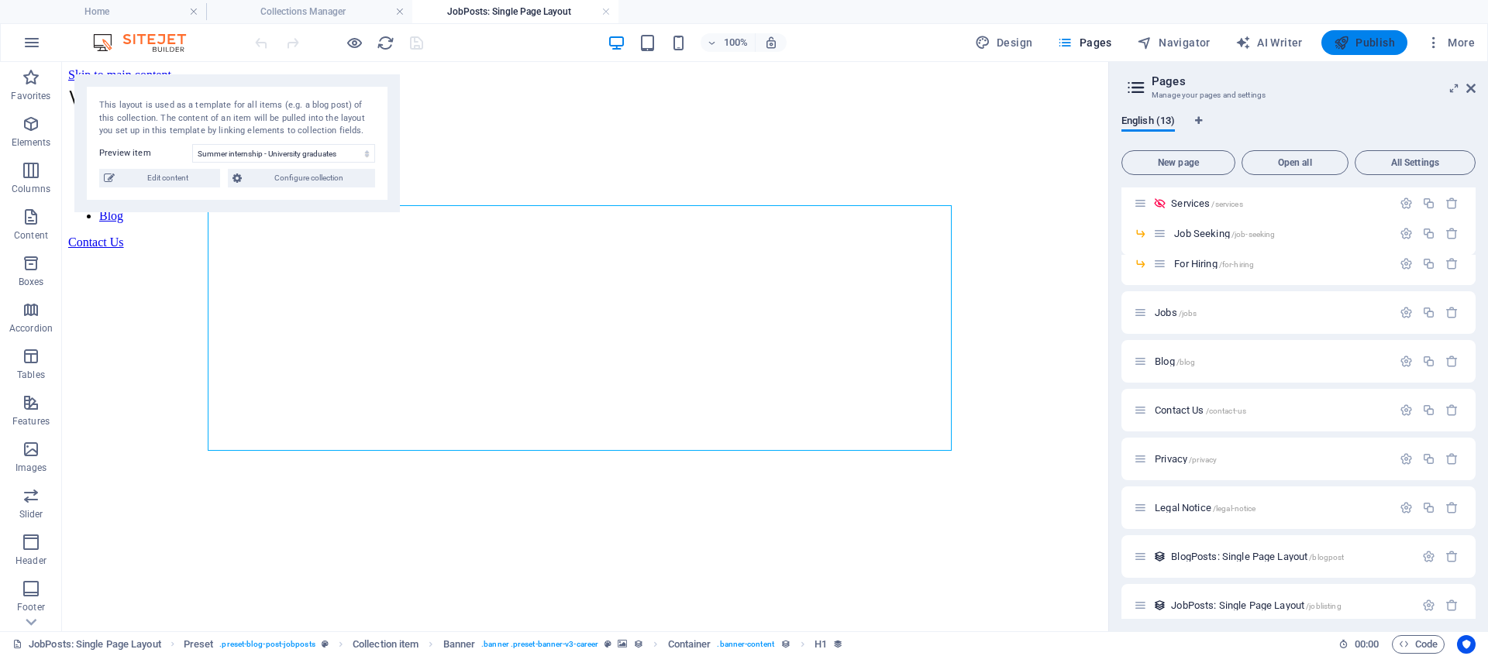
click at [1359, 43] on span "Publish" at bounding box center [1364, 43] width 61 height 16
